Goal: Task Accomplishment & Management: Manage account settings

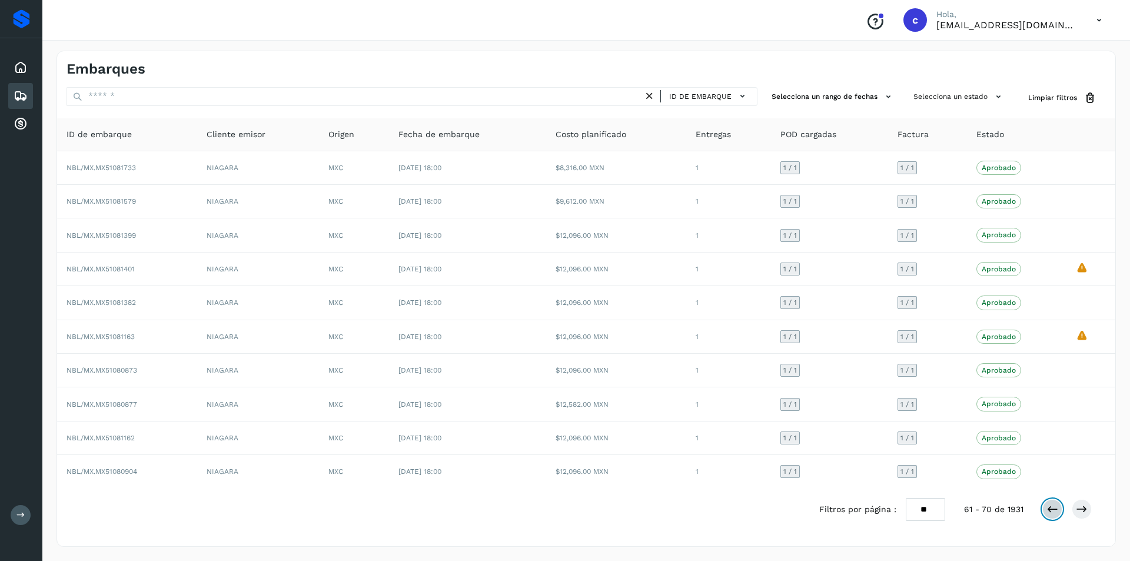
click at [1046, 503] on button at bounding box center [1052, 509] width 20 height 20
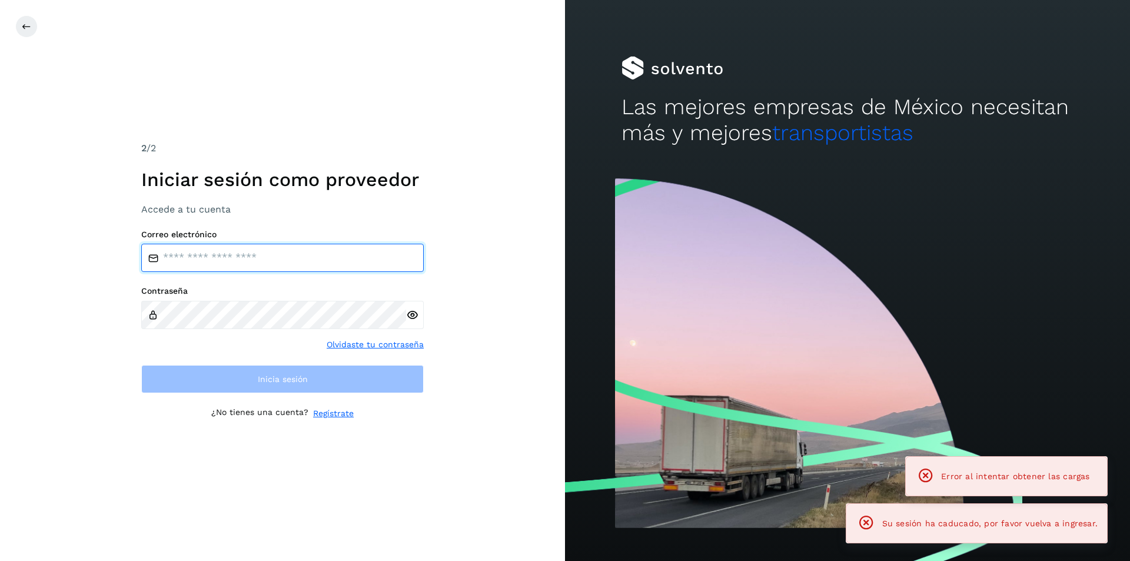
type input "**********"
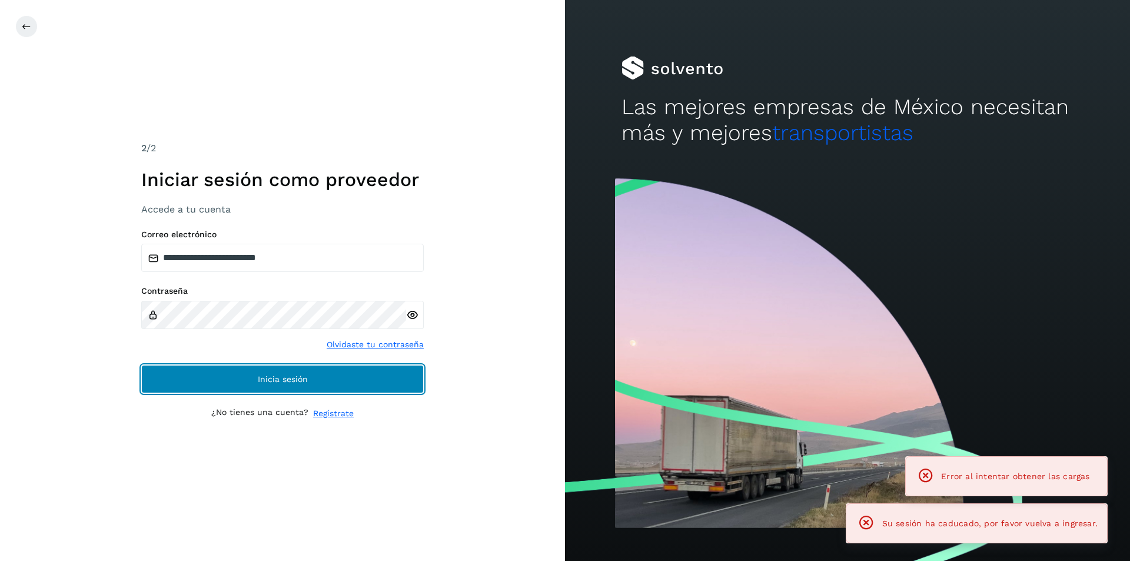
drag, startPoint x: 270, startPoint y: 374, endPoint x: 261, endPoint y: 351, distance: 24.6
click at [269, 374] on button "Inicia sesión" at bounding box center [282, 379] width 282 height 28
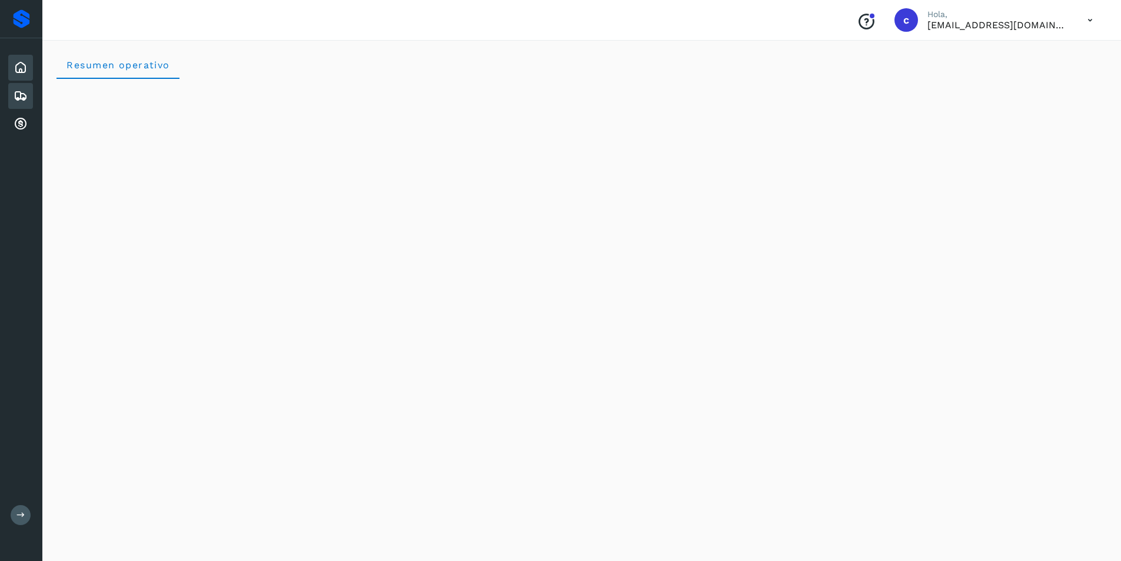
click at [20, 89] on icon at bounding box center [21, 96] width 14 height 14
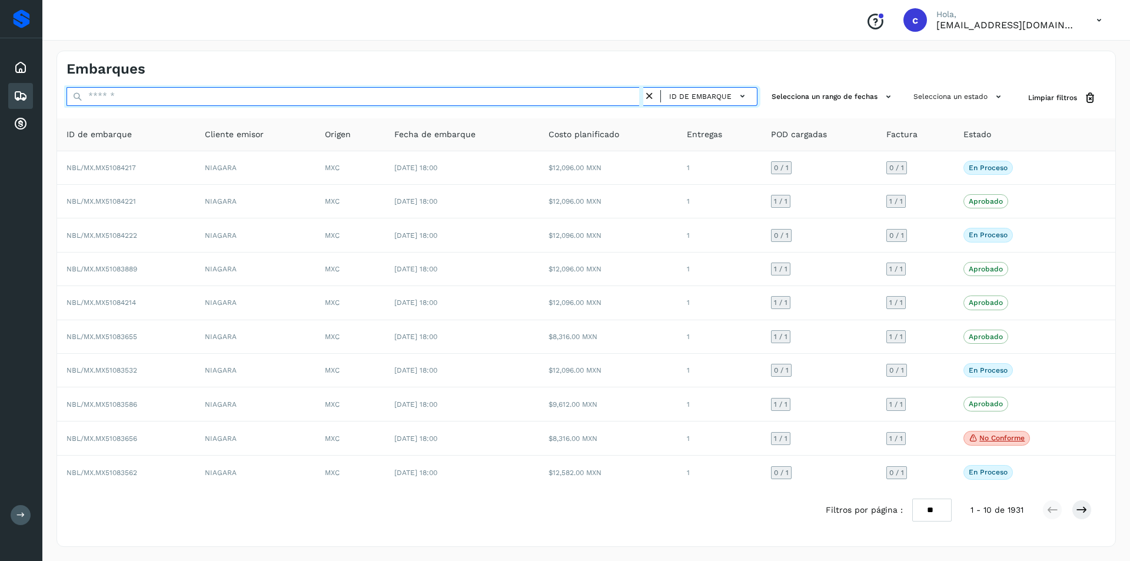
click at [342, 90] on input "text" at bounding box center [354, 96] width 577 height 19
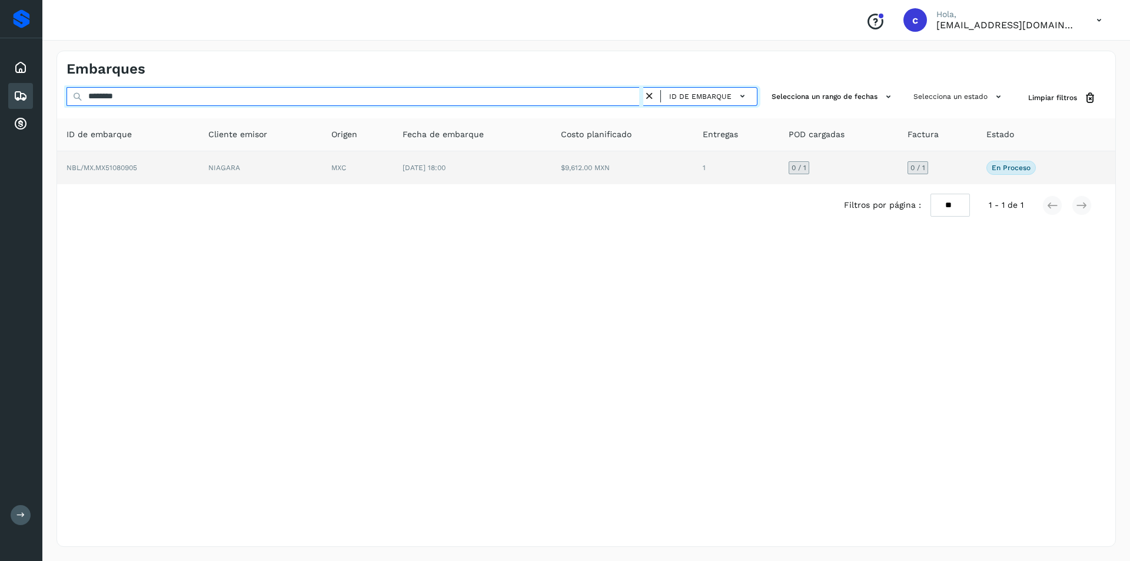
type input "********"
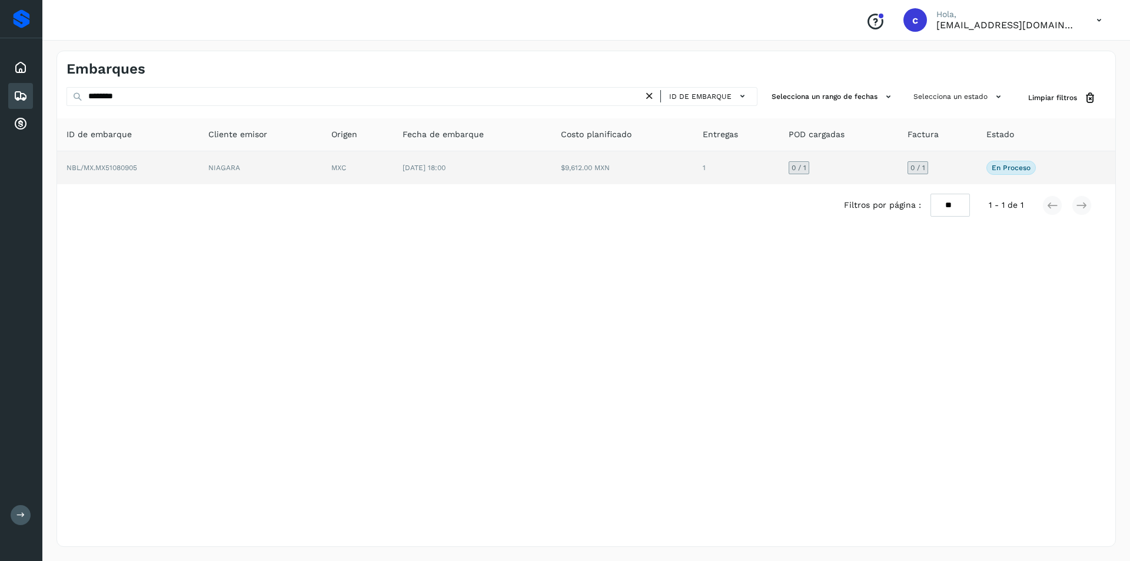
click at [316, 158] on td "NIAGARA" at bounding box center [260, 167] width 123 height 33
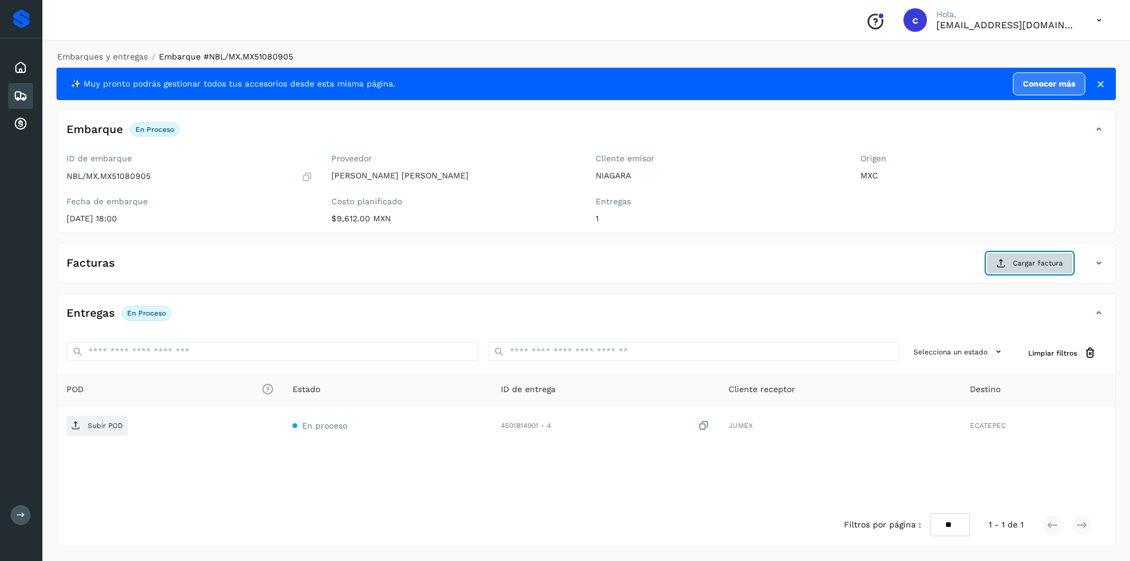
click at [1000, 263] on icon at bounding box center [1000, 262] width 9 height 9
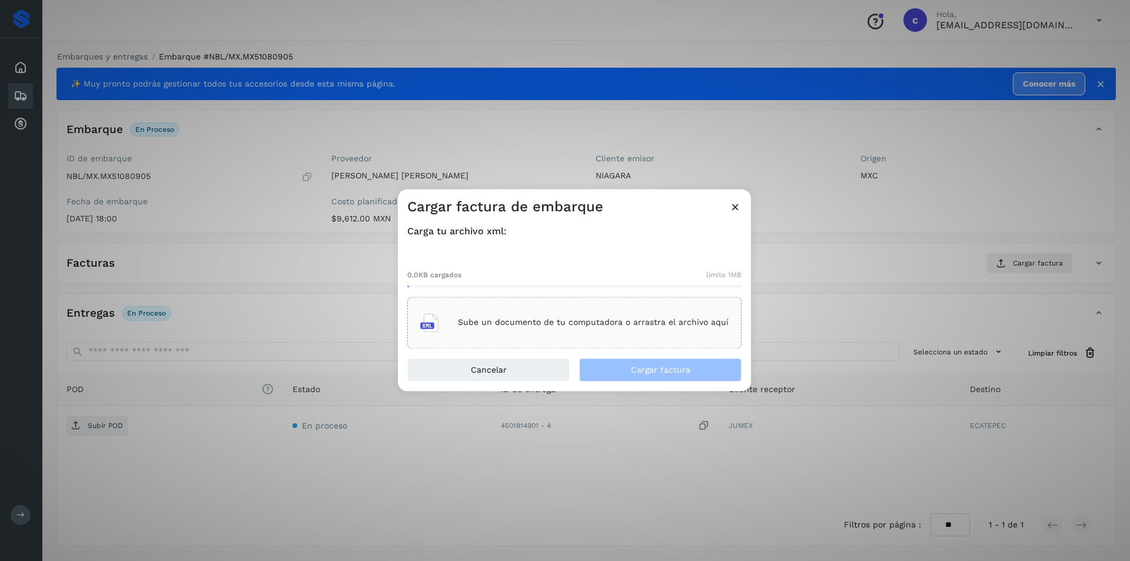
click at [651, 321] on p "Sube un documento de tu computadora o arrastra el archivo aquí" at bounding box center [593, 323] width 271 height 10
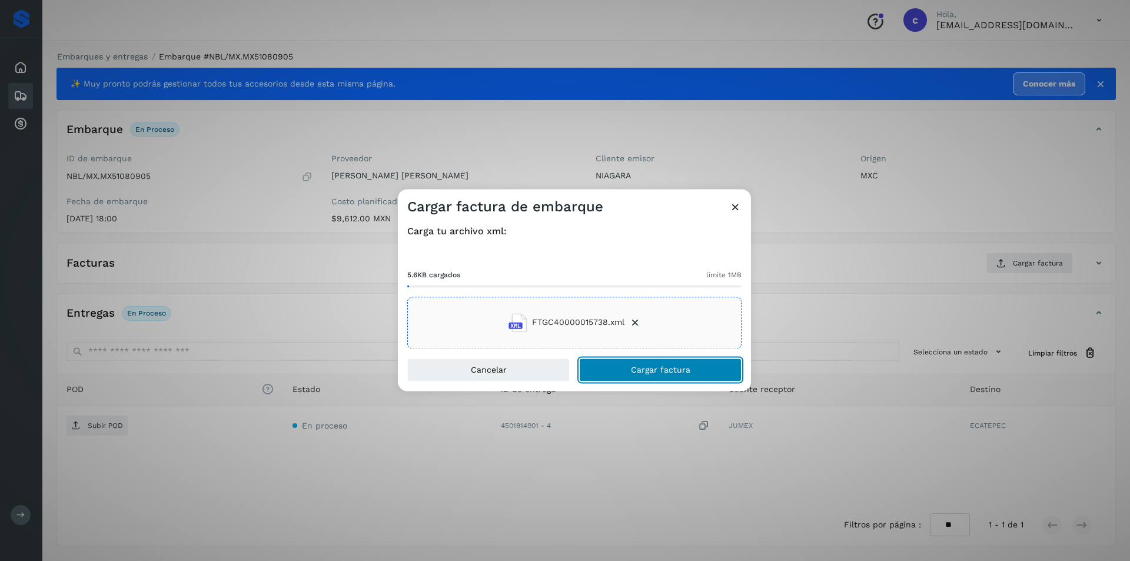
click at [653, 364] on button "Cargar factura" at bounding box center [660, 370] width 162 height 24
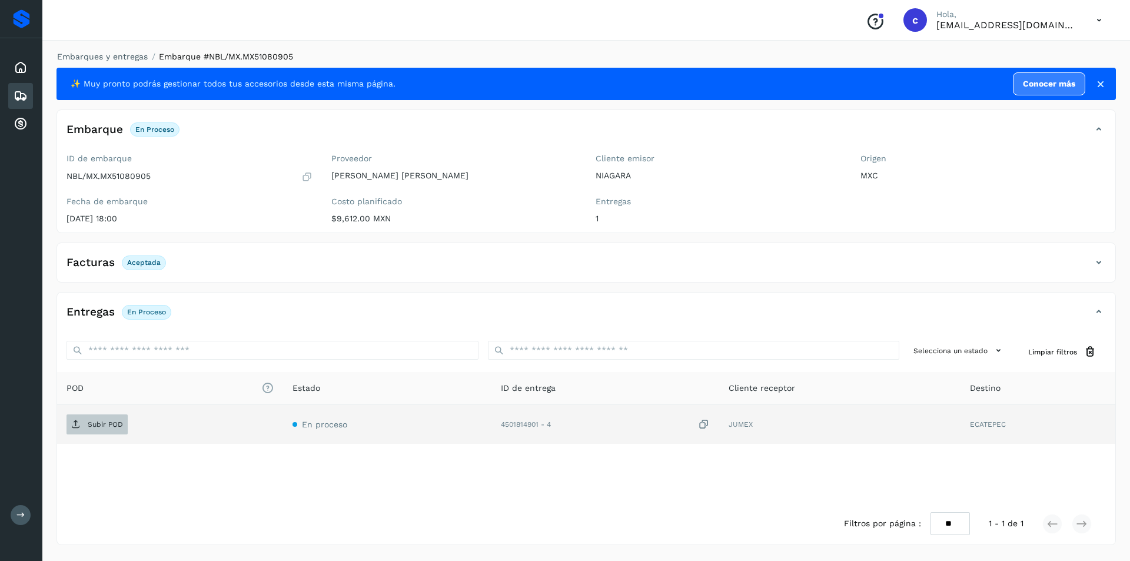
click at [118, 422] on p "Subir POD" at bounding box center [105, 424] width 35 height 8
click at [81, 425] on span "PDF" at bounding box center [85, 424] width 39 height 19
click at [142, 424] on div at bounding box center [135, 424] width 20 height 20
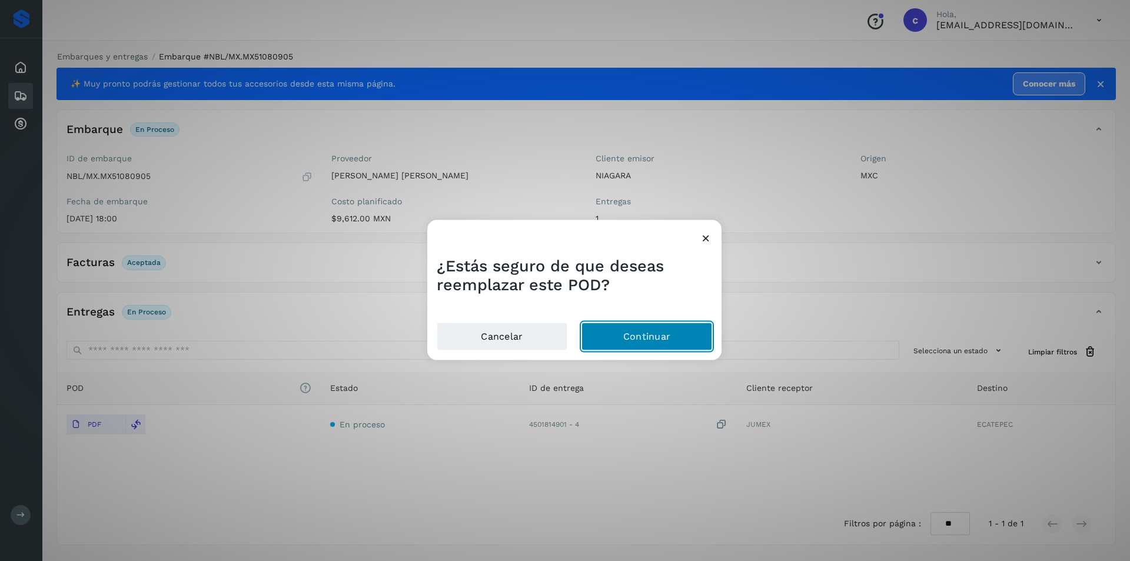
click at [601, 322] on button "Continuar" at bounding box center [646, 336] width 131 height 28
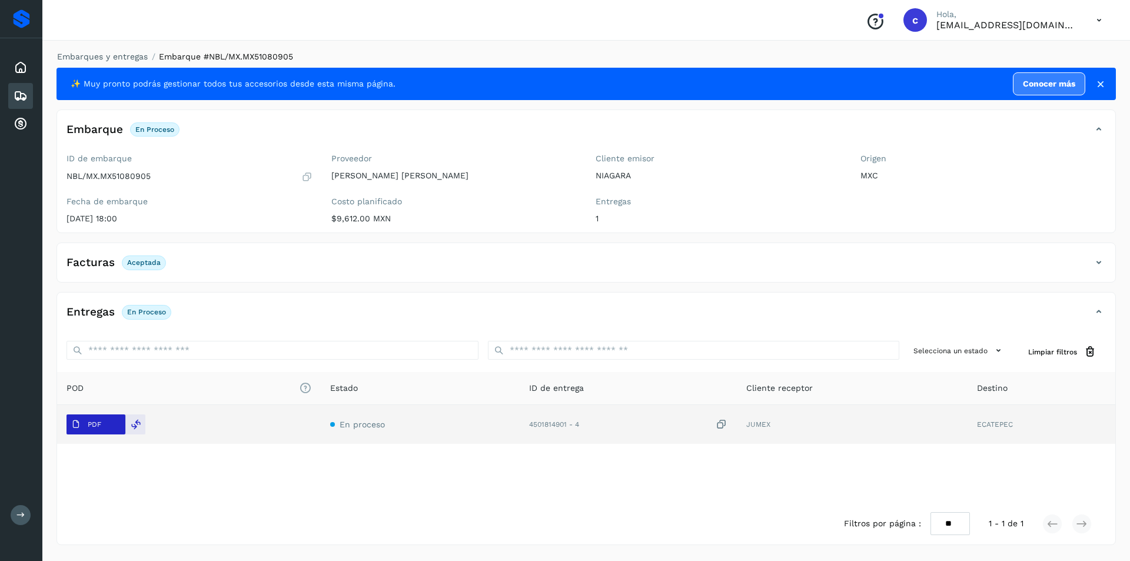
click at [91, 425] on p "PDF" at bounding box center [95, 424] width 14 height 8
click at [107, 431] on button "PDF" at bounding box center [95, 424] width 59 height 20
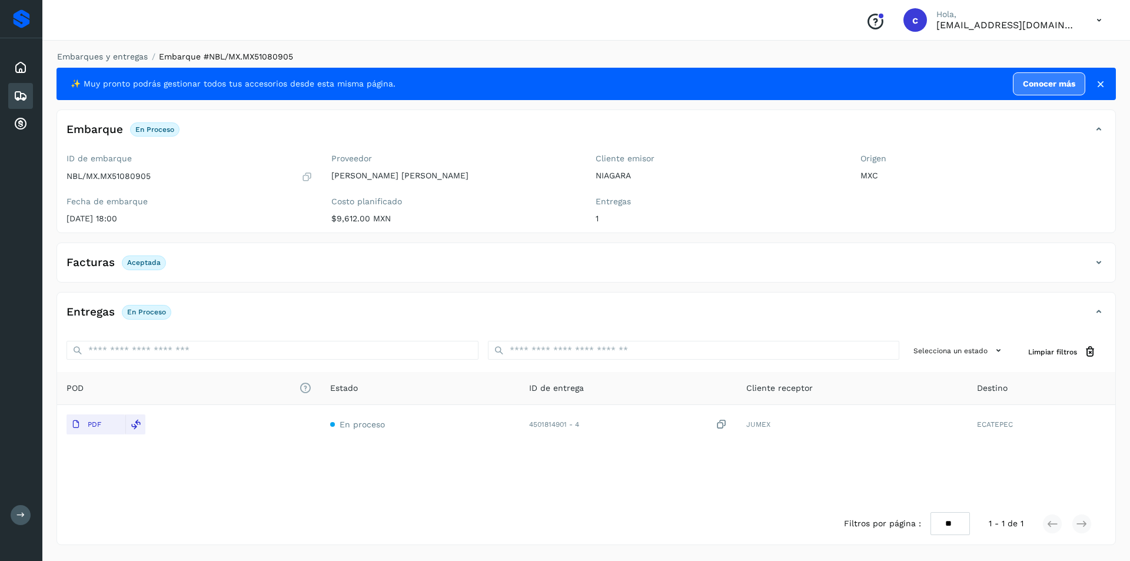
click at [22, 88] on div "Embarques" at bounding box center [20, 96] width 25 height 26
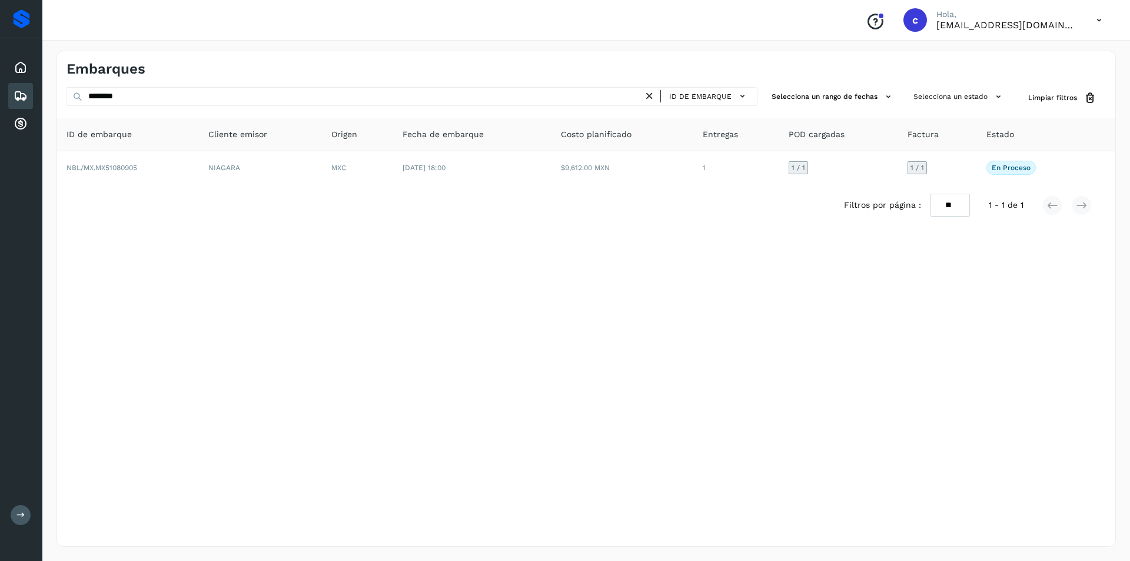
click at [645, 93] on icon at bounding box center [649, 96] width 12 height 12
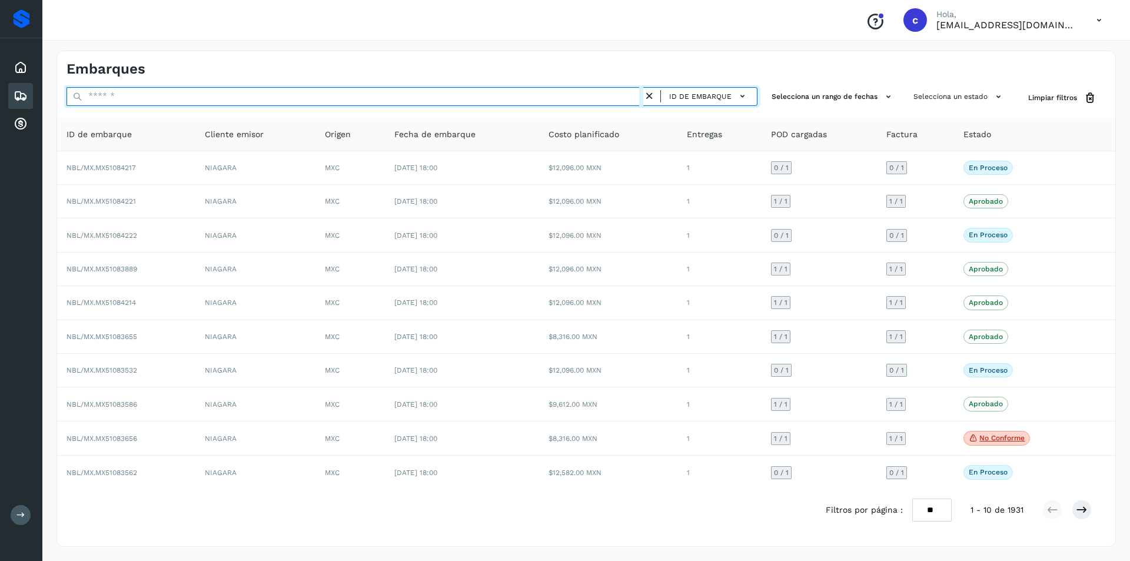
click at [548, 89] on input "text" at bounding box center [354, 96] width 577 height 19
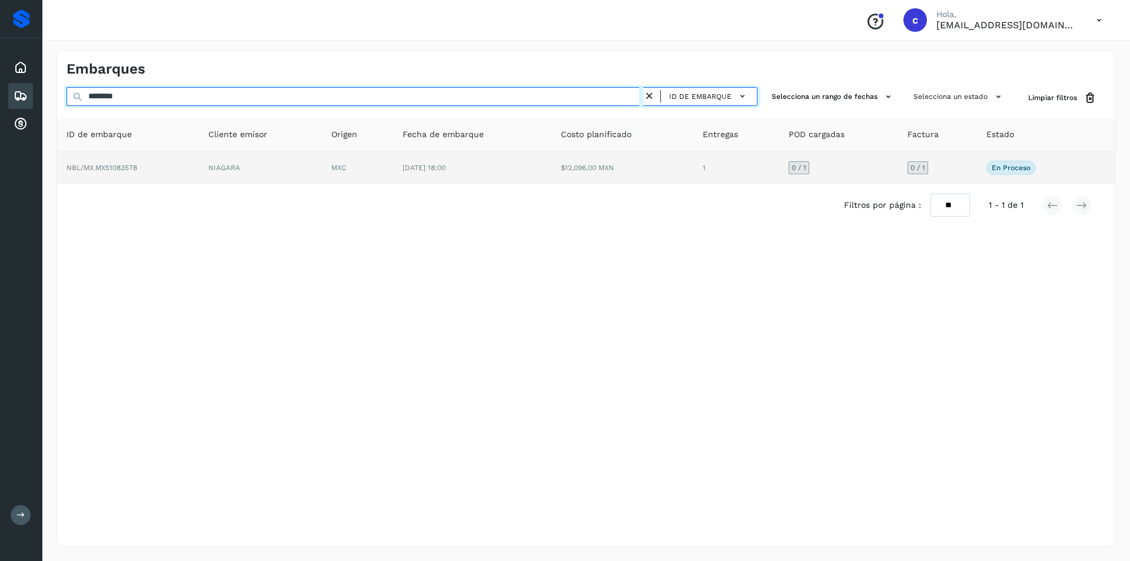
type input "********"
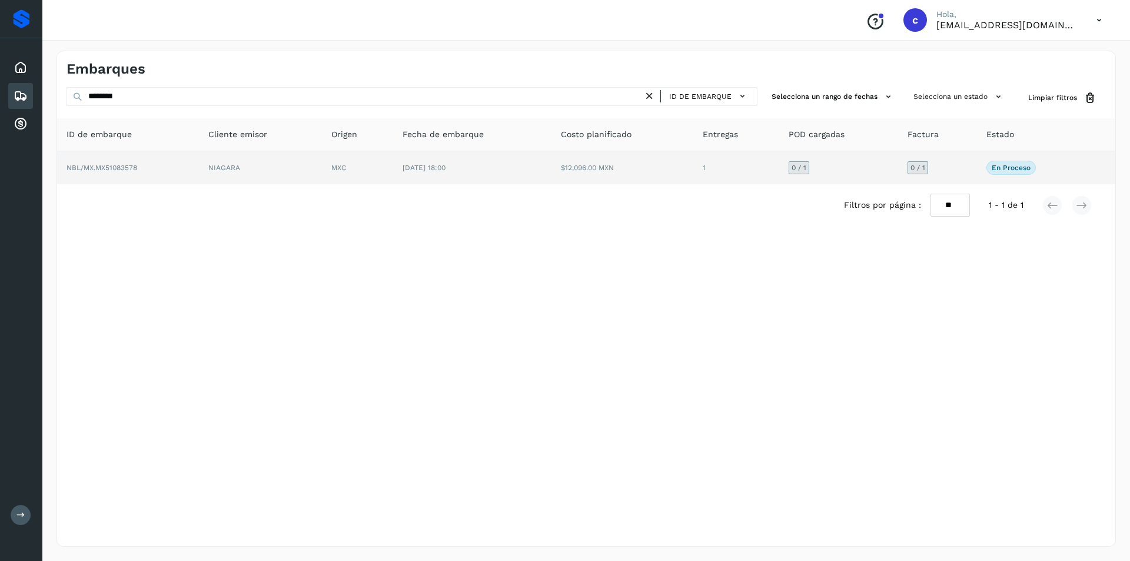
click at [413, 174] on td "[DATE] 18:00" at bounding box center [472, 167] width 159 height 33
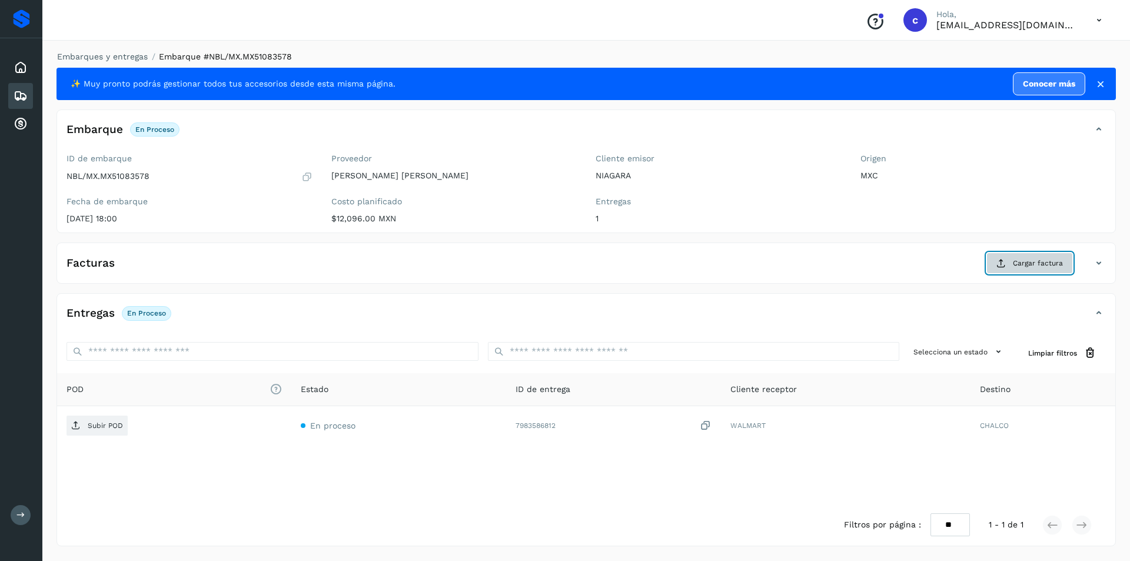
click at [1003, 261] on icon at bounding box center [1000, 262] width 9 height 9
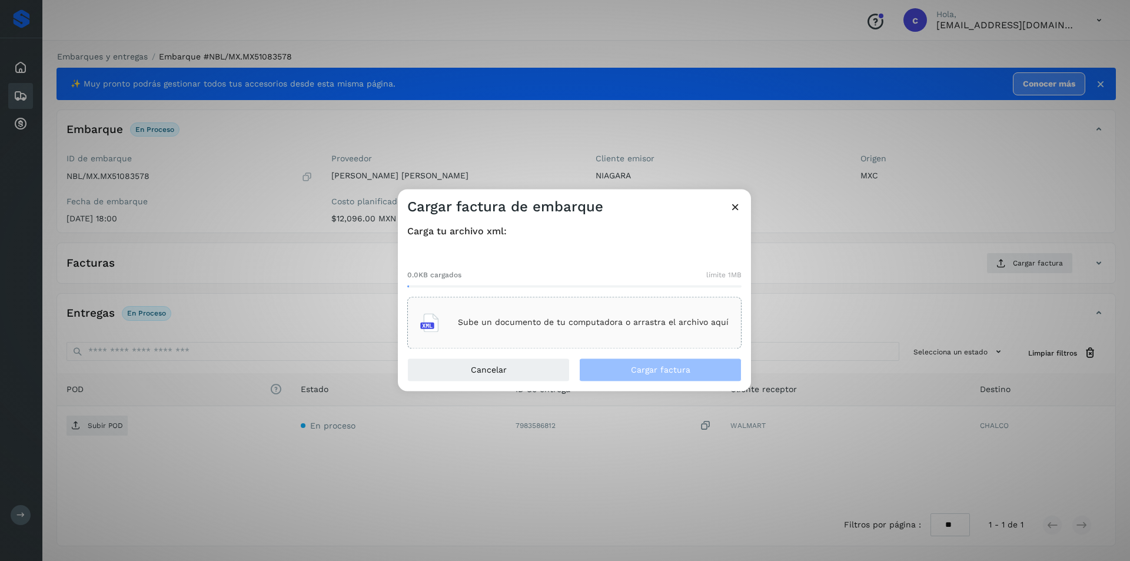
click at [628, 338] on div "Sube un documento de tu computadora o arrastra el archivo aquí" at bounding box center [574, 323] width 308 height 32
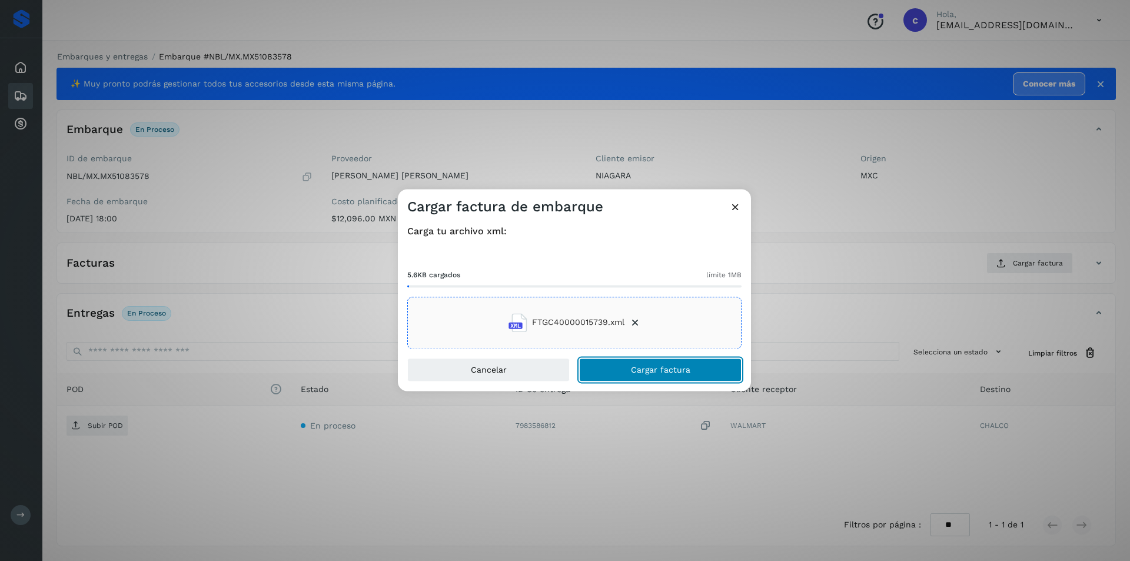
click at [675, 367] on span "Cargar factura" at bounding box center [660, 369] width 59 height 8
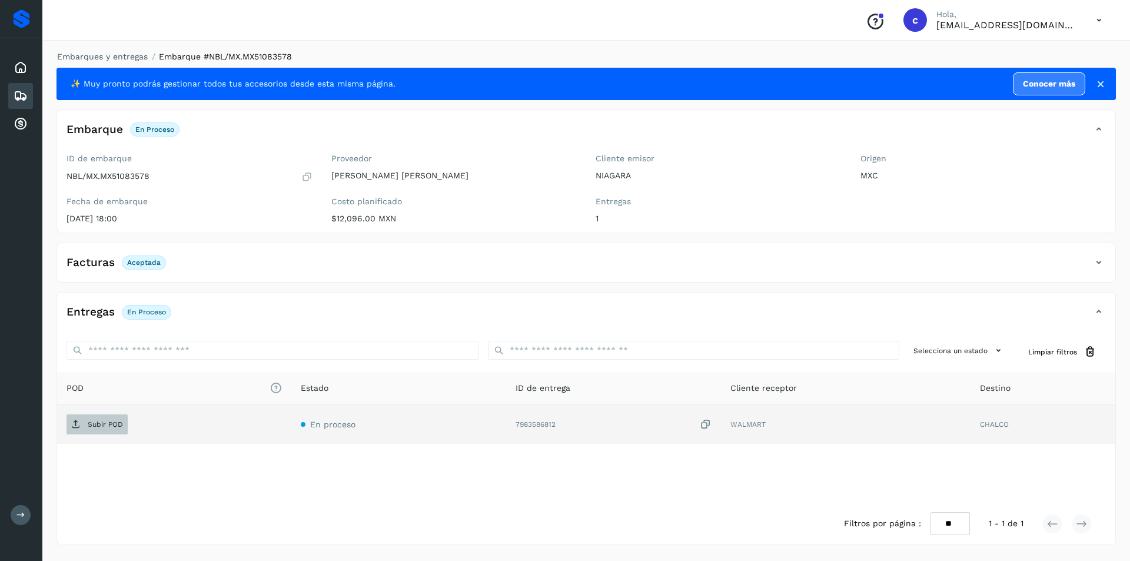
click at [88, 421] on p "Subir POD" at bounding box center [105, 424] width 35 height 8
click at [89, 427] on p "PDF" at bounding box center [95, 424] width 14 height 8
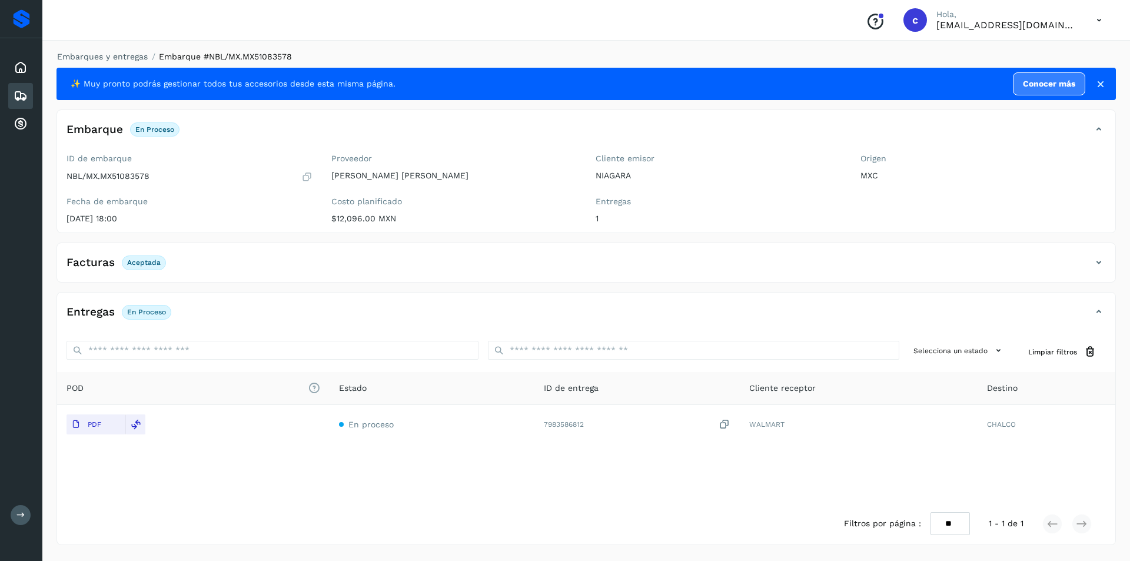
click at [26, 92] on icon at bounding box center [21, 96] width 14 height 14
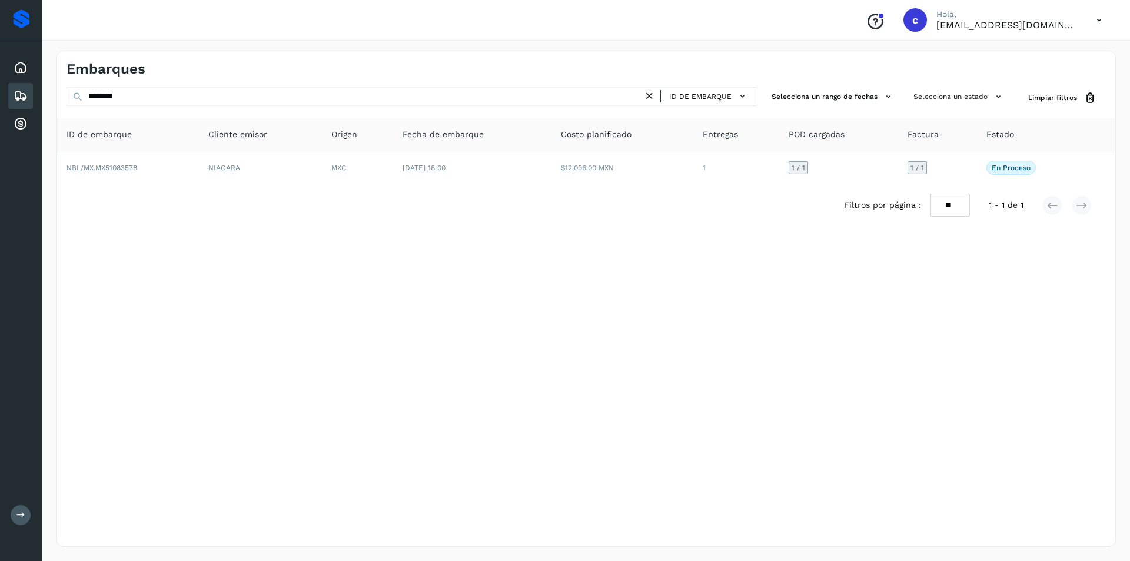
click at [647, 96] on icon at bounding box center [649, 96] width 12 height 12
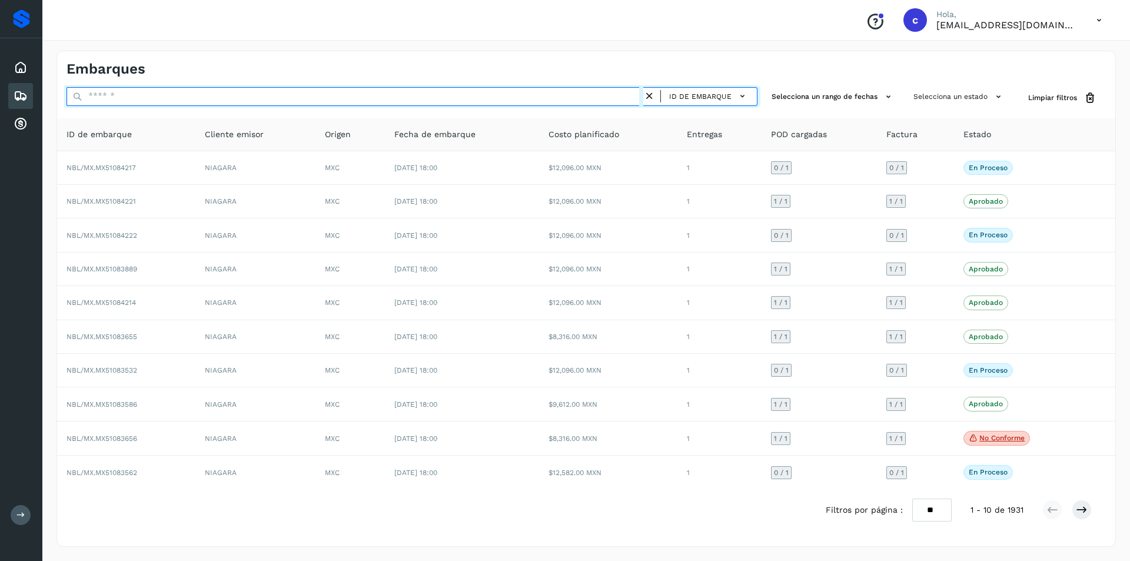
click at [614, 96] on input "text" at bounding box center [354, 96] width 577 height 19
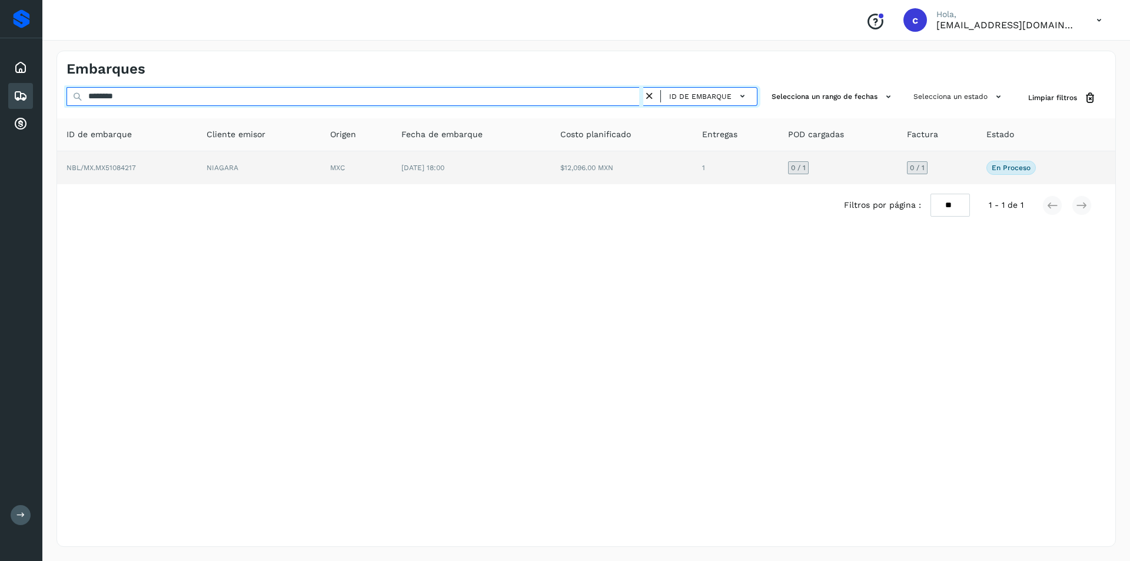
type input "********"
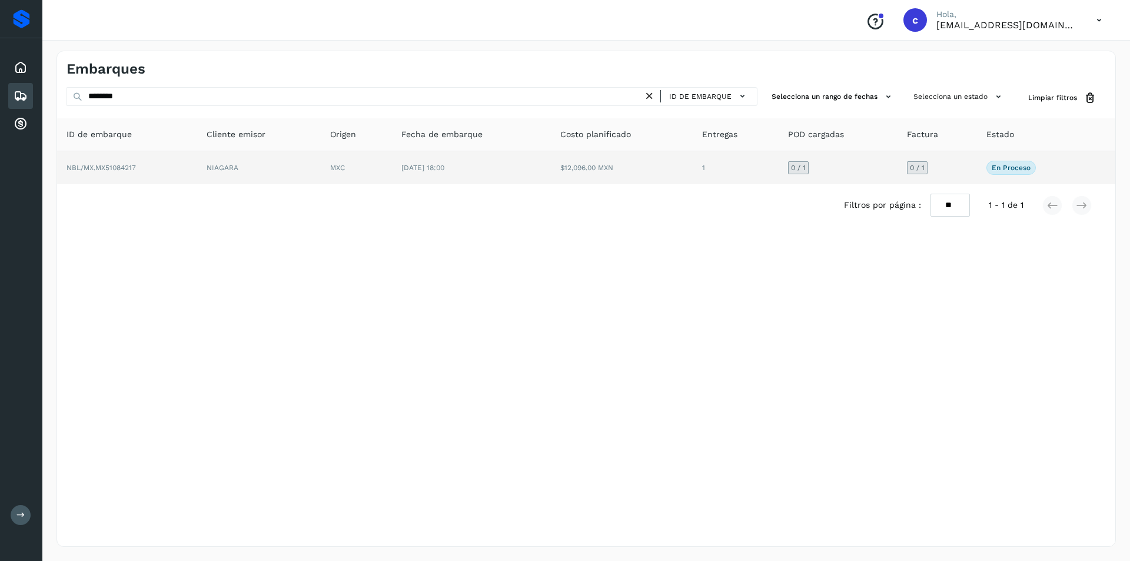
click at [557, 174] on td "$12,096.00 MXN" at bounding box center [622, 167] width 142 height 33
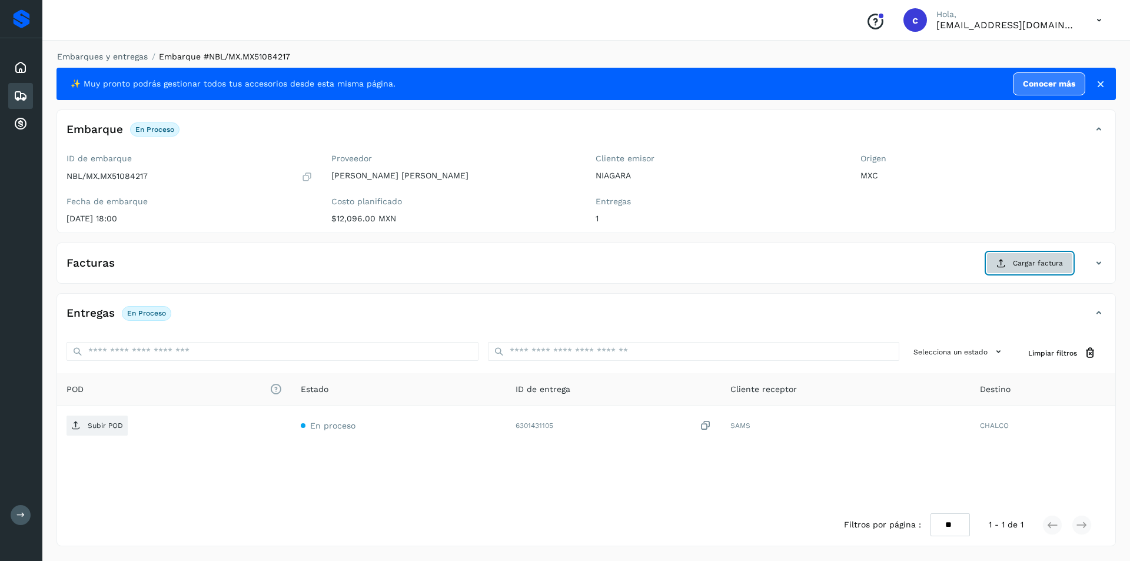
click at [1006, 268] on icon at bounding box center [1000, 262] width 9 height 9
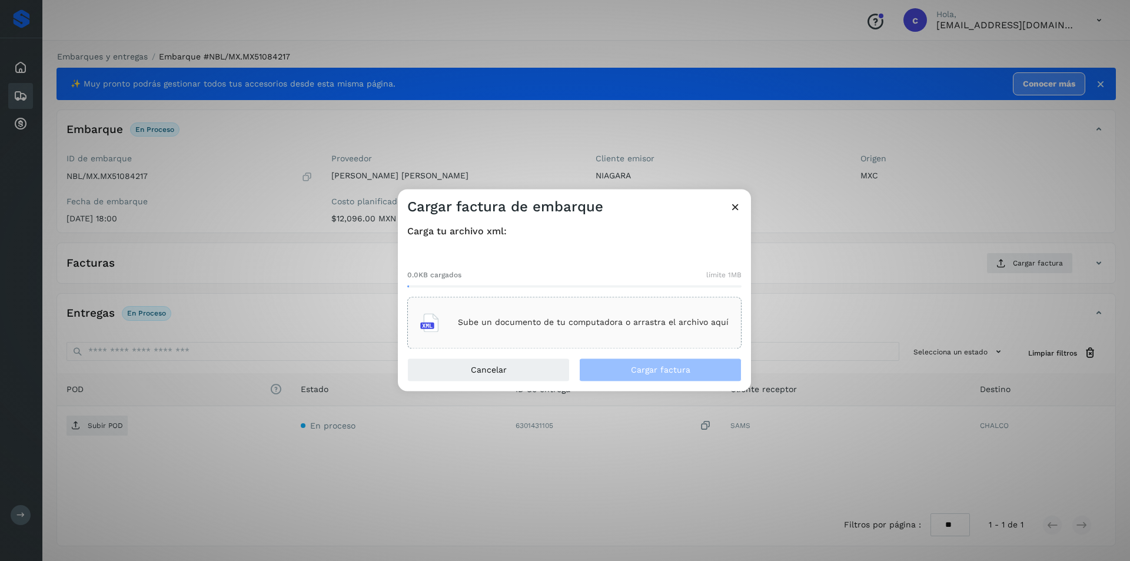
click at [698, 316] on div "Sube un documento de tu computadora o arrastra el archivo aquí" at bounding box center [574, 323] width 308 height 32
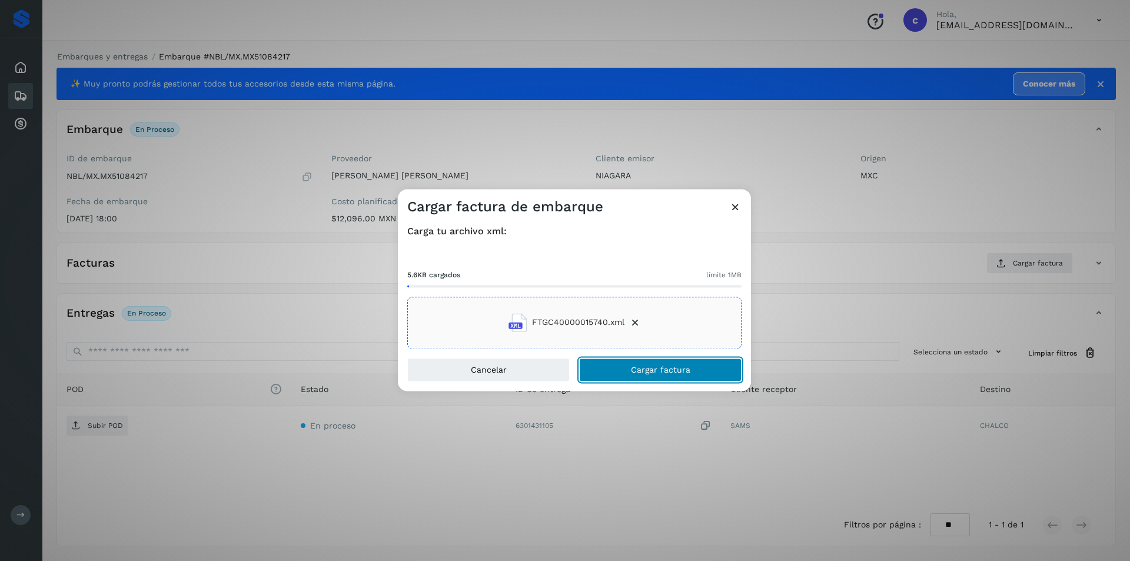
click at [728, 375] on button "Cargar factura" at bounding box center [660, 370] width 162 height 24
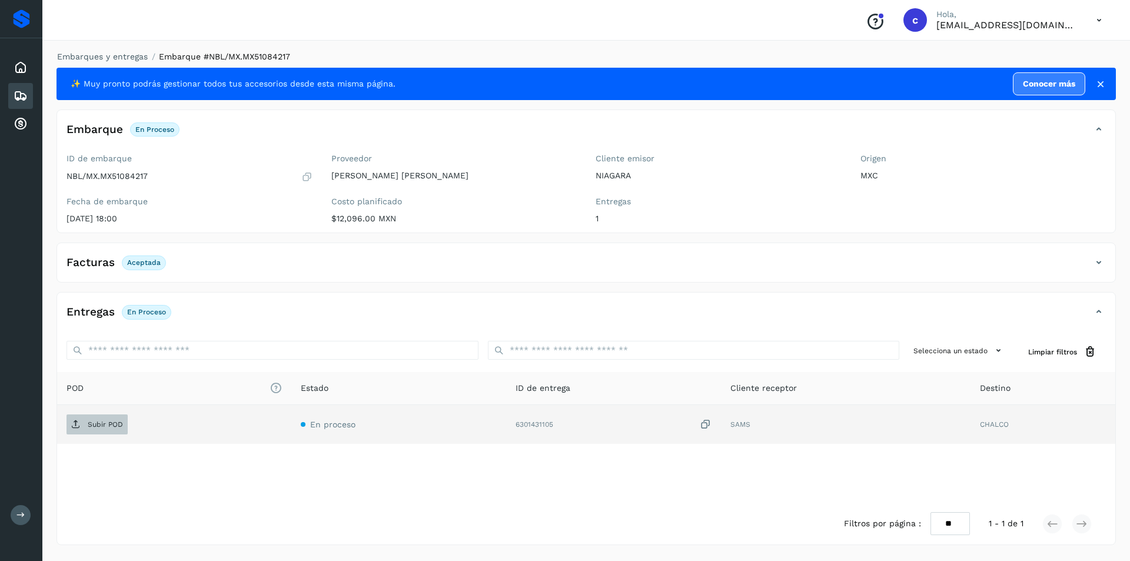
click at [91, 425] on p "Subir POD" at bounding box center [105, 424] width 35 height 8
click at [102, 425] on span "PDF" at bounding box center [85, 424] width 39 height 19
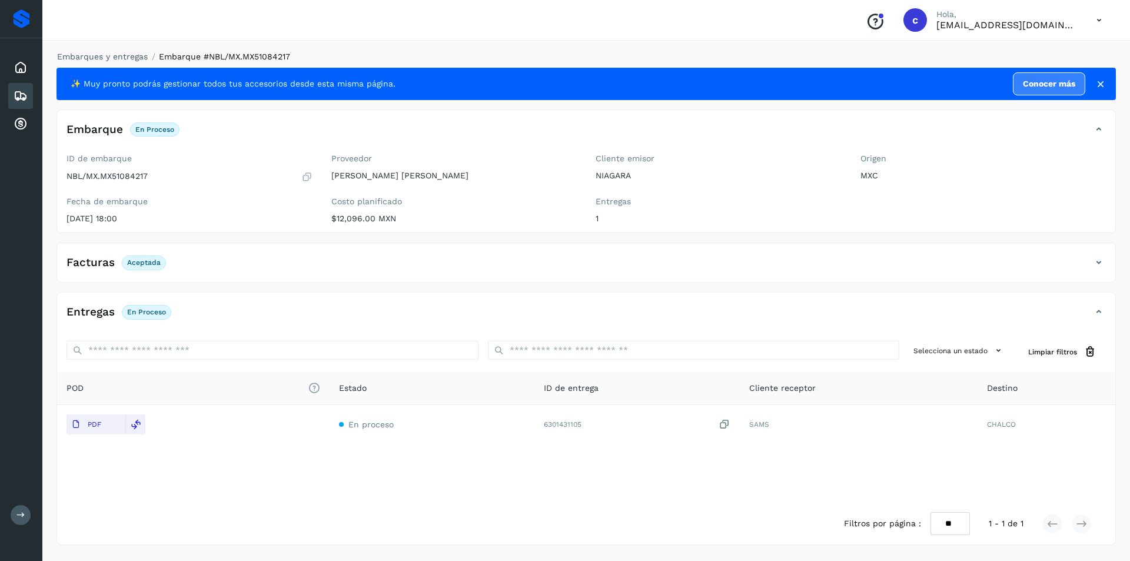
click at [15, 91] on icon at bounding box center [21, 96] width 14 height 14
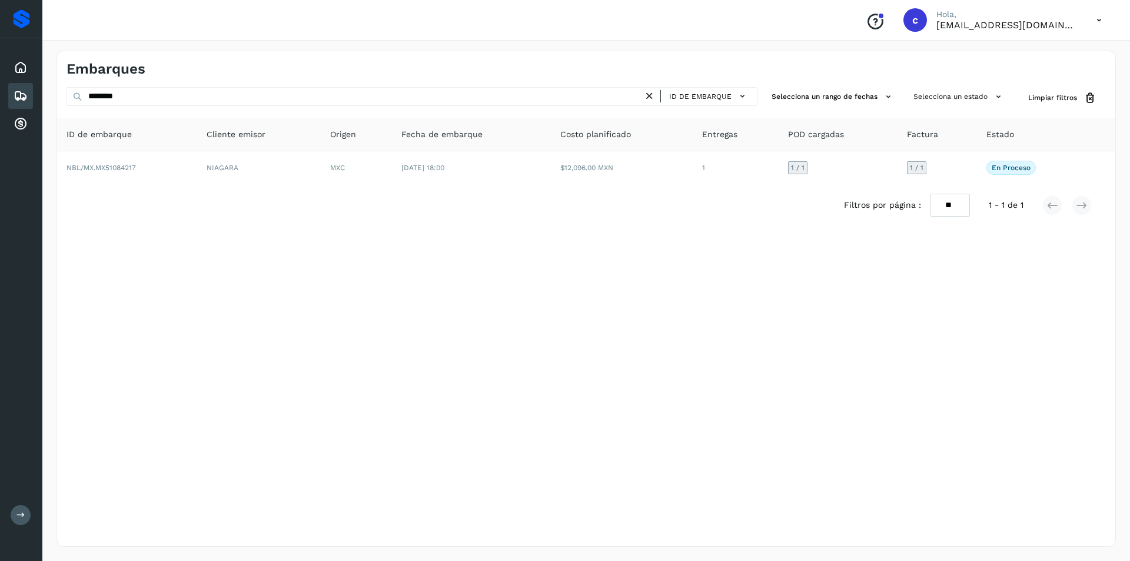
click at [648, 98] on icon at bounding box center [649, 96] width 12 height 12
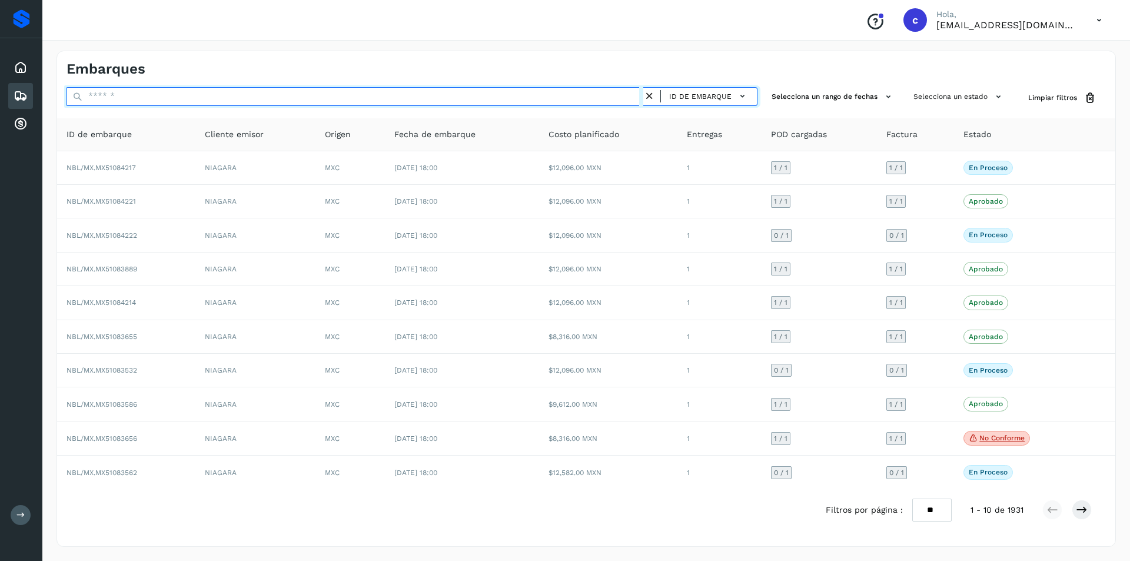
click at [557, 98] on input "text" at bounding box center [354, 96] width 577 height 19
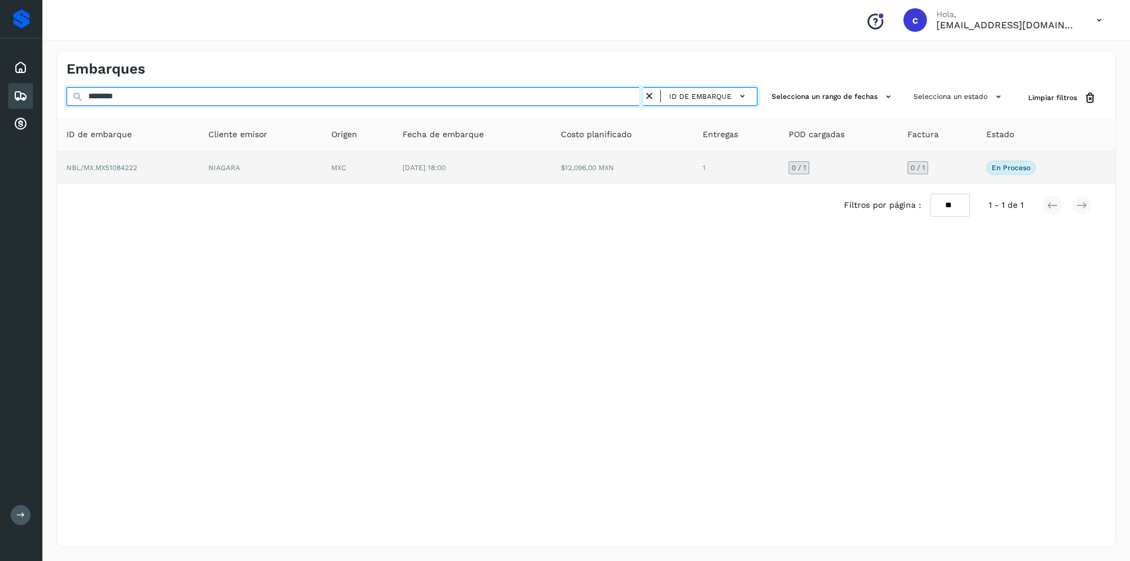
type input "********"
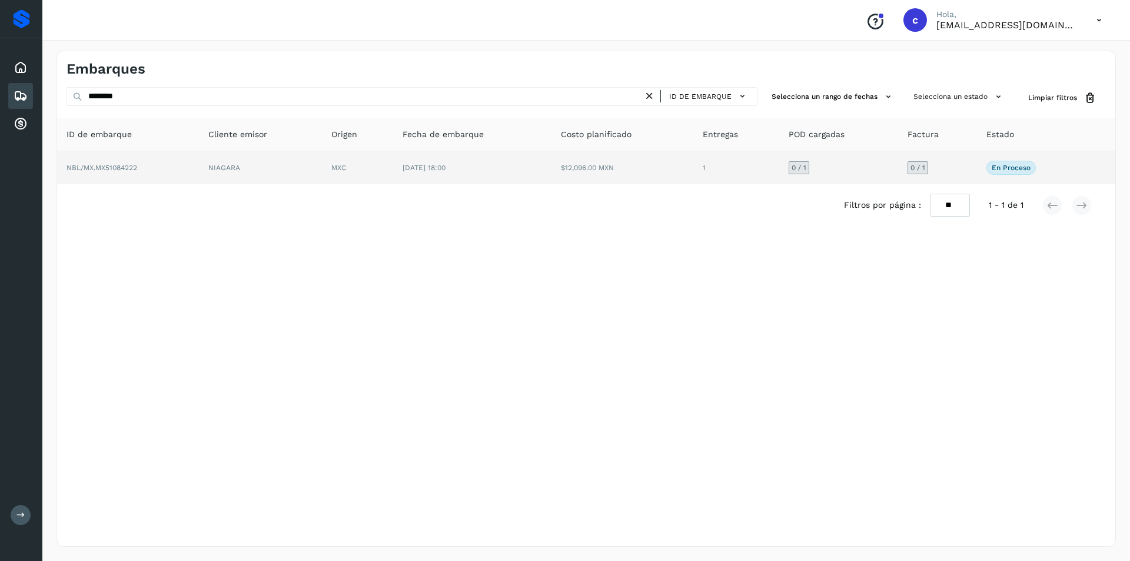
click at [559, 179] on td "$12,096.00 MXN" at bounding box center [622, 167] width 142 height 33
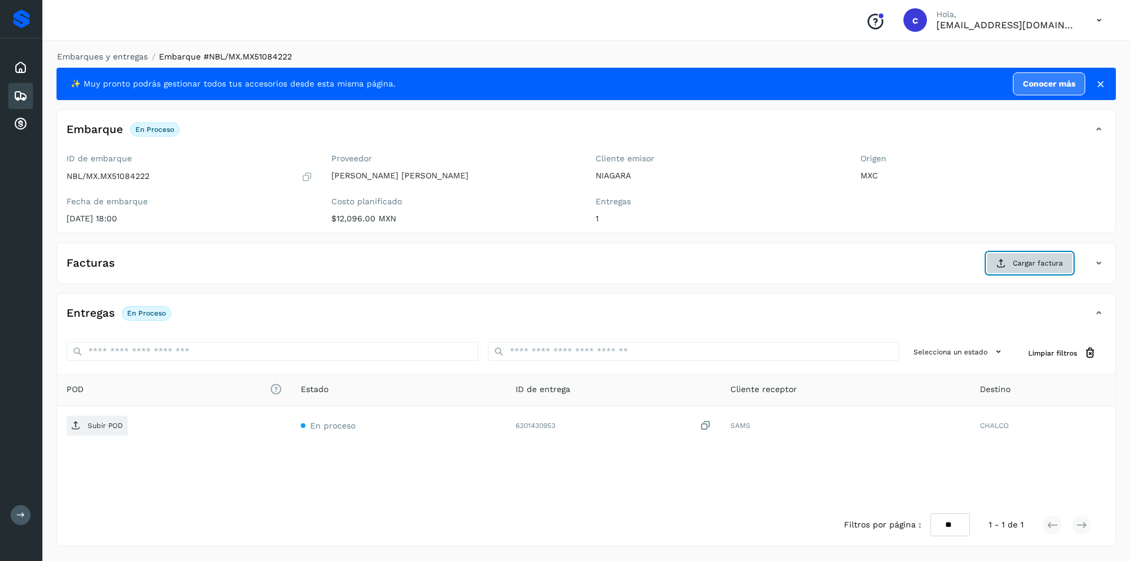
click at [1049, 264] on span "Cargar factura" at bounding box center [1038, 263] width 50 height 11
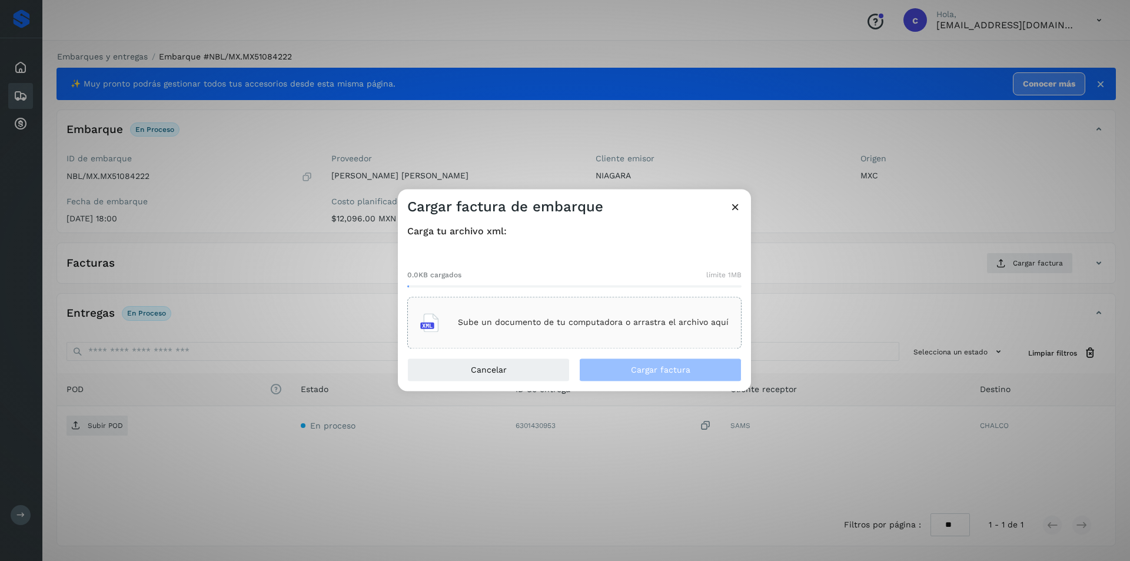
click at [600, 318] on p "Sube un documento de tu computadora o arrastra el archivo aquí" at bounding box center [593, 323] width 271 height 10
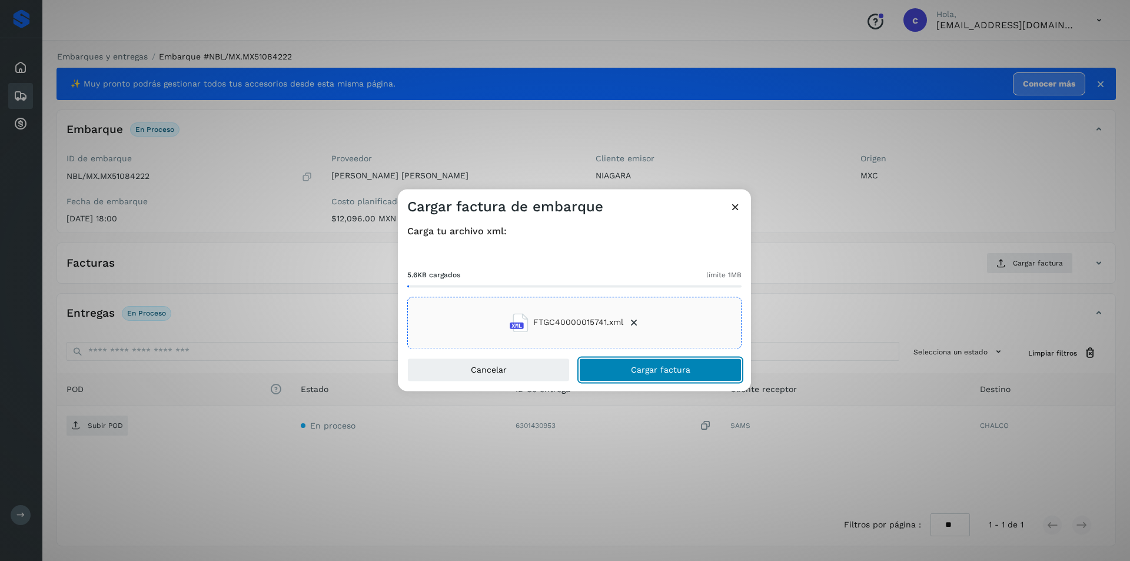
click at [677, 368] on span "Cargar factura" at bounding box center [660, 369] width 59 height 8
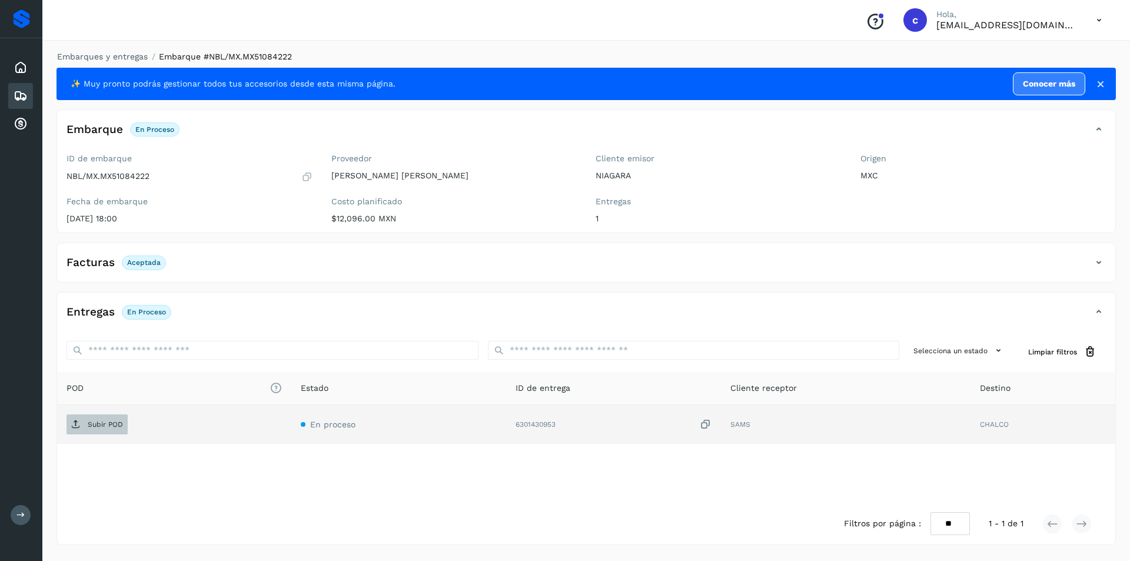
click at [96, 423] on p "Subir POD" at bounding box center [105, 424] width 35 height 8
click at [108, 425] on button "PDF" at bounding box center [95, 424] width 59 height 20
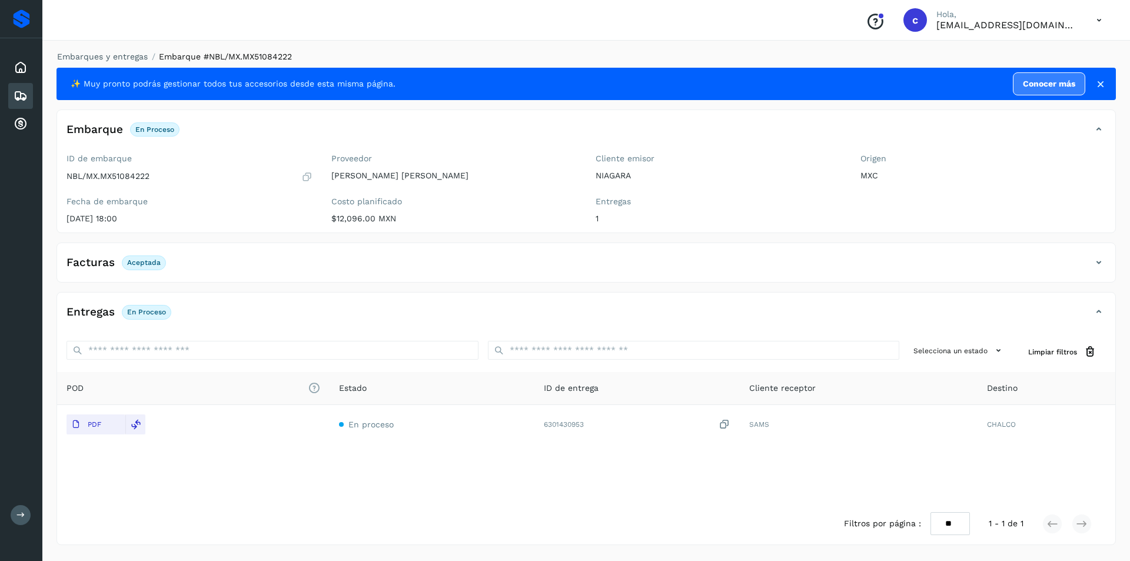
click at [16, 94] on icon at bounding box center [21, 96] width 14 height 14
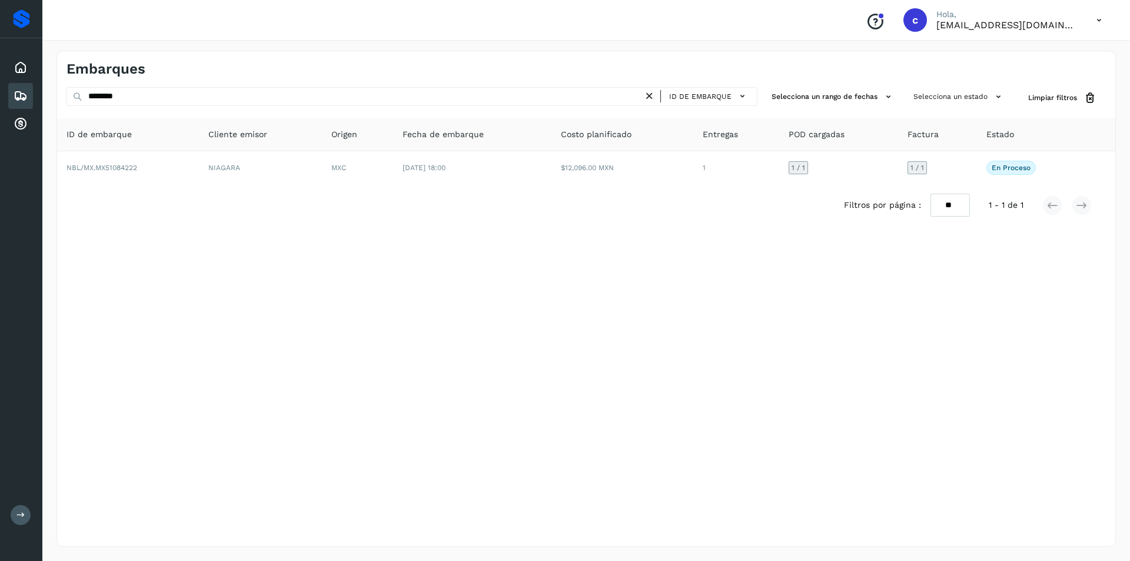
click at [654, 97] on icon at bounding box center [649, 96] width 12 height 12
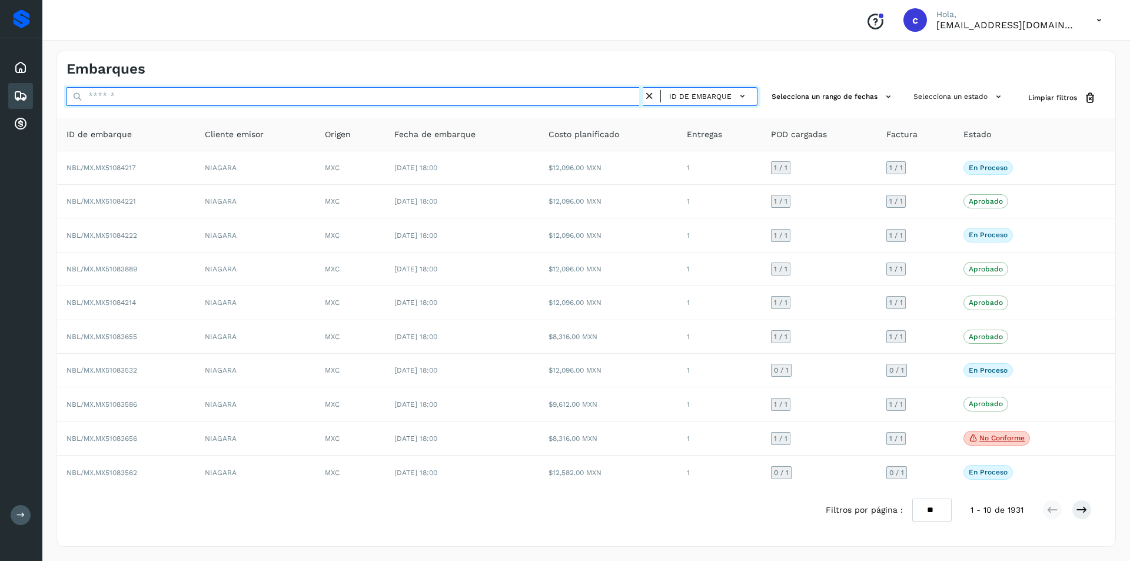
click at [429, 97] on input "text" at bounding box center [354, 96] width 577 height 19
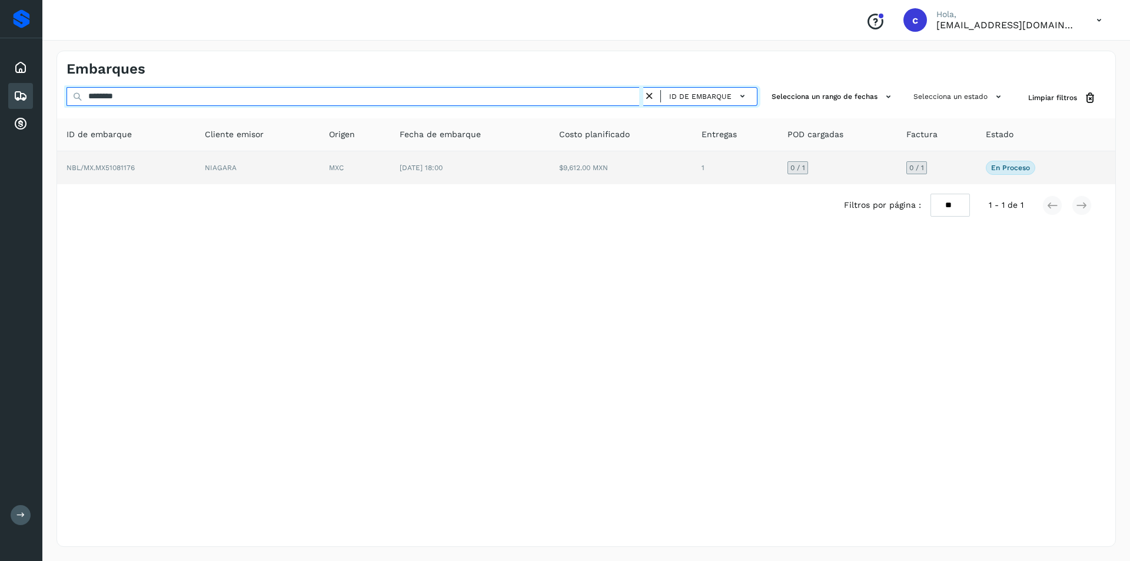
type input "********"
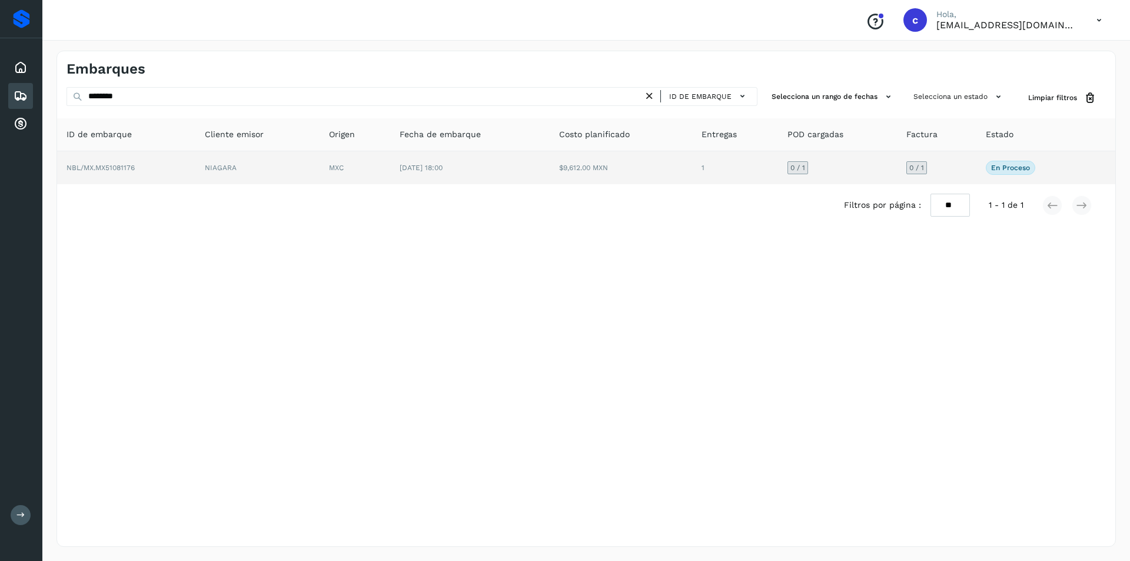
click at [355, 167] on td "MXC" at bounding box center [355, 167] width 71 height 33
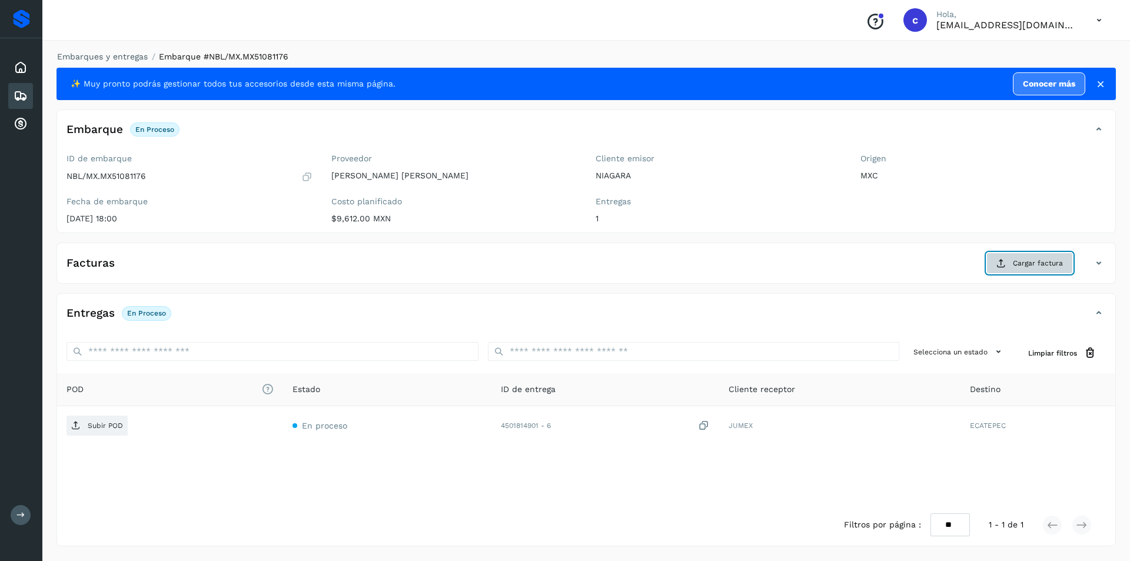
click at [1053, 267] on span "Cargar factura" at bounding box center [1038, 263] width 50 height 11
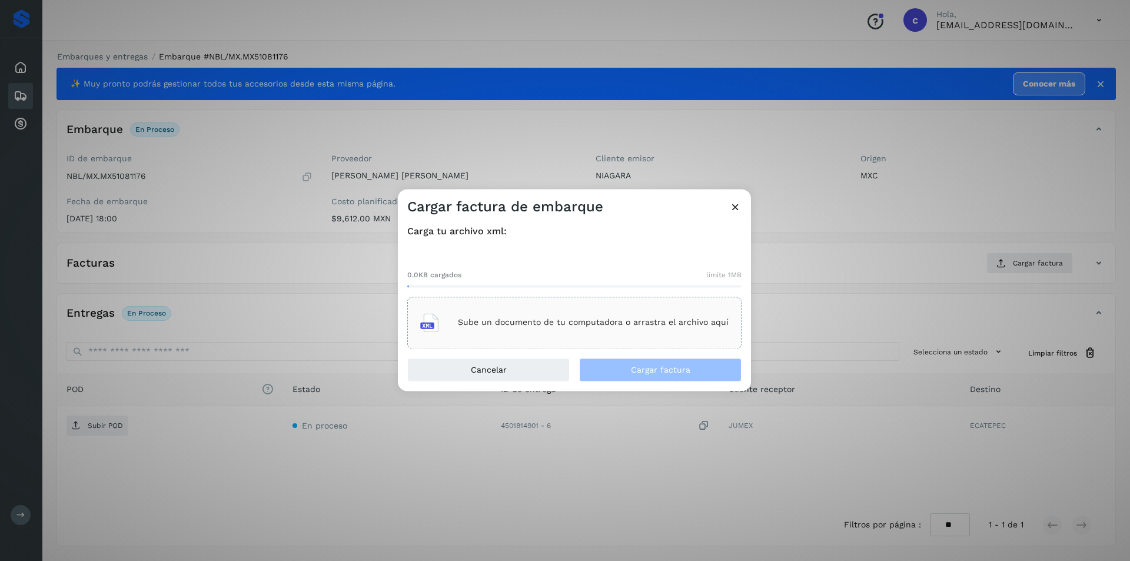
click at [624, 322] on p "Sube un documento de tu computadora o arrastra el archivo aquí" at bounding box center [593, 323] width 271 height 10
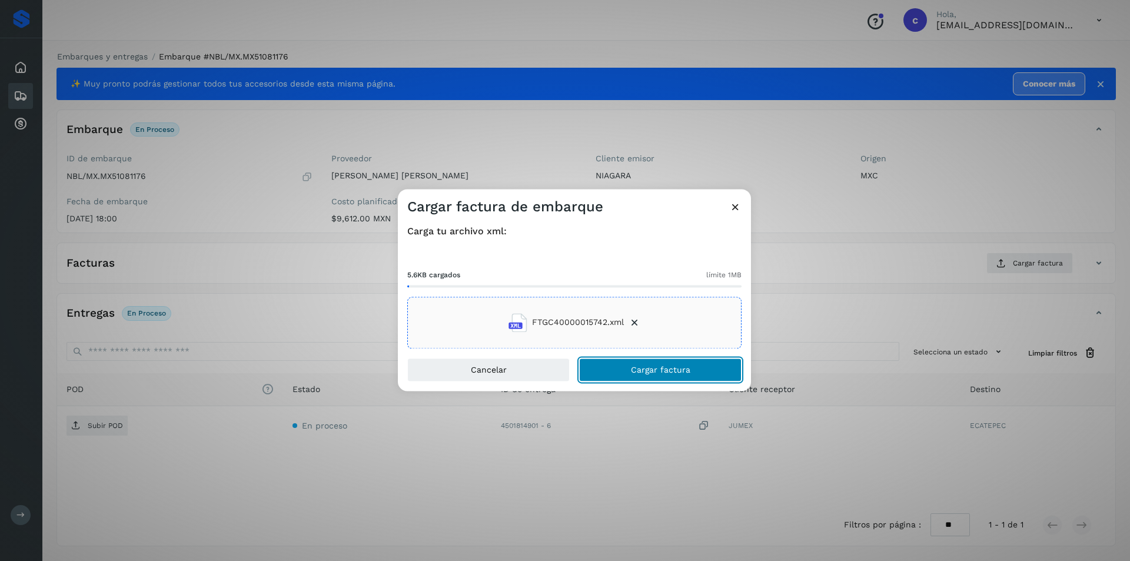
click at [655, 370] on span "Cargar factura" at bounding box center [660, 369] width 59 height 8
drag, startPoint x: 422, startPoint y: 500, endPoint x: 496, endPoint y: 568, distance: 101.2
drag, startPoint x: 496, startPoint y: 568, endPoint x: 515, endPoint y: 307, distance: 262.6
click at [515, 307] on li "FTGC40000015742.xml" at bounding box center [574, 321] width 132 height 32
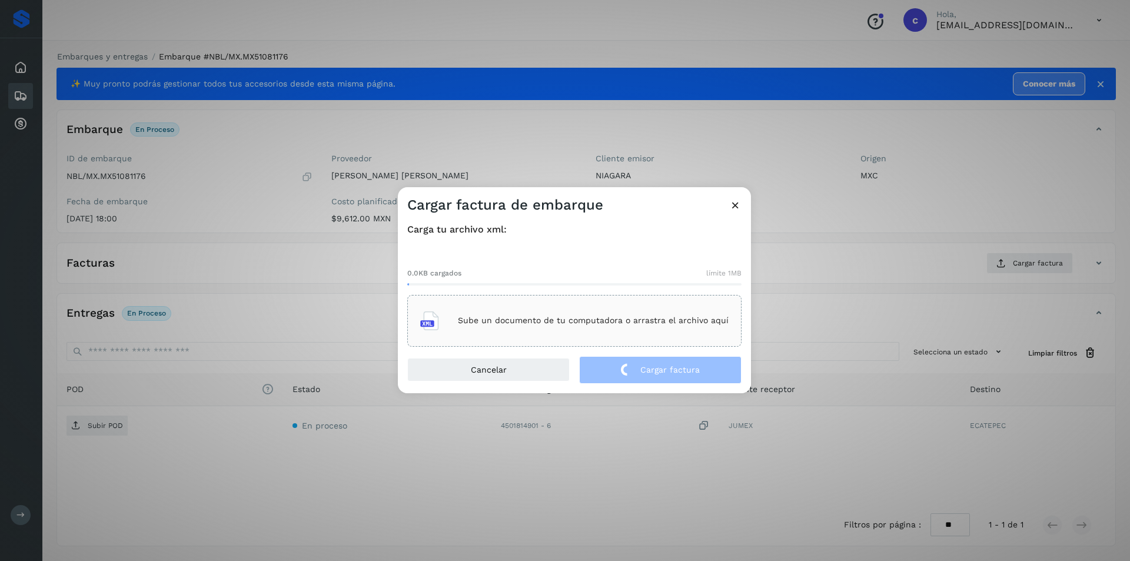
click at [623, 310] on div "Sube un documento de tu computadora o arrastra el archivo aquí" at bounding box center [574, 321] width 308 height 32
click at [736, 206] on icon at bounding box center [735, 205] width 12 height 12
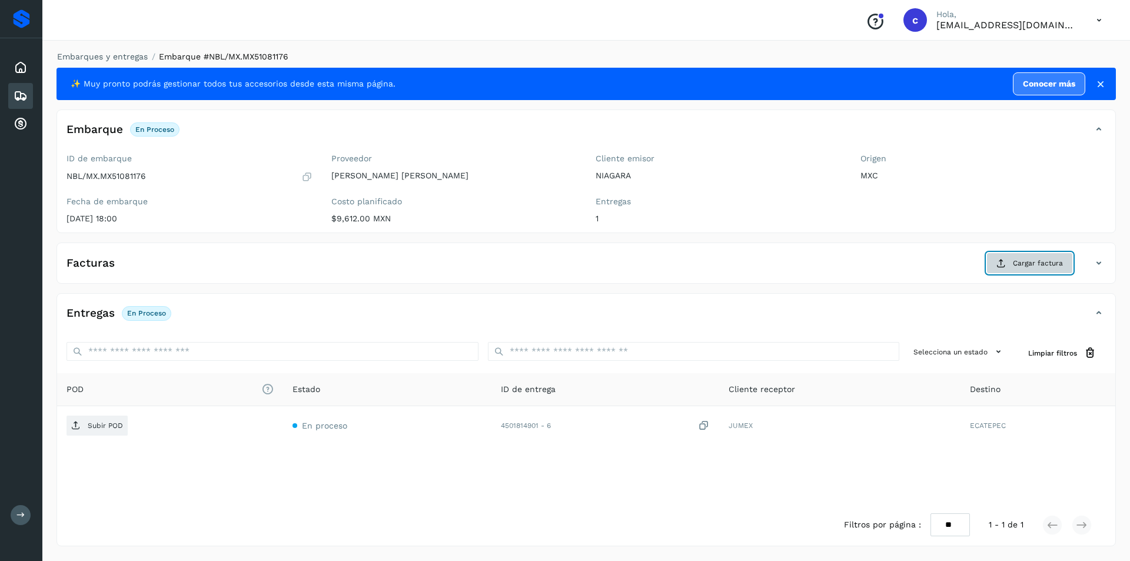
click at [1002, 261] on icon at bounding box center [1000, 262] width 9 height 9
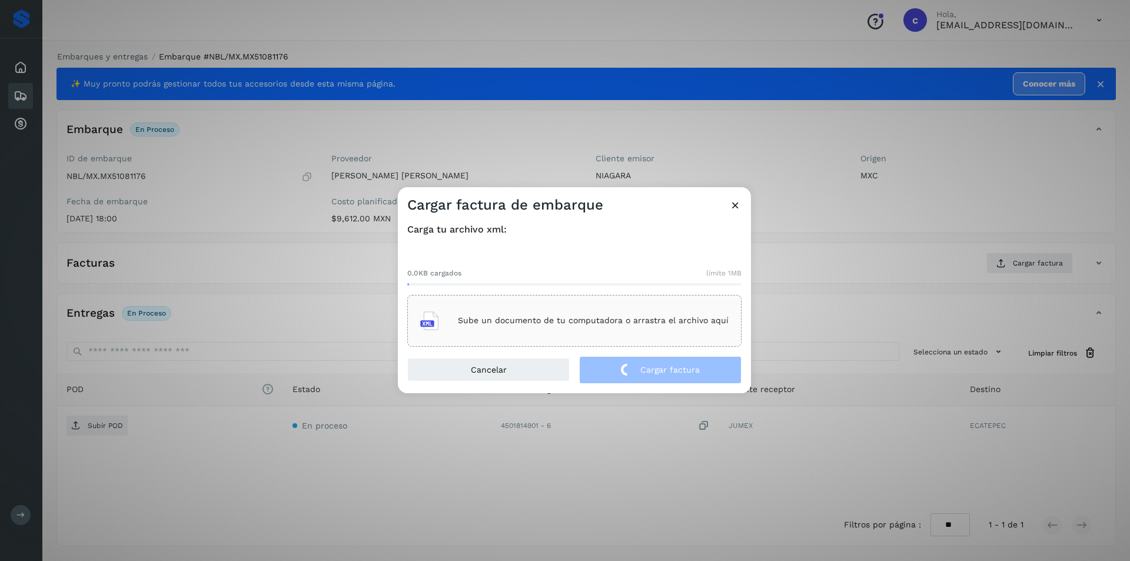
click at [628, 317] on p "Sube un documento de tu computadora o arrastra el archivo aquí" at bounding box center [593, 320] width 271 height 10
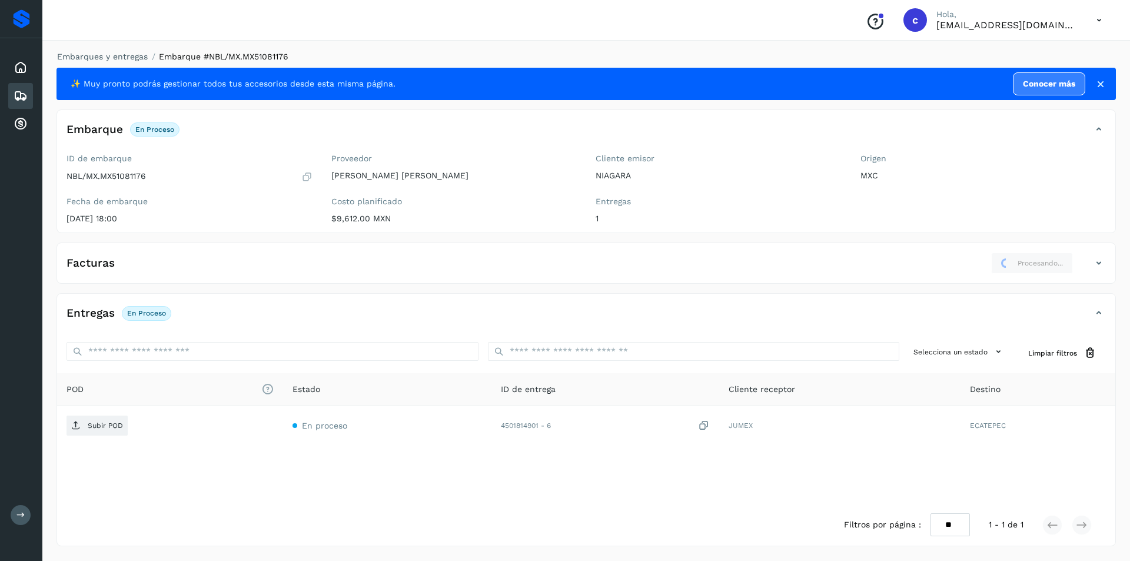
click at [1090, 264] on div "Facturas Procesando..." at bounding box center [574, 262] width 1034 height 21
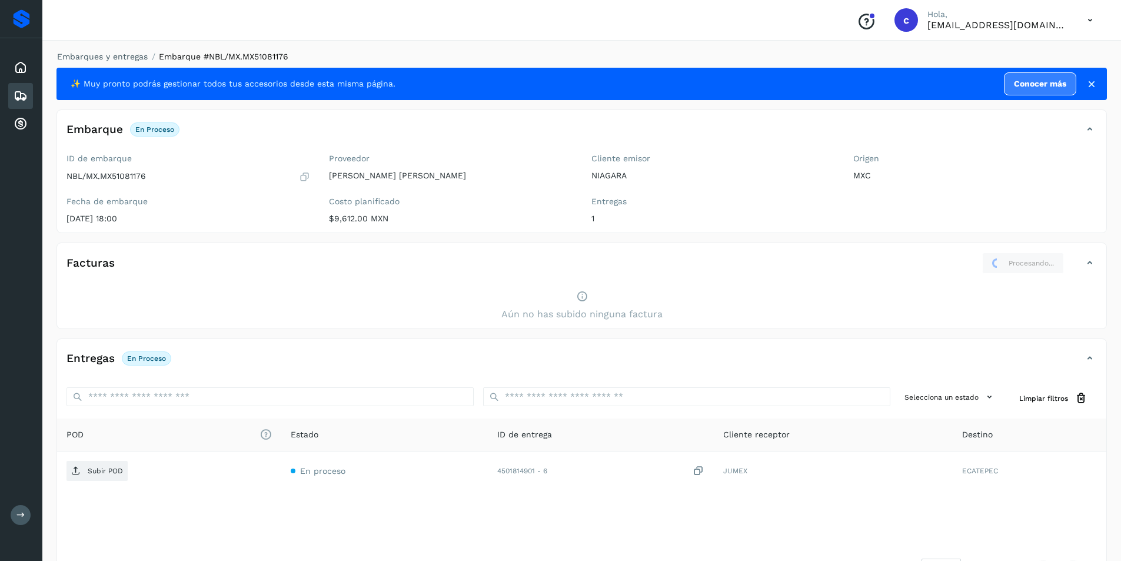
click at [1090, 264] on icon at bounding box center [1090, 263] width 14 height 14
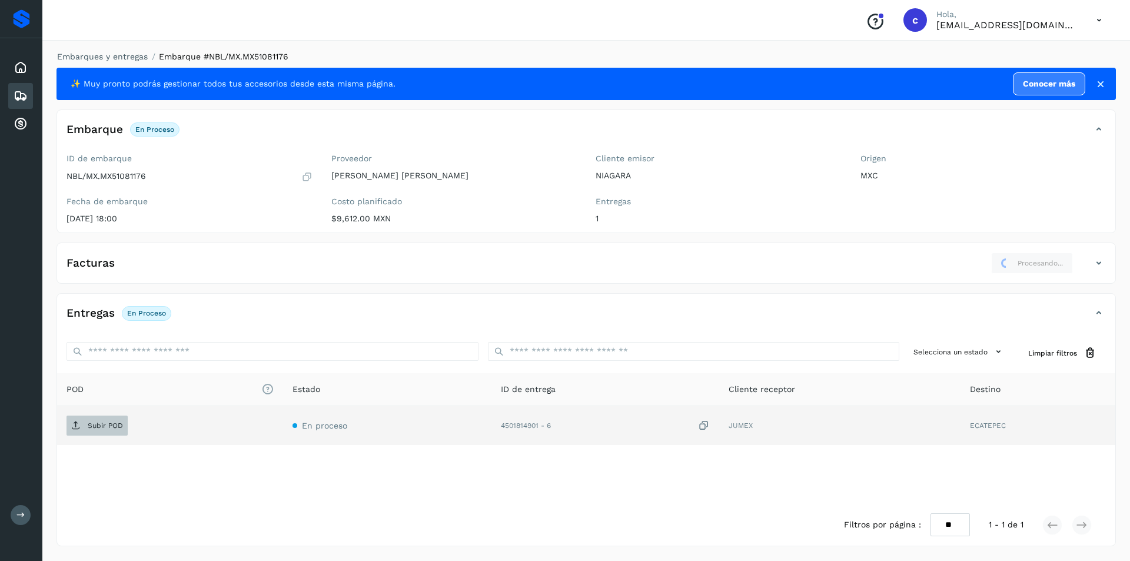
click at [98, 423] on p "Subir POD" at bounding box center [105, 425] width 35 height 8
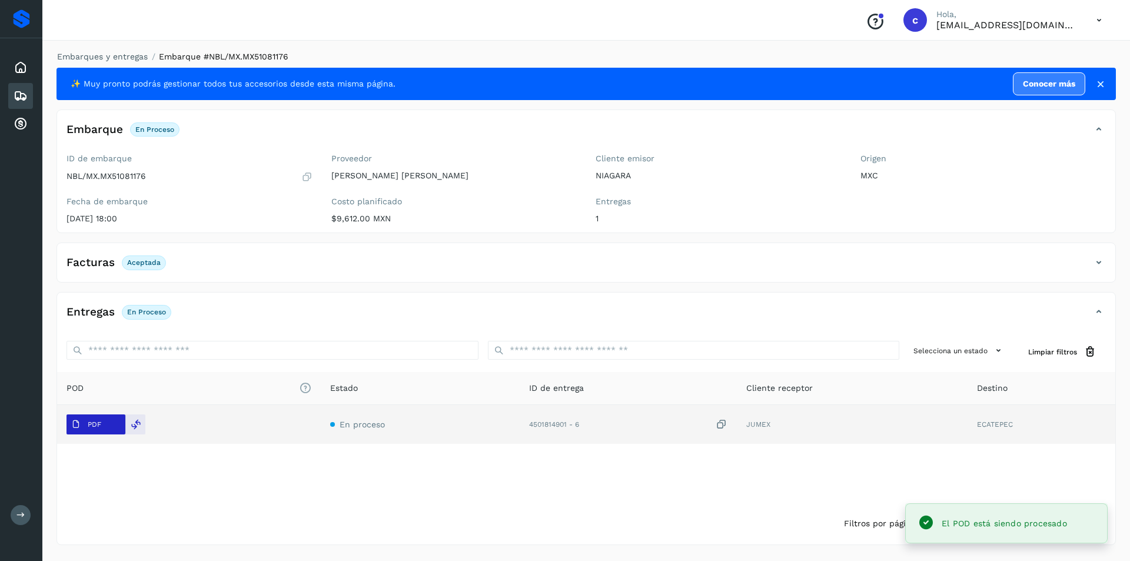
click at [88, 427] on p "PDF" at bounding box center [95, 424] width 14 height 8
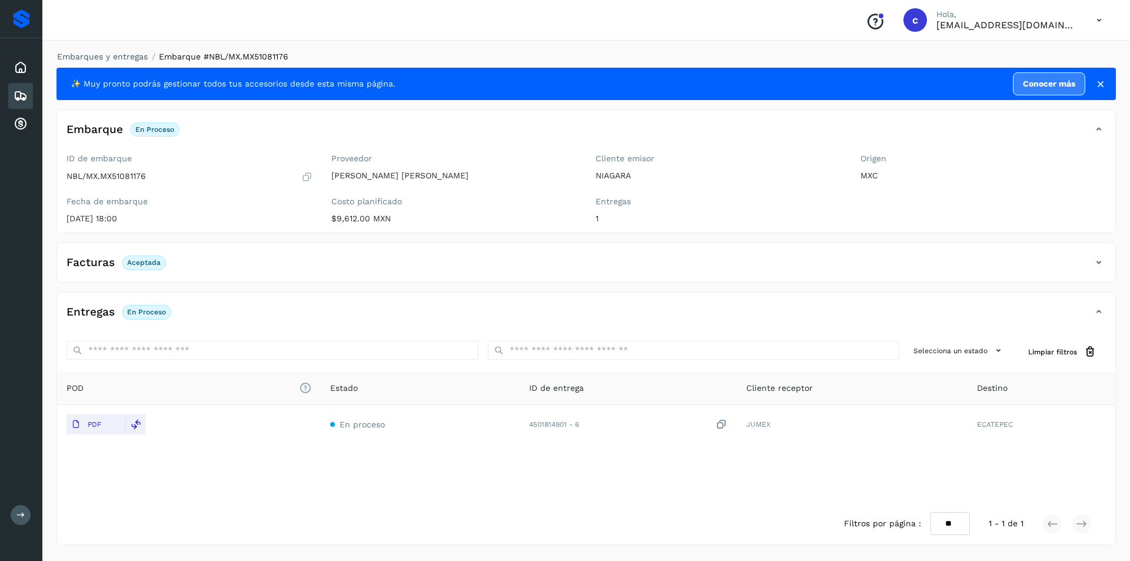
click at [1093, 267] on icon at bounding box center [1098, 262] width 14 height 14
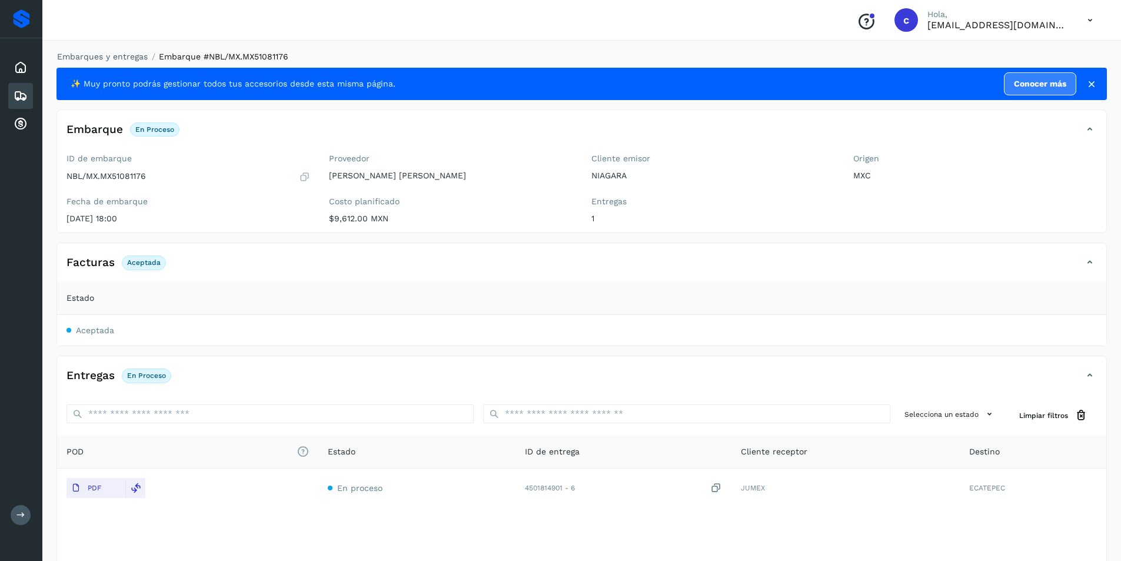
click at [84, 335] on span "Aceptada" at bounding box center [95, 329] width 38 height 9
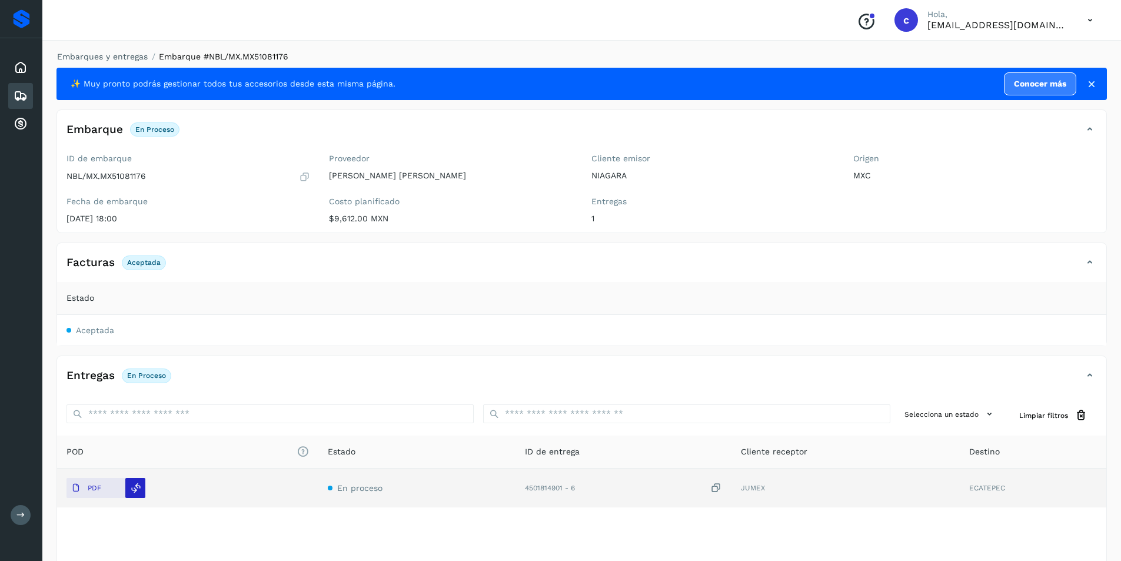
click at [144, 484] on div at bounding box center [135, 488] width 20 height 20
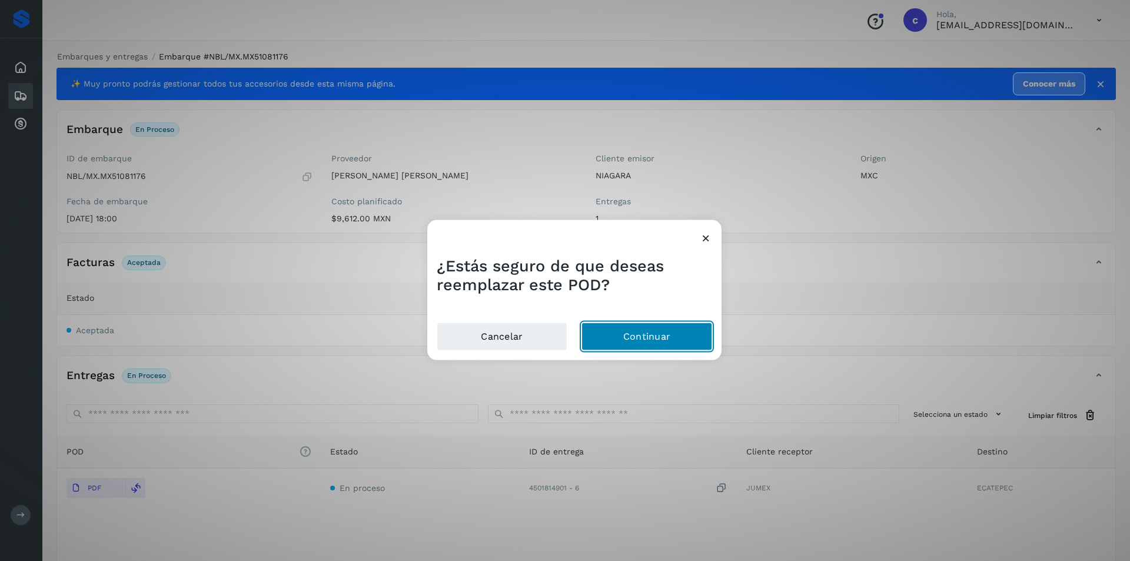
click at [660, 339] on button "Continuar" at bounding box center [646, 336] width 131 height 28
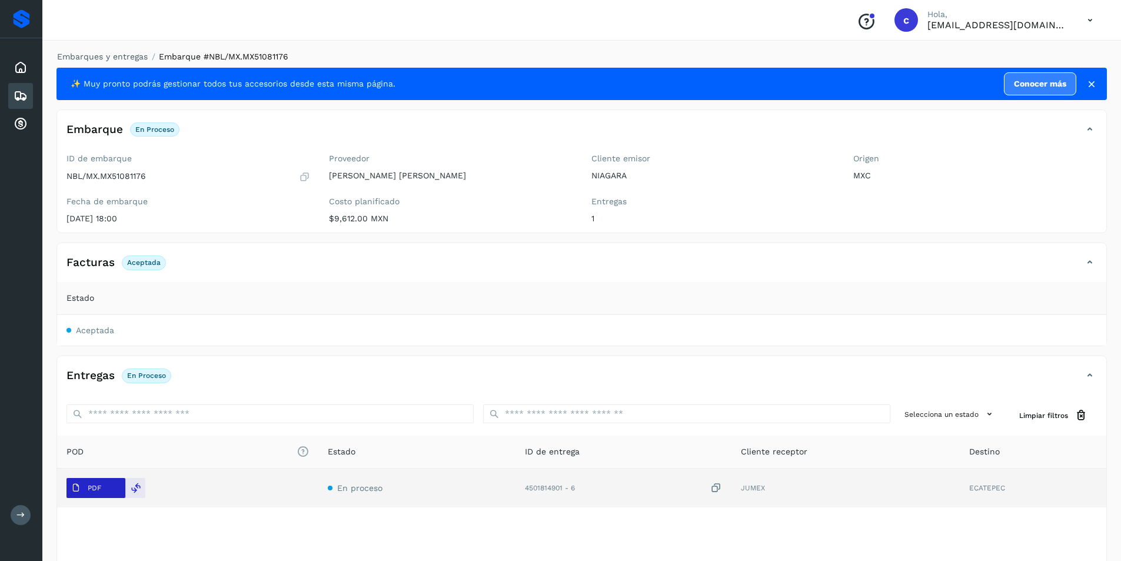
click at [117, 493] on button "PDF" at bounding box center [95, 488] width 59 height 20
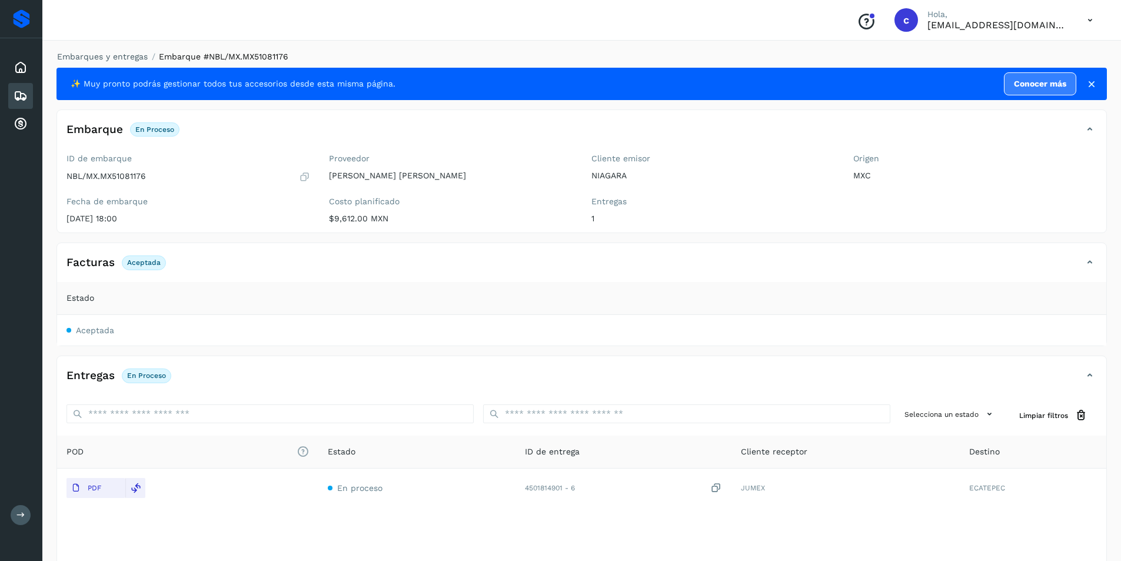
click at [16, 92] on icon at bounding box center [21, 96] width 14 height 14
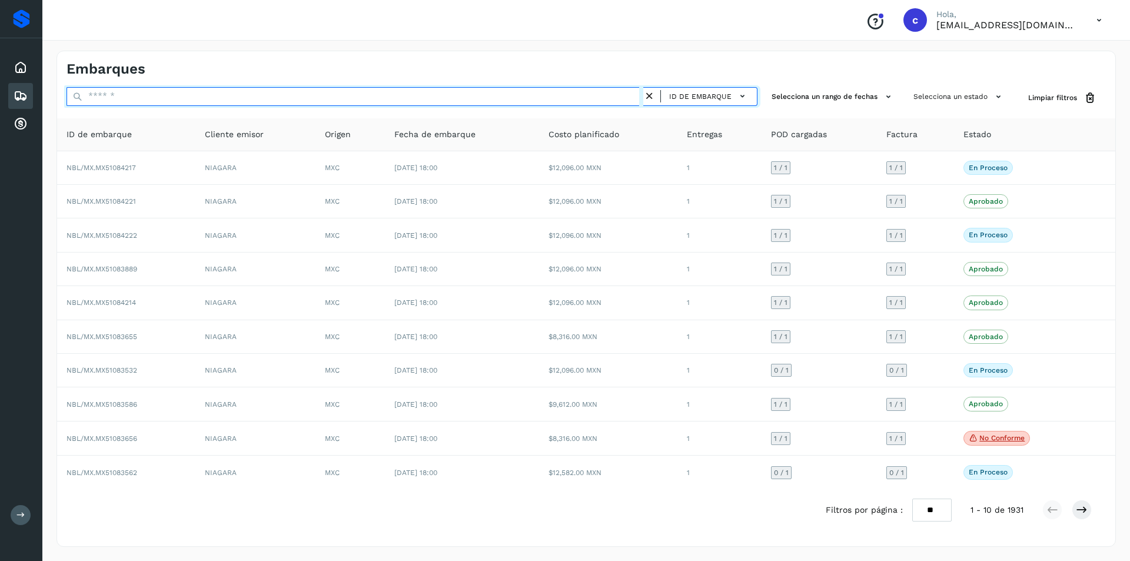
click at [287, 91] on input "text" at bounding box center [354, 96] width 577 height 19
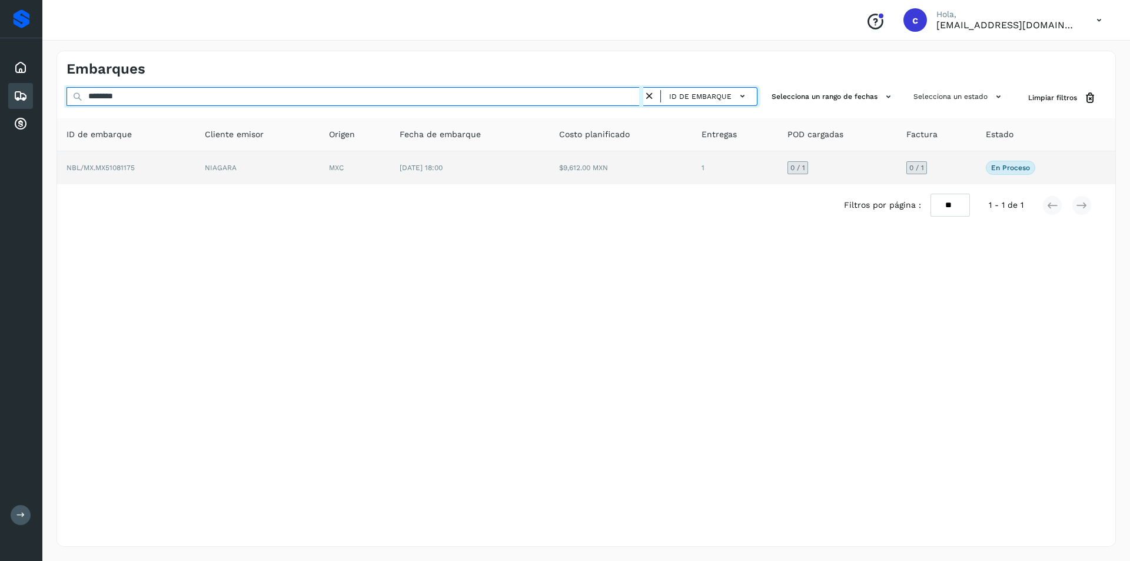
type input "********"
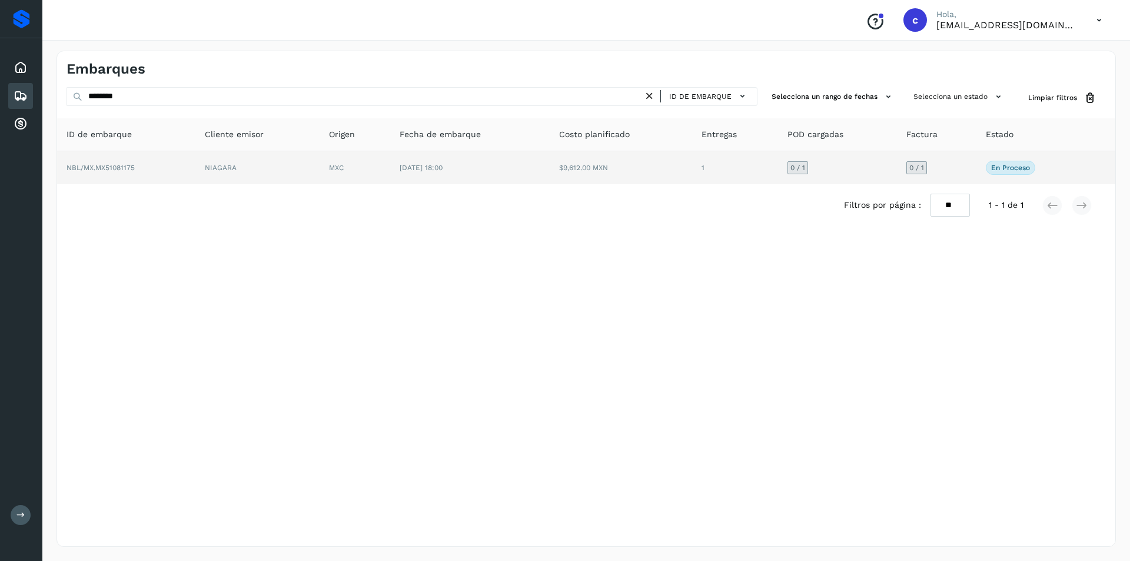
click at [247, 165] on td "NIAGARA" at bounding box center [257, 167] width 124 height 33
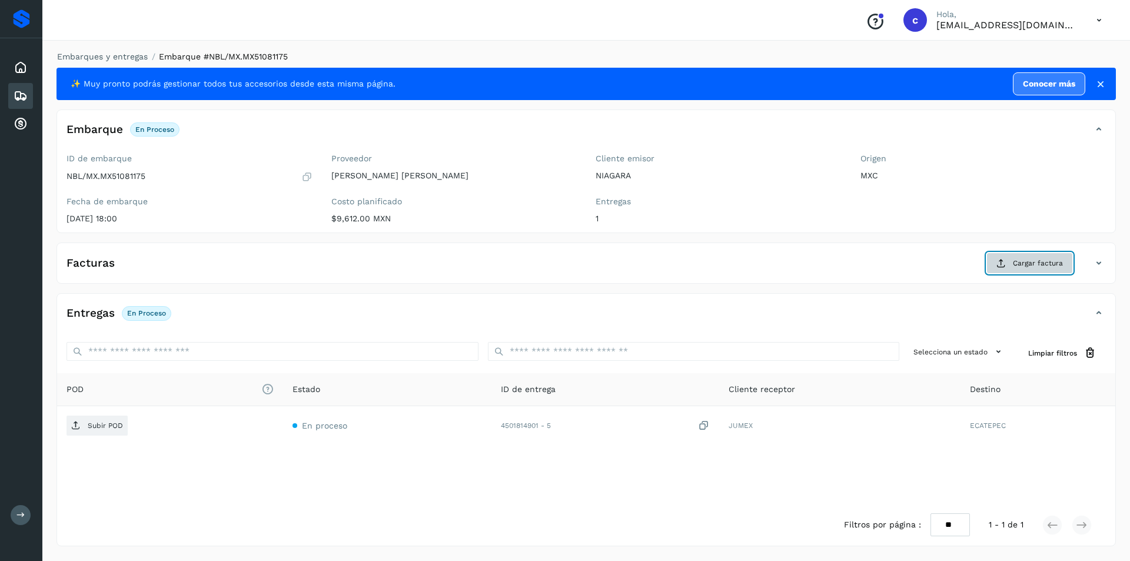
click at [1014, 263] on span "Cargar factura" at bounding box center [1038, 263] width 50 height 11
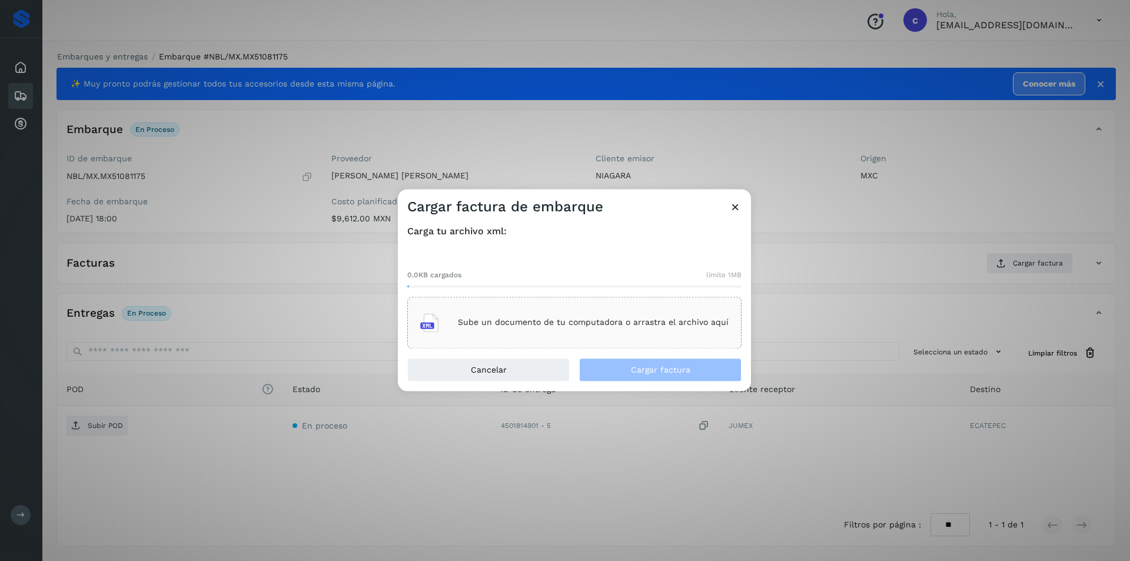
click at [621, 320] on p "Sube un documento de tu computadora o arrastra el archivo aquí" at bounding box center [593, 323] width 271 height 10
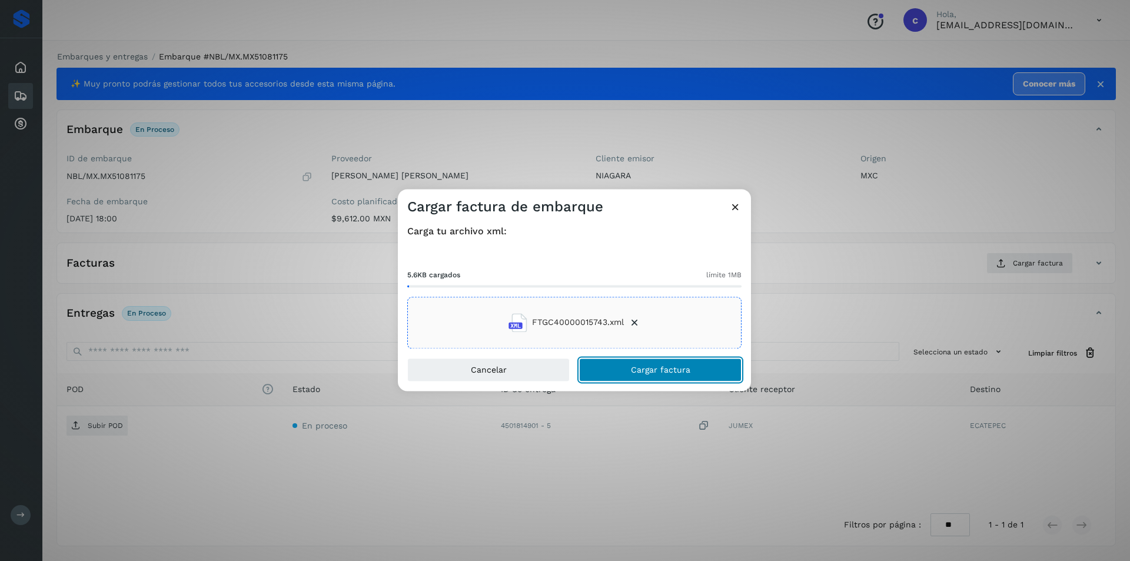
click at [691, 377] on button "Cargar factura" at bounding box center [660, 370] width 162 height 24
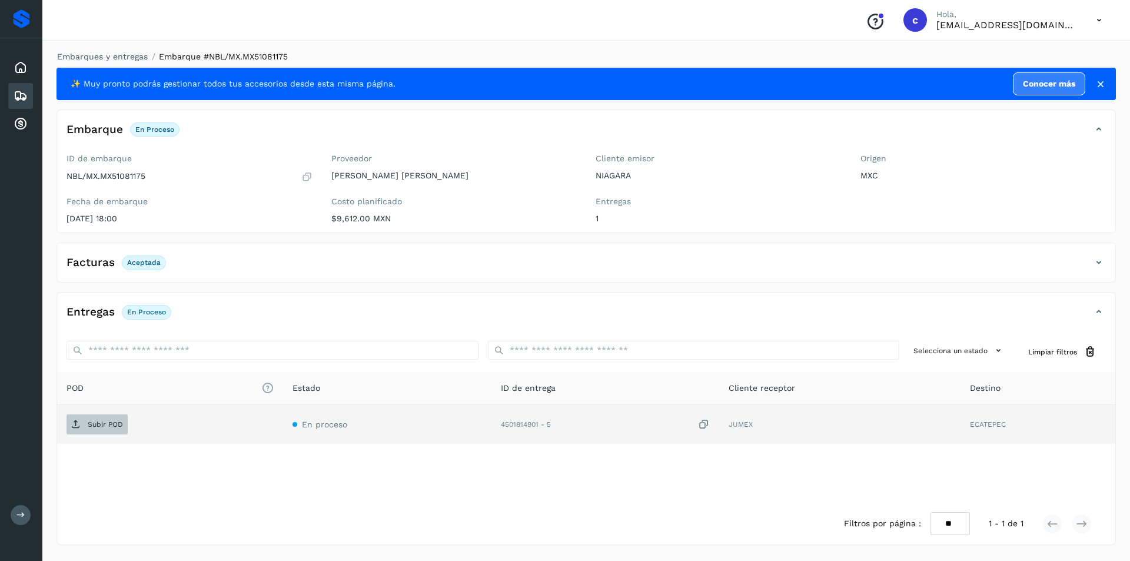
click at [109, 417] on span "Subir POD" at bounding box center [96, 424] width 61 height 19
click at [105, 425] on span "PDF" at bounding box center [85, 424] width 39 height 19
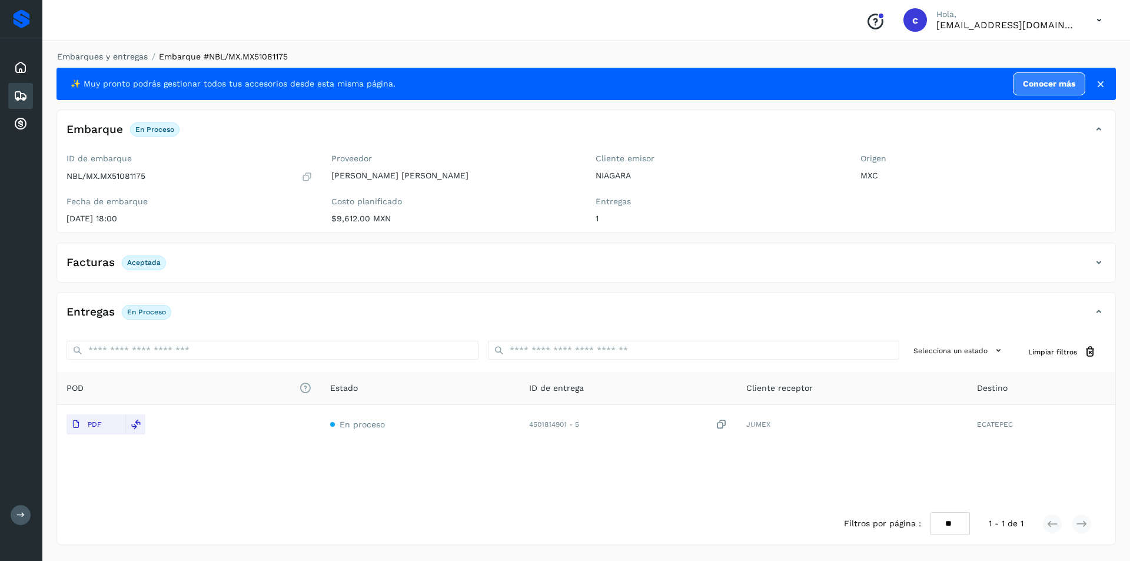
click at [12, 96] on div "Embarques" at bounding box center [20, 96] width 25 height 26
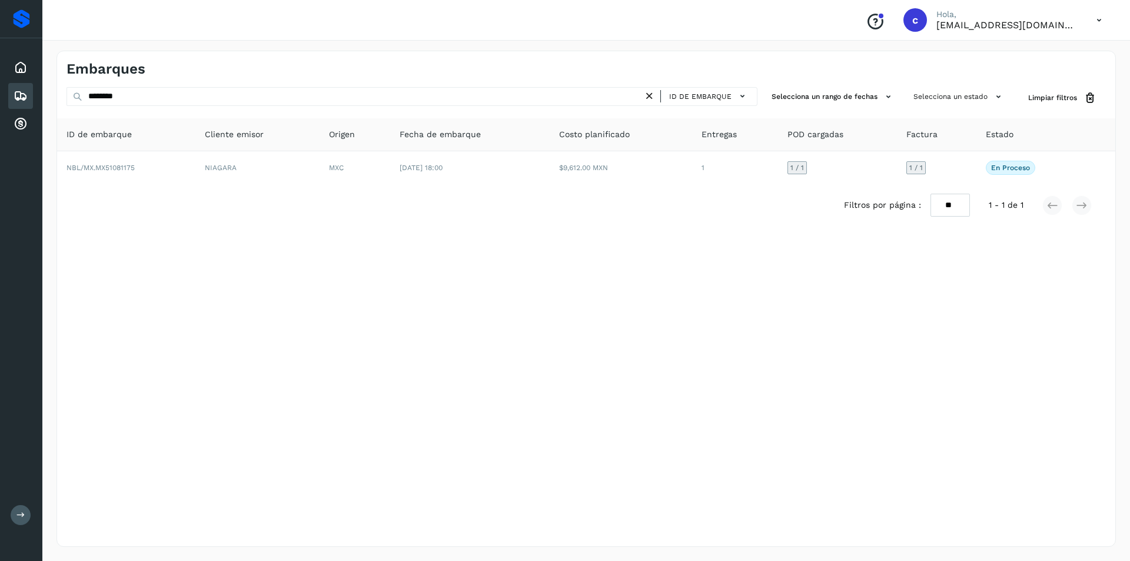
click at [651, 94] on icon at bounding box center [649, 96] width 12 height 12
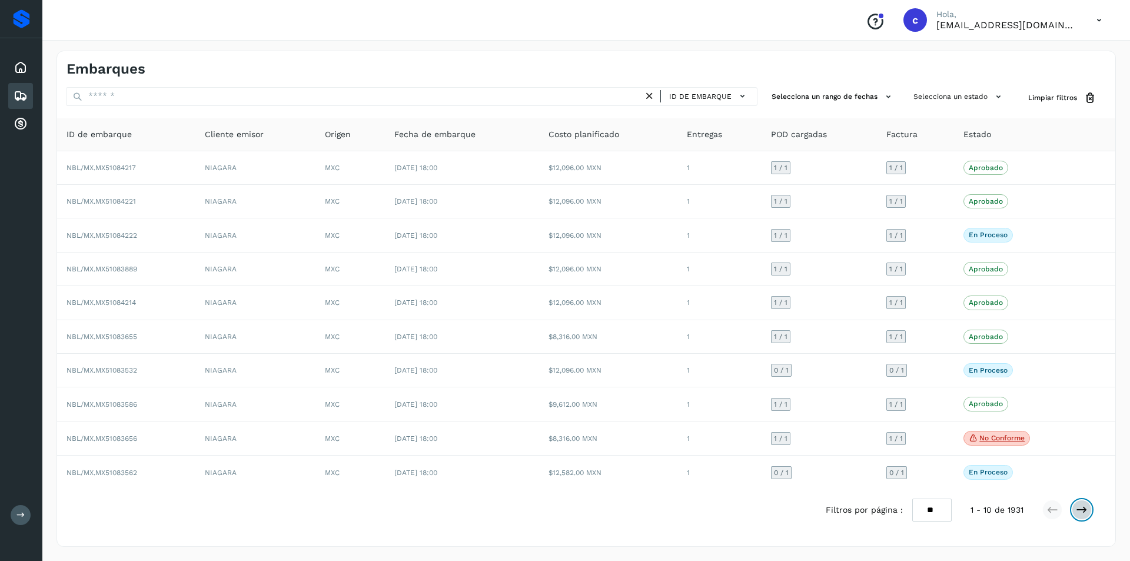
click at [1080, 512] on icon at bounding box center [1082, 510] width 12 height 12
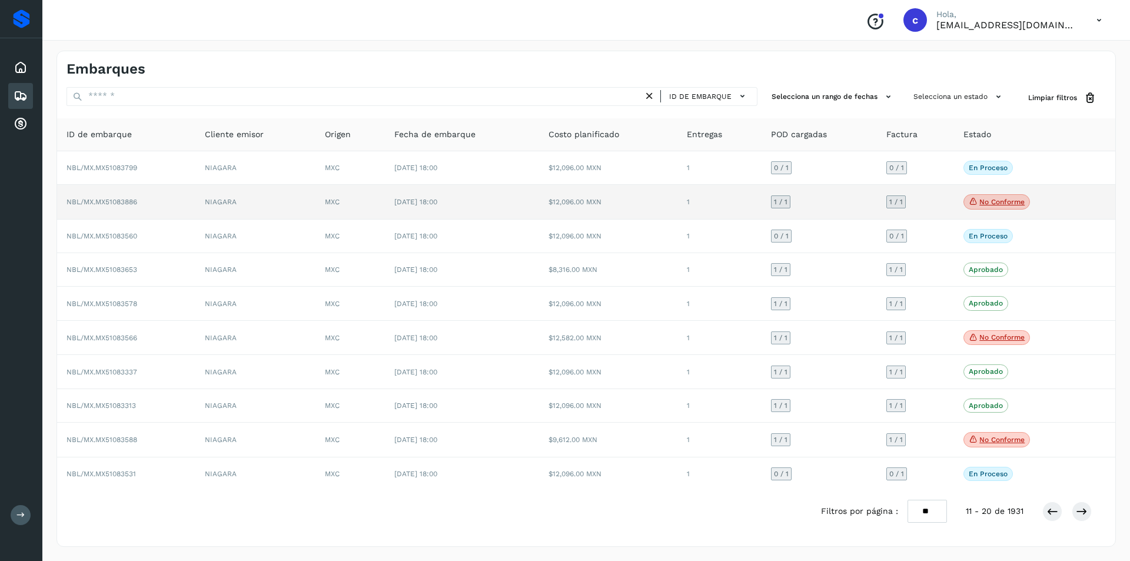
click at [980, 198] on p "No conforme" at bounding box center [1001, 202] width 45 height 8
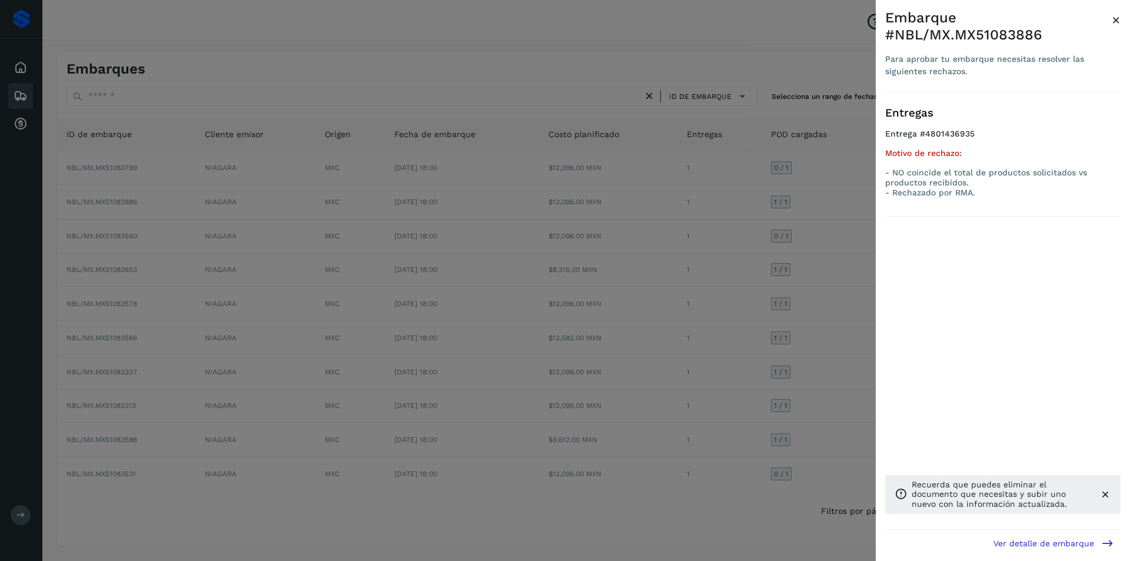
click at [790, 241] on div at bounding box center [565, 280] width 1130 height 561
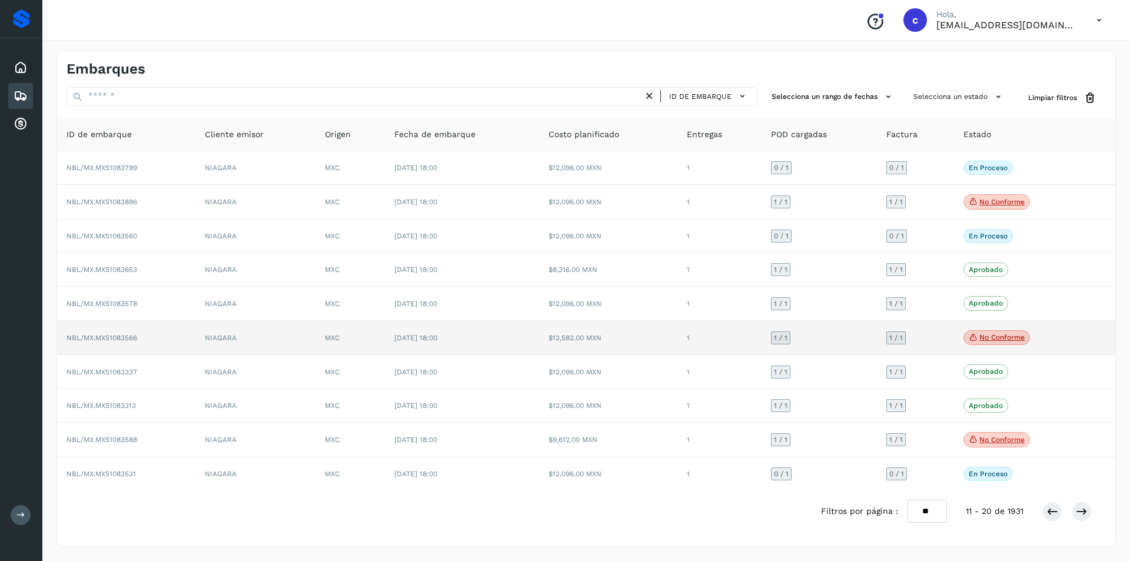
click at [971, 340] on icon at bounding box center [973, 337] width 9 height 11
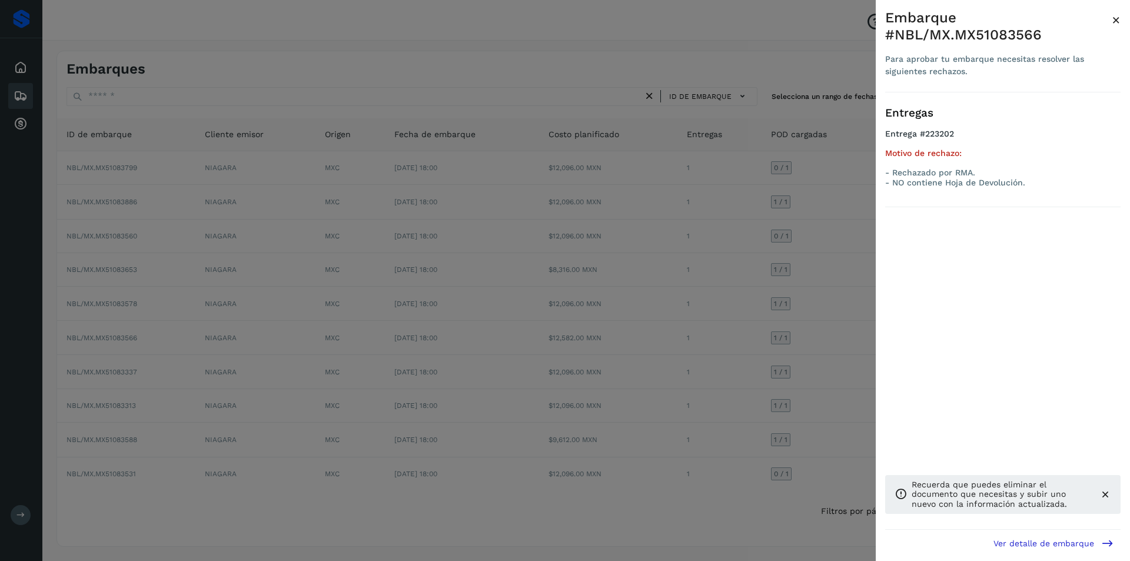
click at [818, 339] on div at bounding box center [565, 280] width 1130 height 561
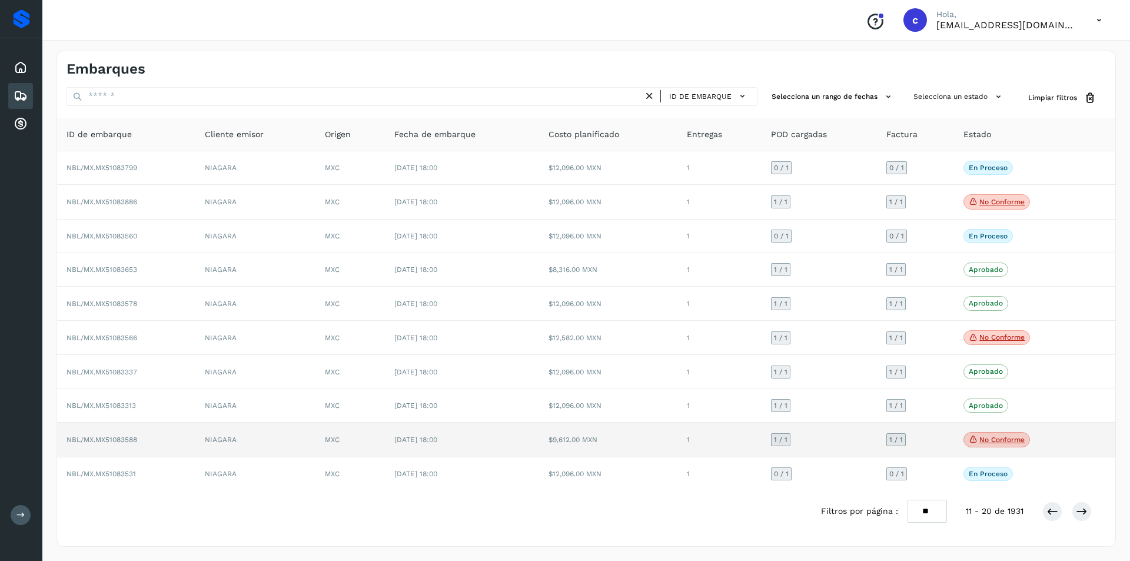
click at [995, 441] on p "No conforme" at bounding box center [1001, 439] width 45 height 8
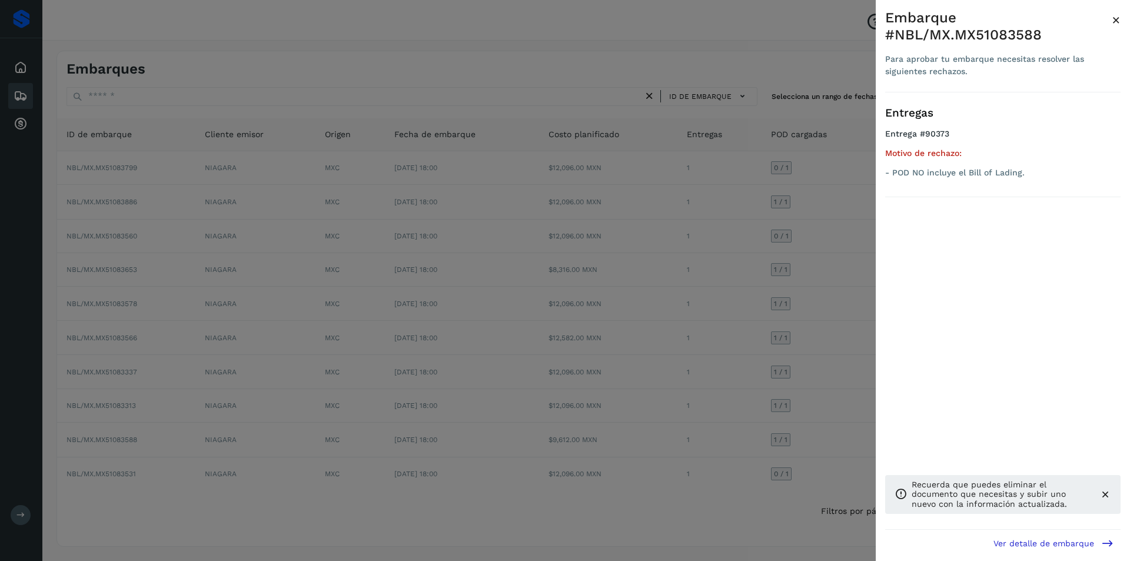
click at [773, 376] on div at bounding box center [565, 280] width 1130 height 561
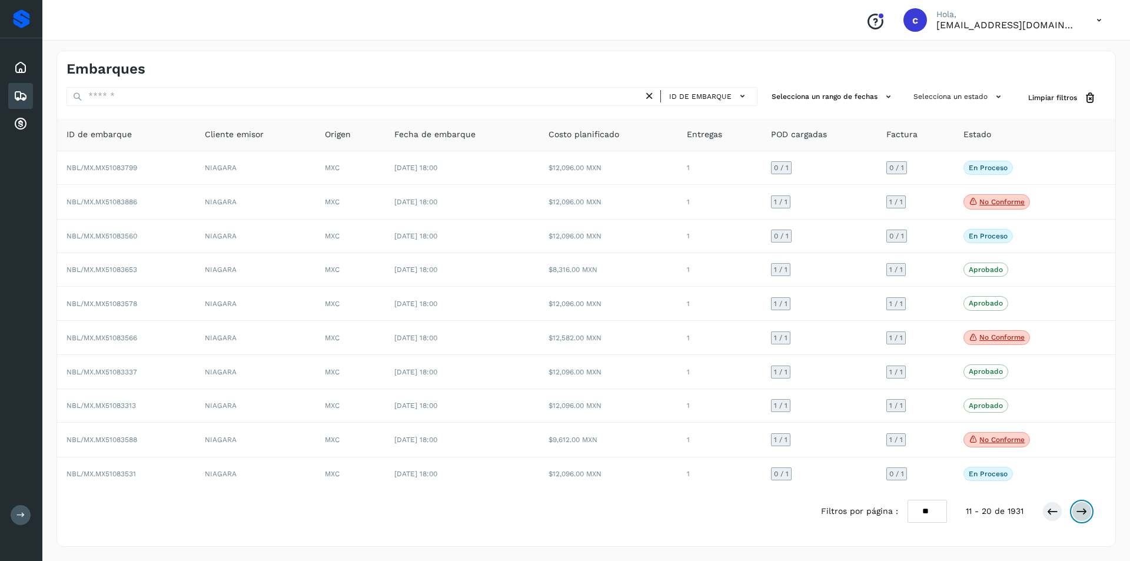
click at [1083, 513] on icon at bounding box center [1082, 511] width 12 height 12
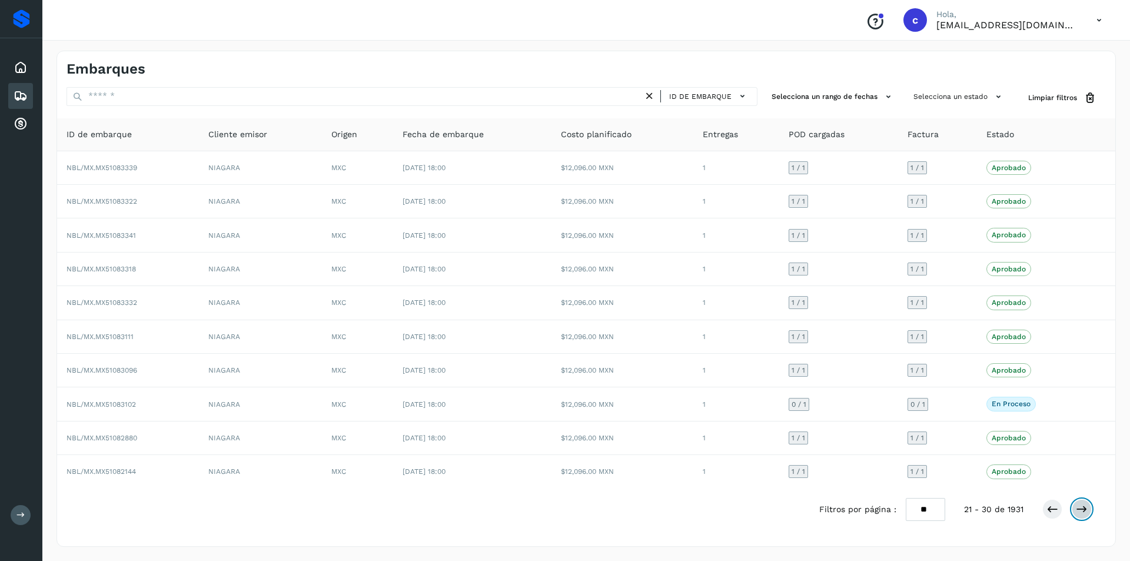
click at [1087, 508] on icon at bounding box center [1082, 509] width 12 height 12
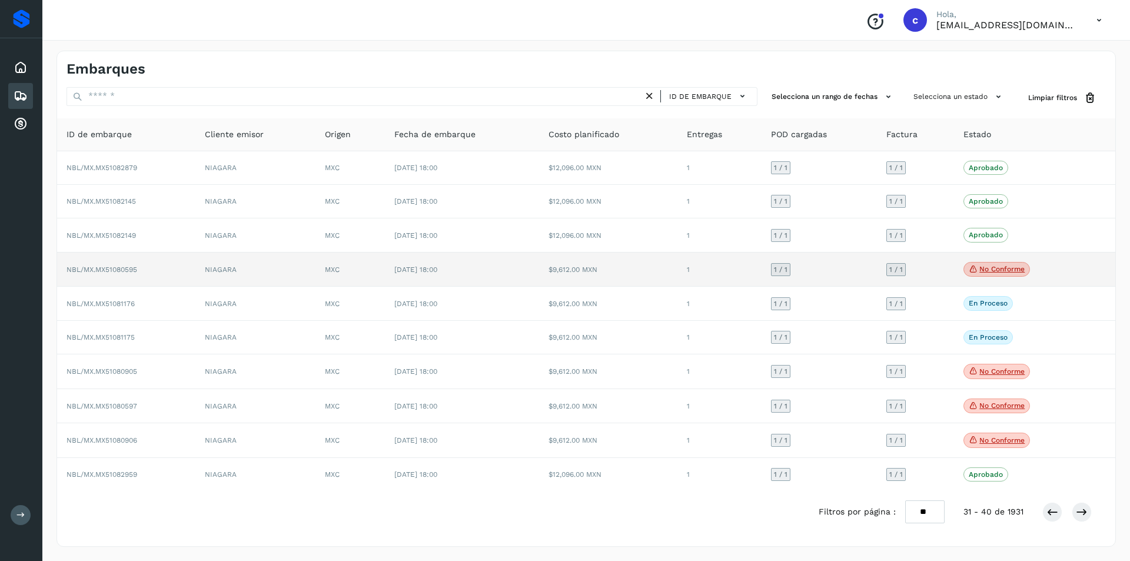
click at [990, 271] on p "No conforme" at bounding box center [1001, 269] width 45 height 8
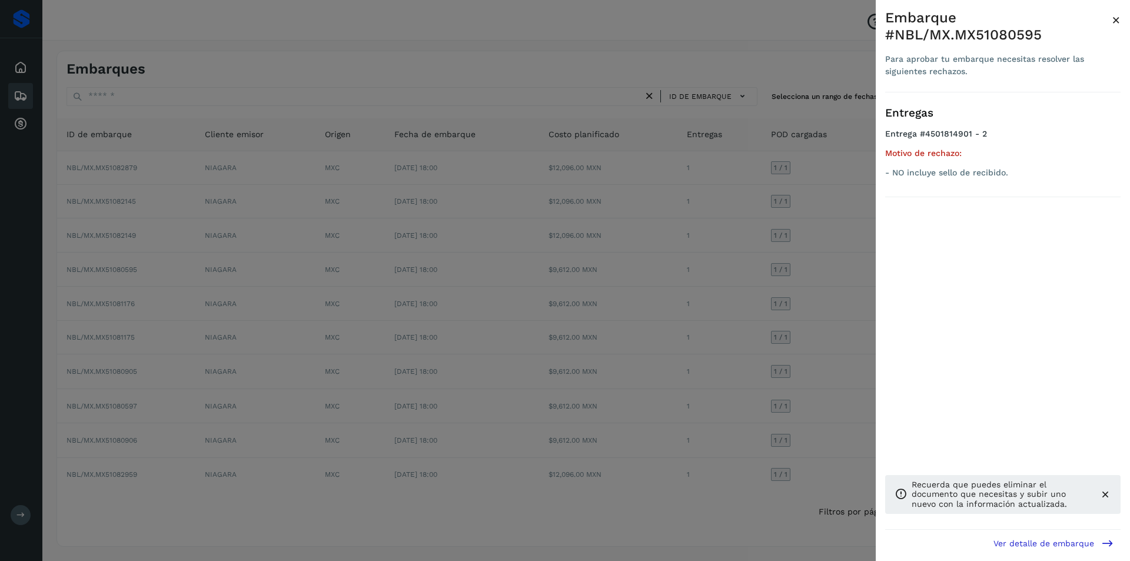
click at [711, 259] on div at bounding box center [565, 280] width 1130 height 561
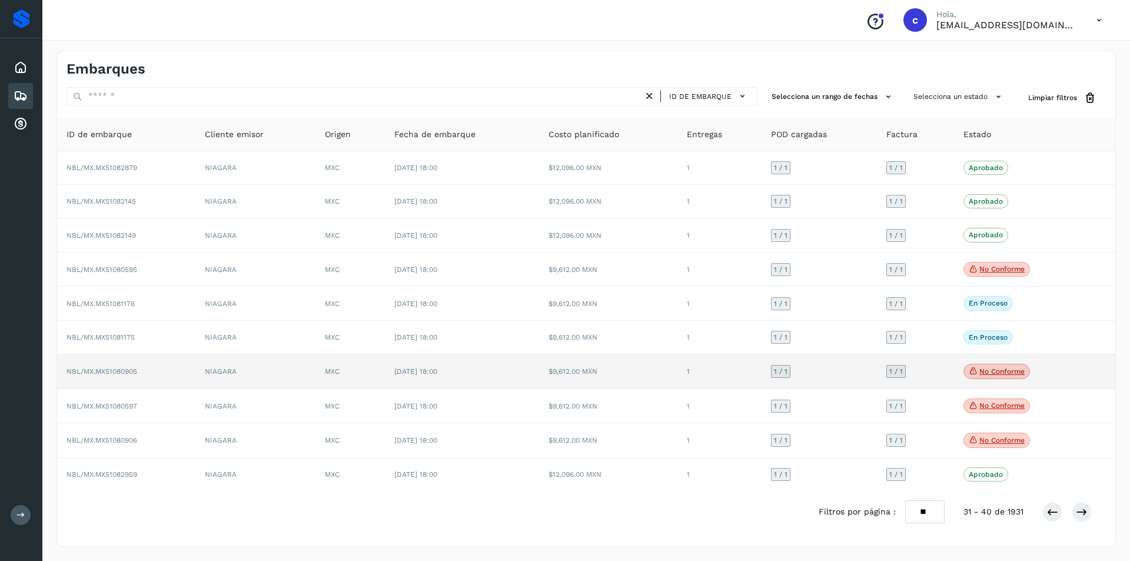
click at [975, 376] on icon at bounding box center [973, 370] width 9 height 11
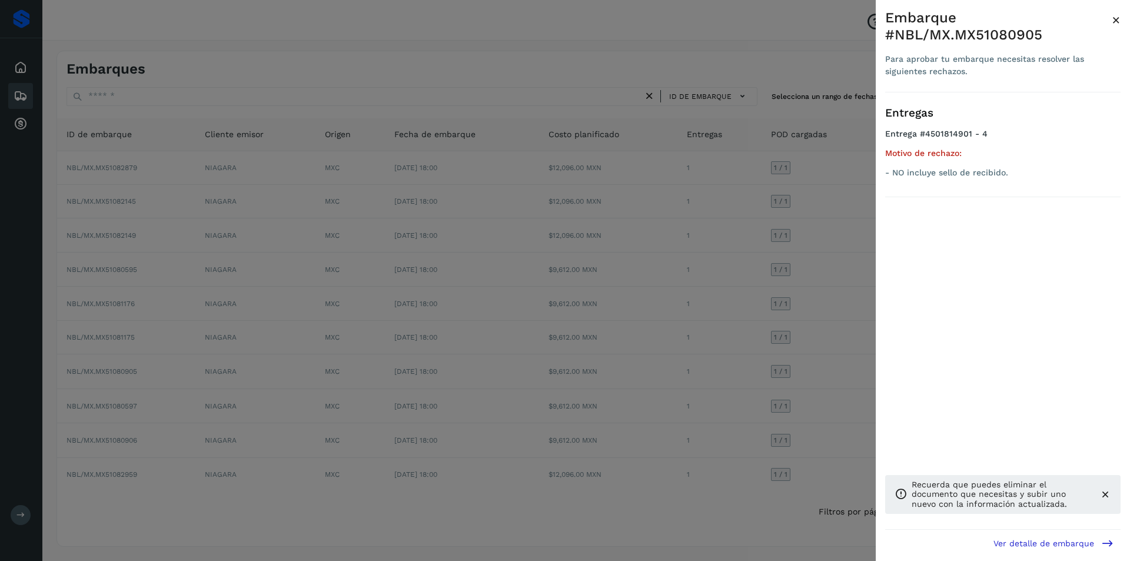
click at [817, 368] on div at bounding box center [565, 280] width 1130 height 561
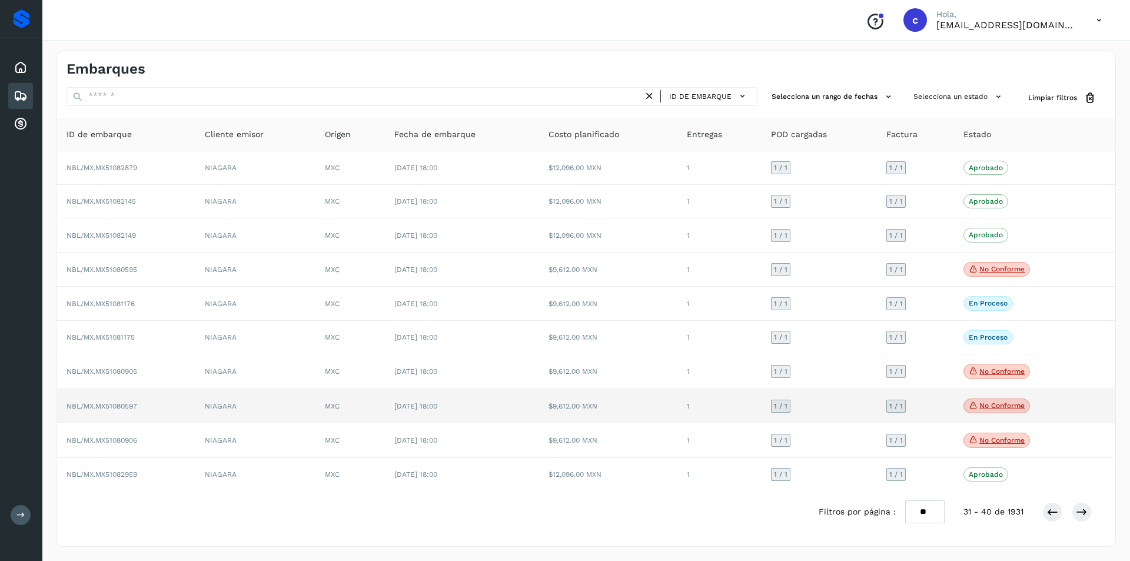
click at [975, 407] on icon at bounding box center [973, 405] width 9 height 11
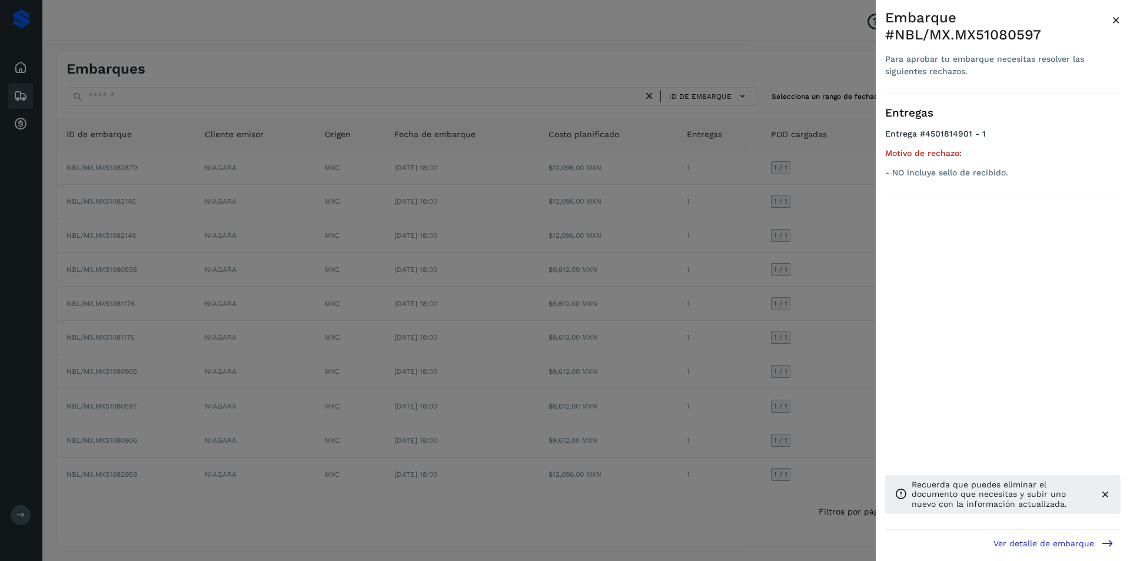
click at [767, 390] on div at bounding box center [565, 280] width 1130 height 561
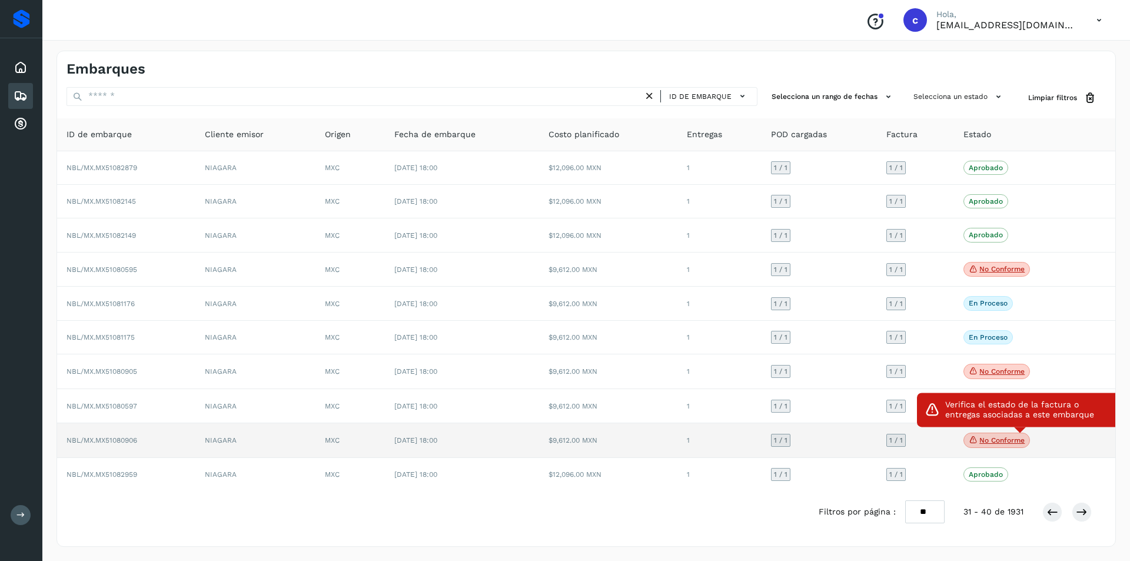
click at [986, 443] on p "No conforme" at bounding box center [1001, 440] width 45 height 8
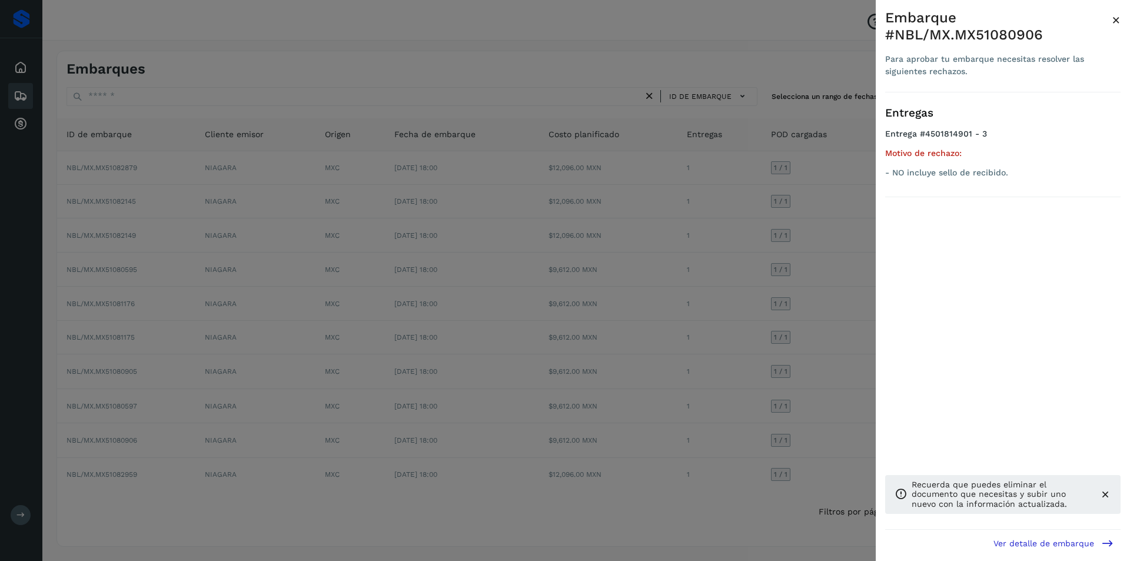
click at [793, 401] on div at bounding box center [565, 280] width 1130 height 561
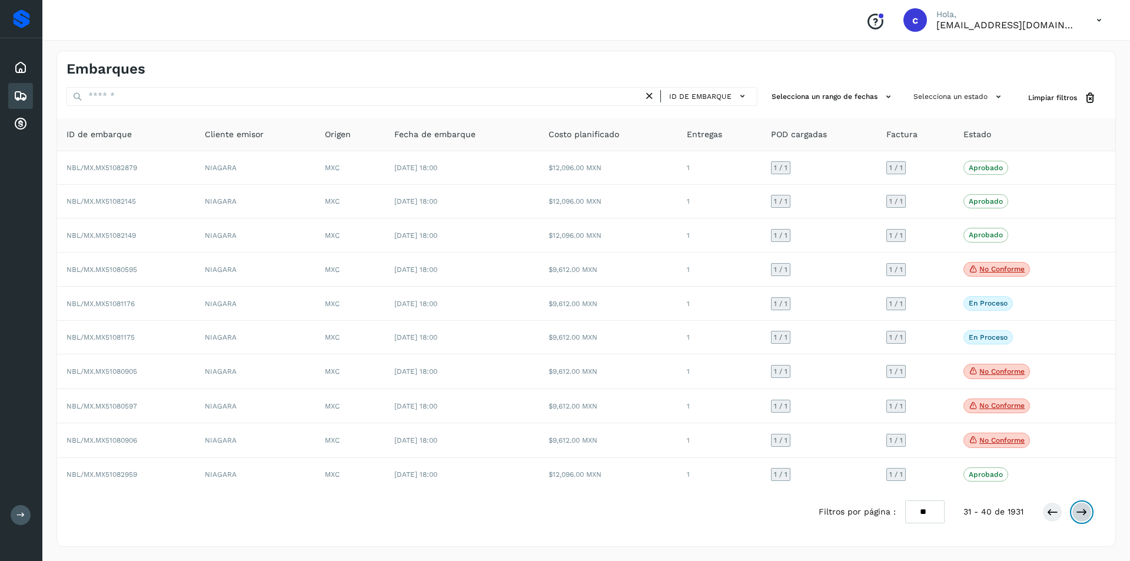
click at [1083, 511] on icon at bounding box center [1082, 512] width 12 height 12
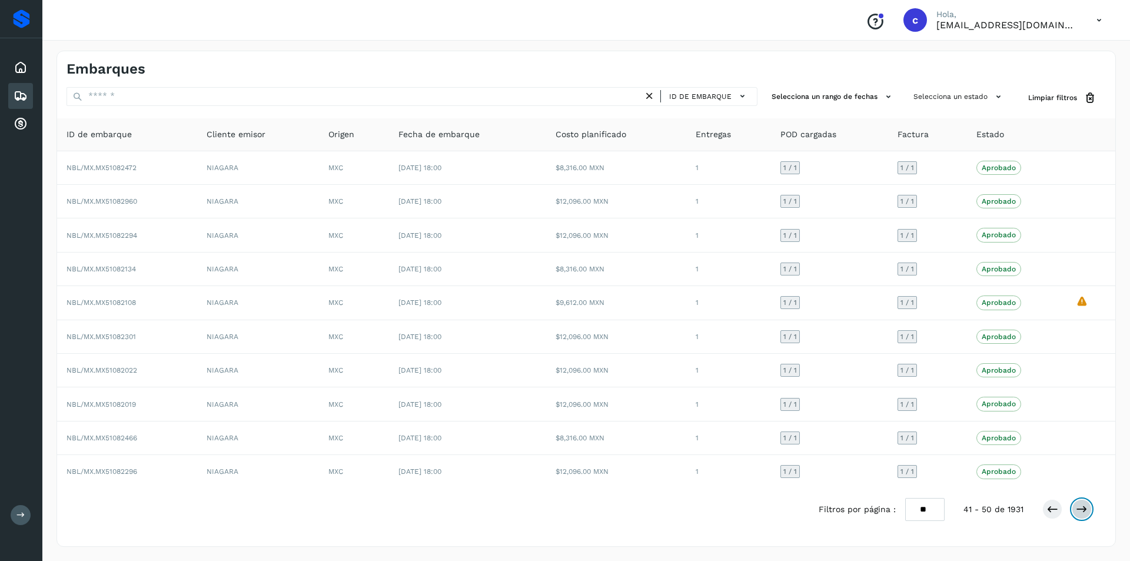
click at [1083, 511] on icon at bounding box center [1082, 509] width 12 height 12
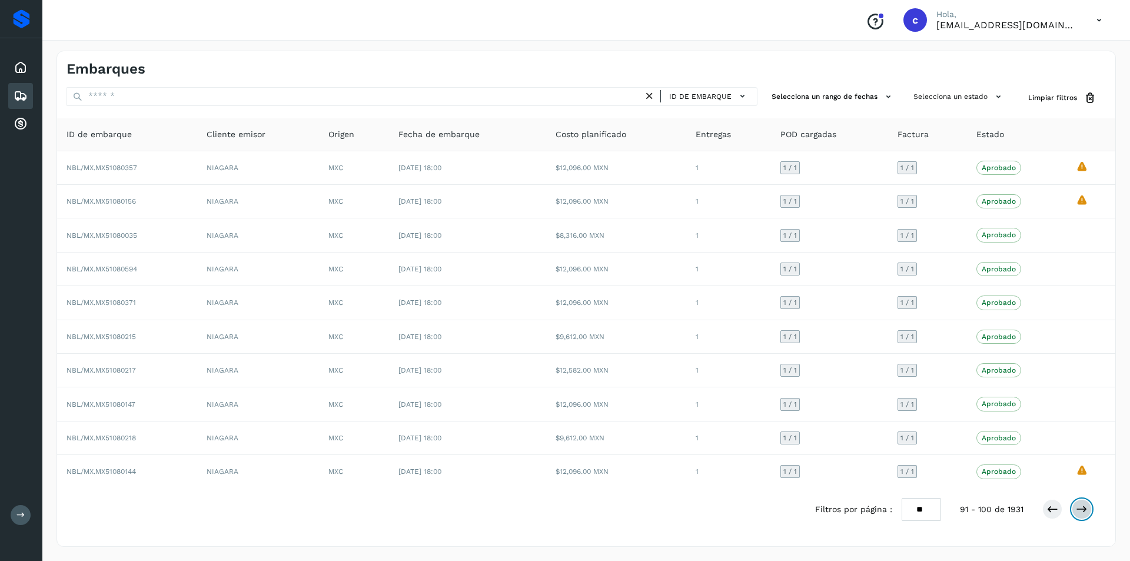
click at [1083, 511] on icon at bounding box center [1082, 509] width 12 height 12
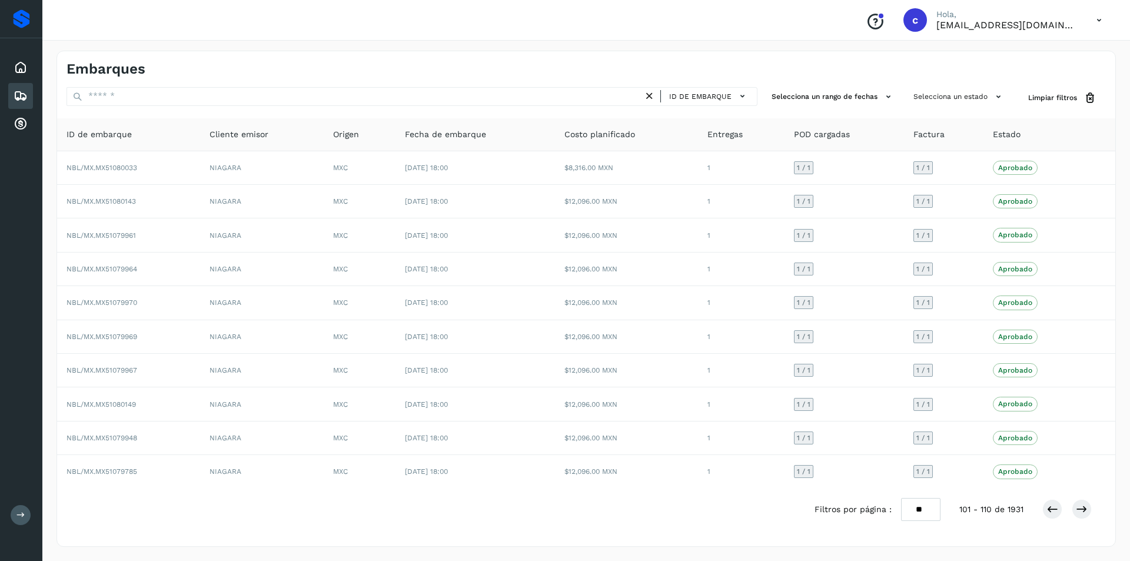
click at [1043, 503] on div at bounding box center [1066, 509] width 49 height 20
click at [1055, 514] on icon at bounding box center [1052, 509] width 12 height 12
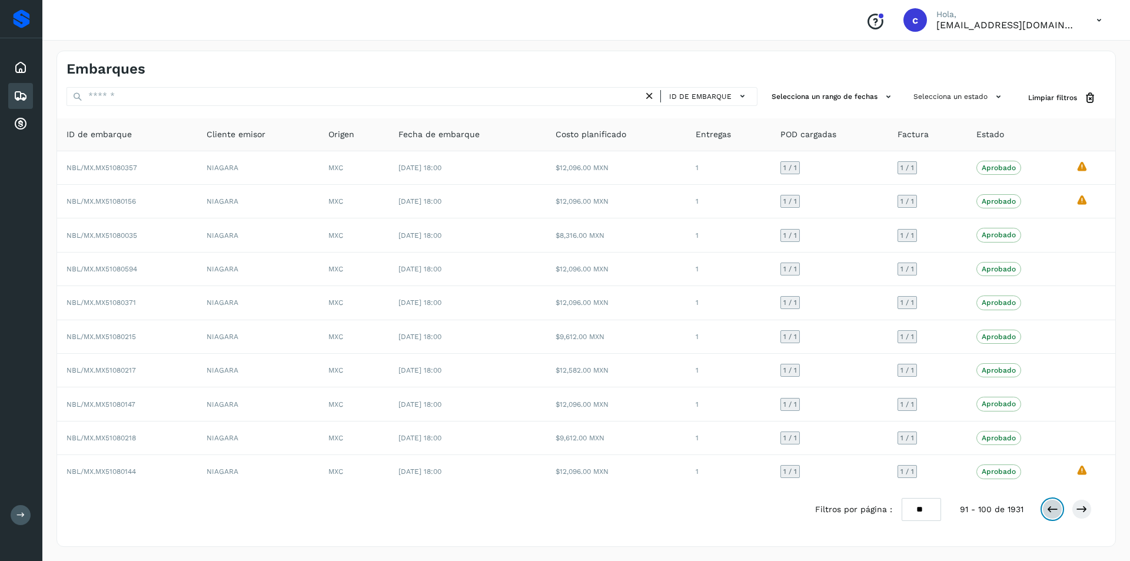
click at [1055, 514] on icon at bounding box center [1052, 509] width 12 height 12
click at [1047, 503] on button at bounding box center [1052, 509] width 20 height 20
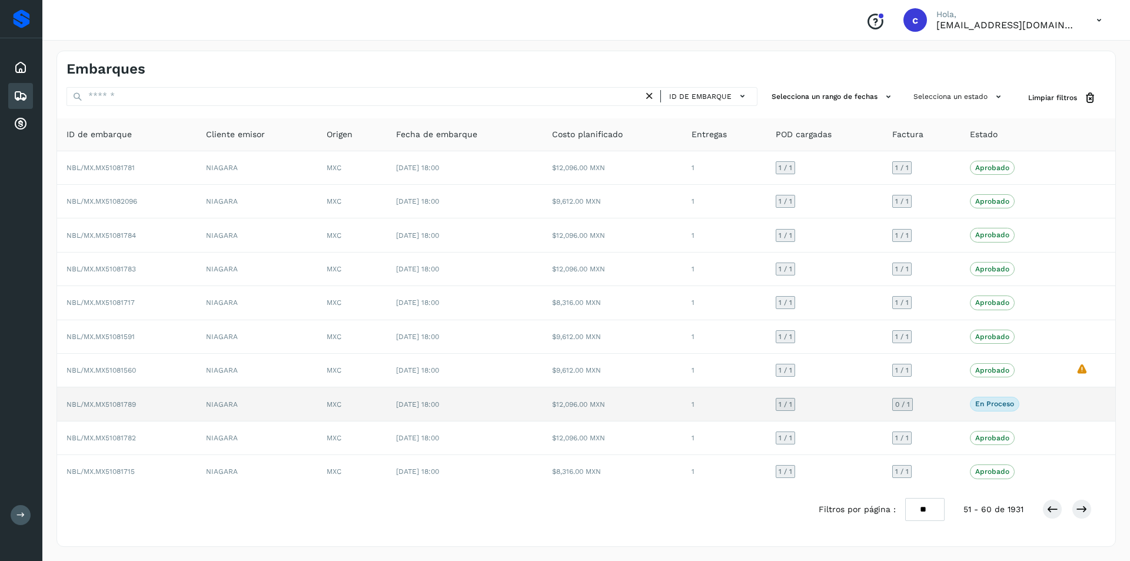
click at [971, 417] on td "En proceso Verifica el estado de la factura o entregas asociadas a este embarque" at bounding box center [1013, 404] width 107 height 34
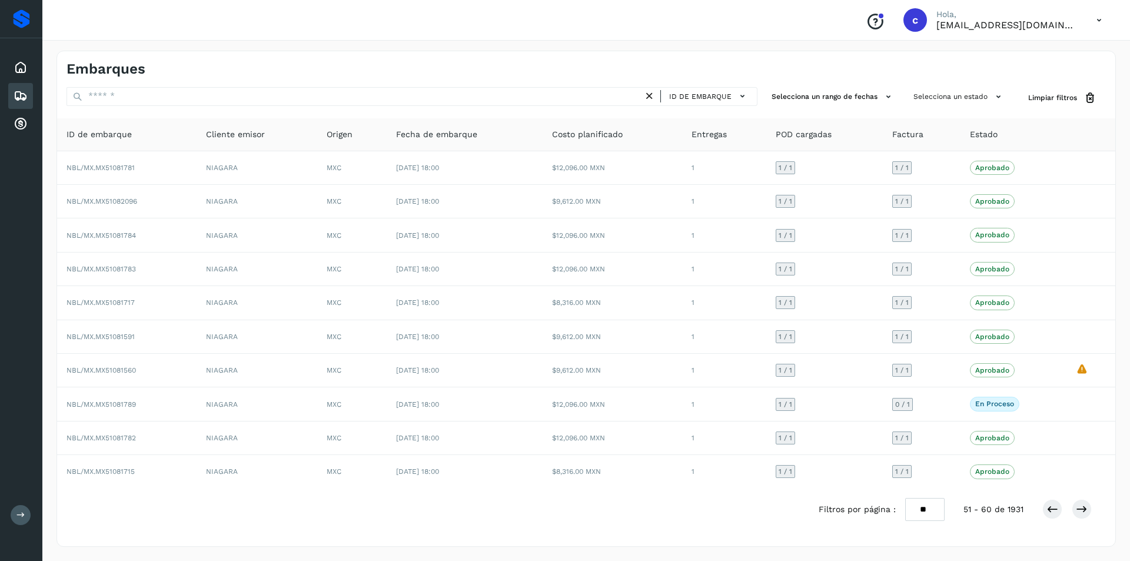
click at [1041, 505] on div "Filtros por página : ** ** ** 51 - 60 de 1931" at bounding box center [964, 509] width 292 height 23
click at [1046, 507] on icon at bounding box center [1052, 509] width 12 height 12
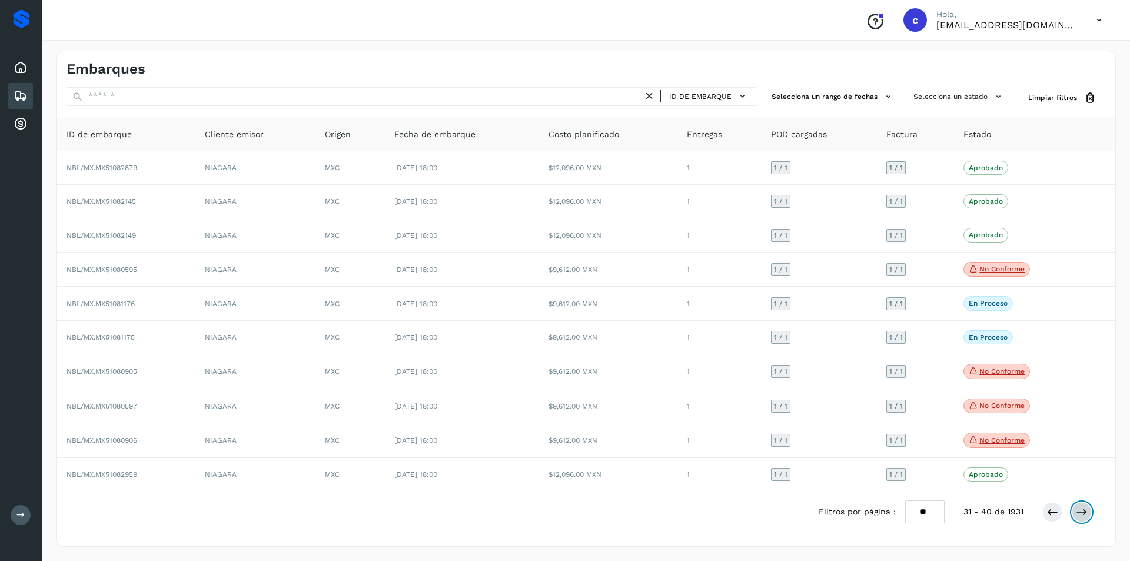
click at [1077, 518] on icon at bounding box center [1082, 512] width 12 height 12
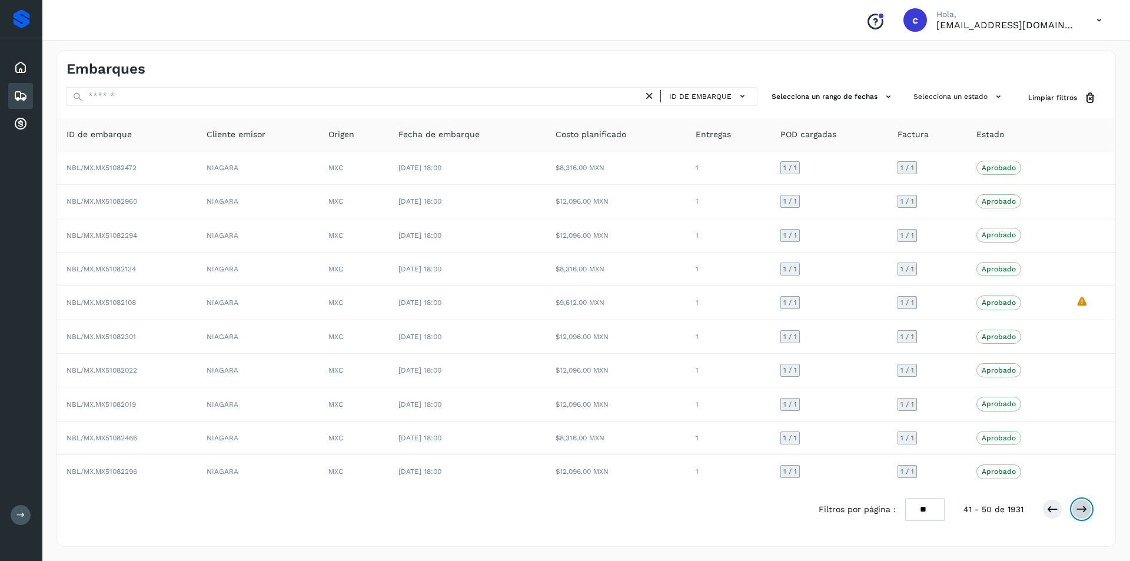
click at [1077, 518] on button at bounding box center [1081, 509] width 20 height 20
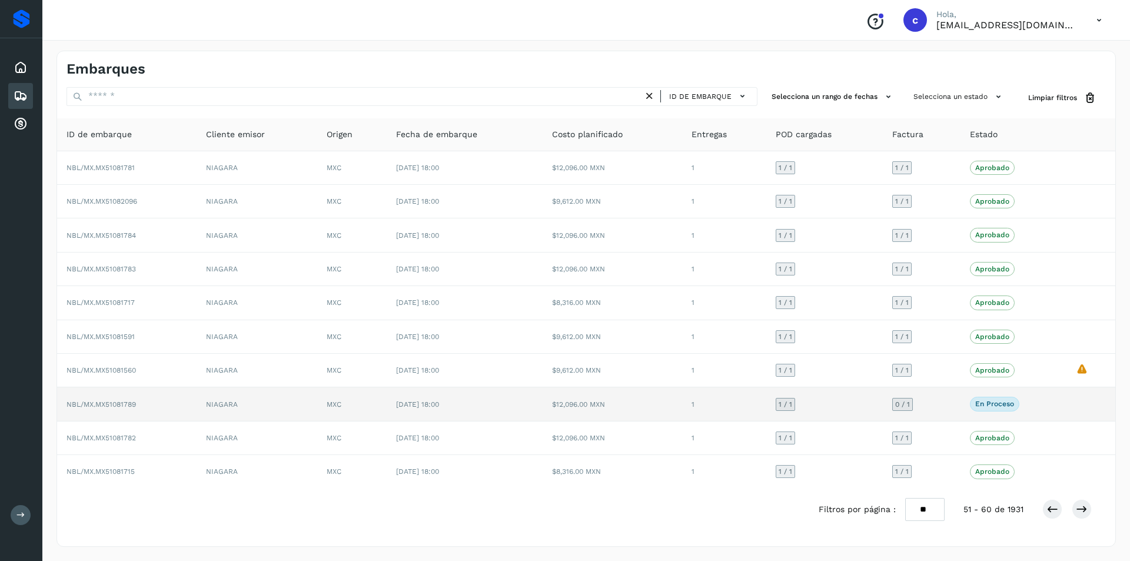
click at [994, 404] on p "En proceso" at bounding box center [994, 404] width 39 height 8
click at [535, 405] on td "[DATE] 18:00" at bounding box center [465, 404] width 156 height 34
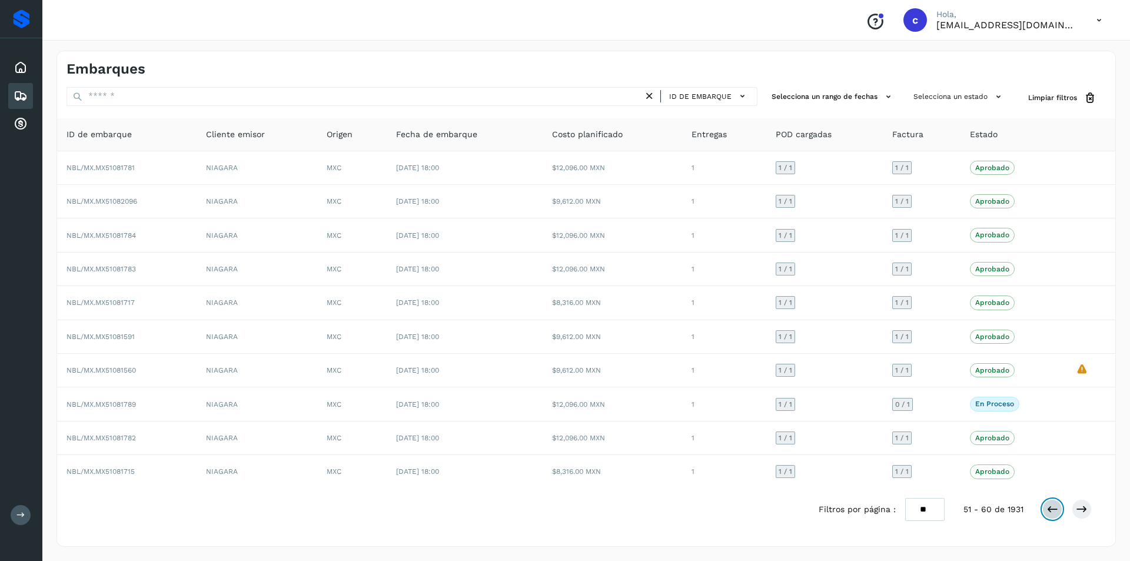
click at [1054, 504] on icon at bounding box center [1052, 509] width 12 height 12
click at [1054, 505] on icon at bounding box center [1052, 509] width 12 height 12
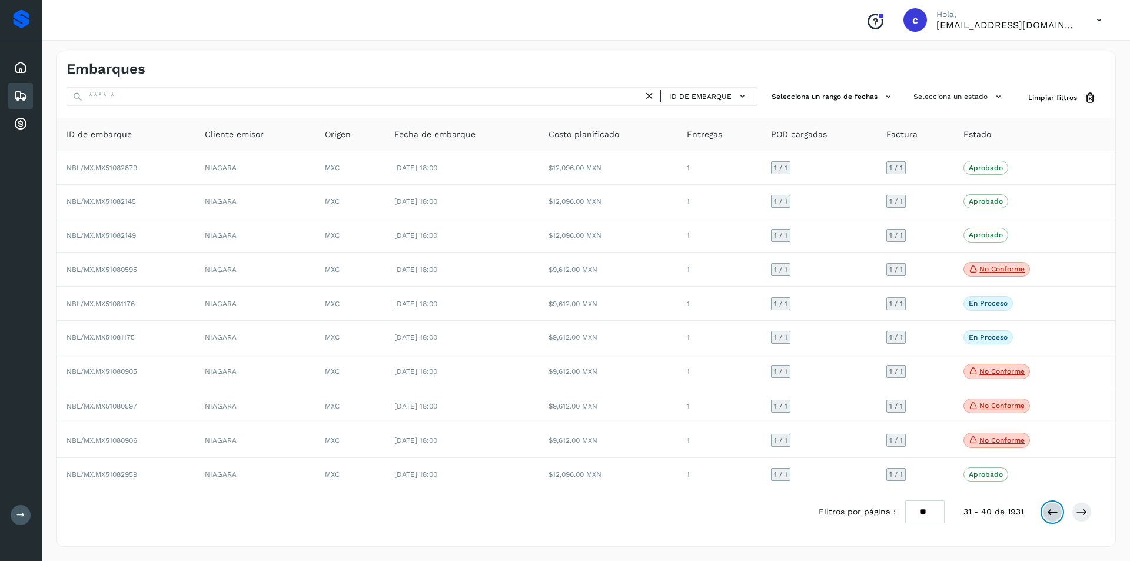
click at [1054, 505] on button at bounding box center [1052, 512] width 20 height 20
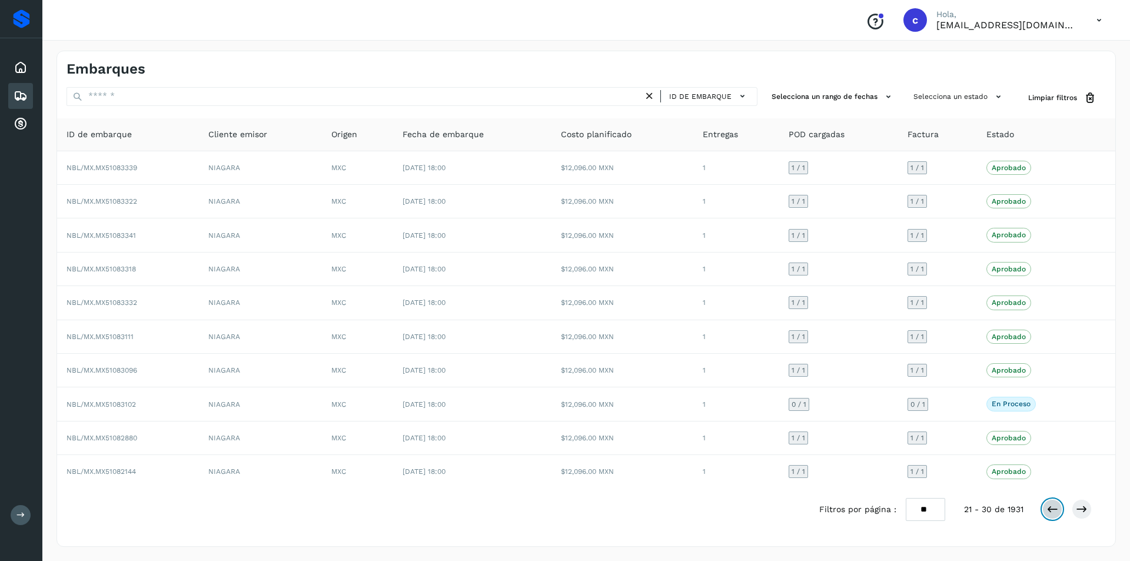
click at [1047, 515] on icon at bounding box center [1052, 509] width 12 height 12
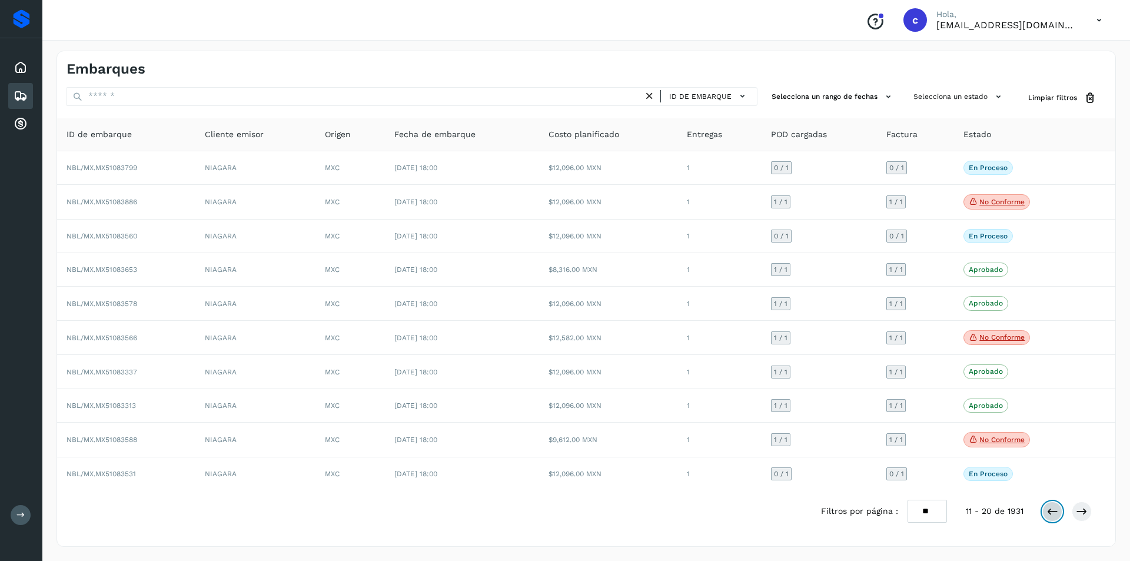
click at [1050, 512] on icon at bounding box center [1052, 511] width 12 height 12
click at [17, 69] on icon at bounding box center [21, 68] width 14 height 14
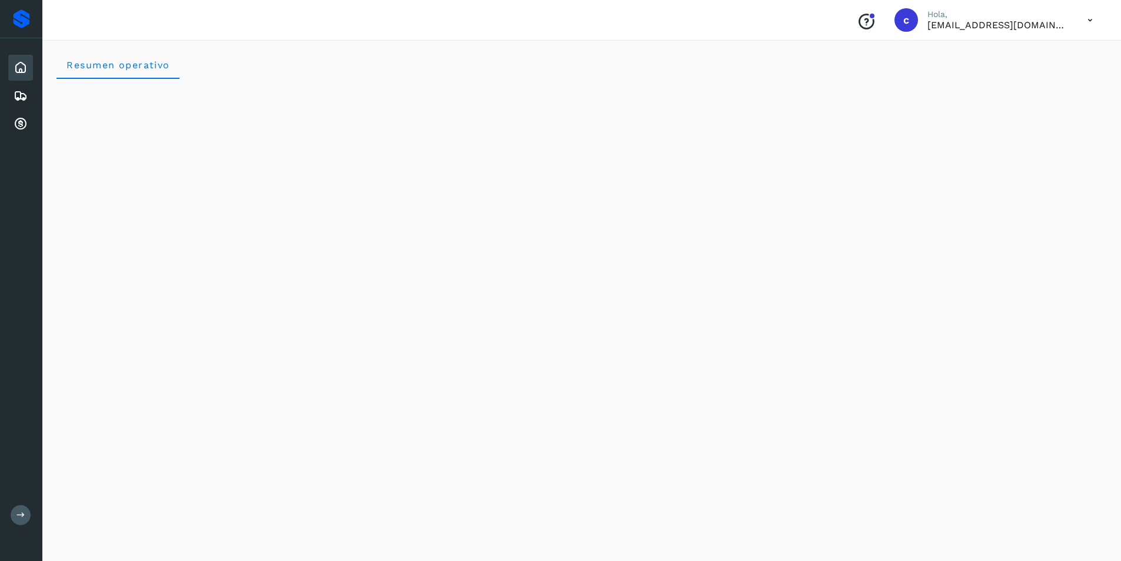
click at [22, 61] on icon at bounding box center [21, 68] width 14 height 14
click at [21, 98] on icon at bounding box center [21, 96] width 14 height 14
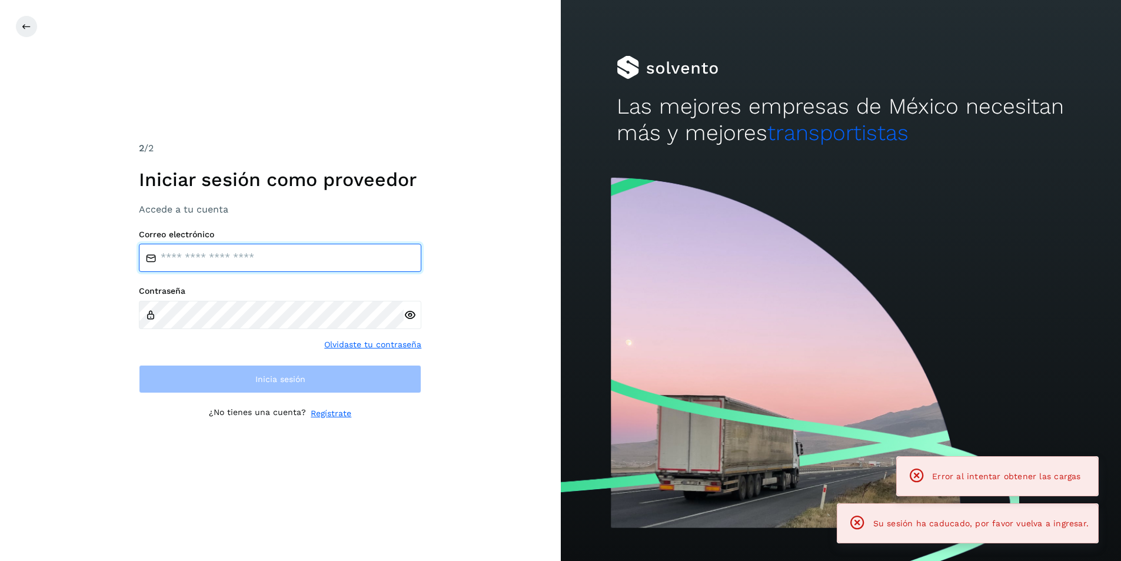
type input "**********"
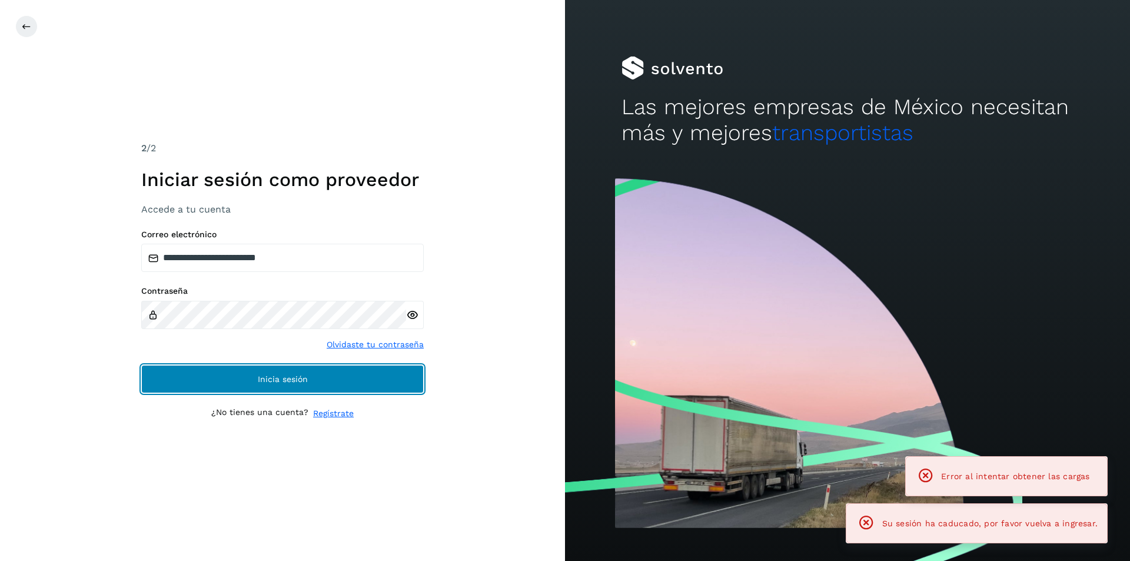
click at [262, 389] on button "Inicia sesión" at bounding box center [282, 379] width 282 height 28
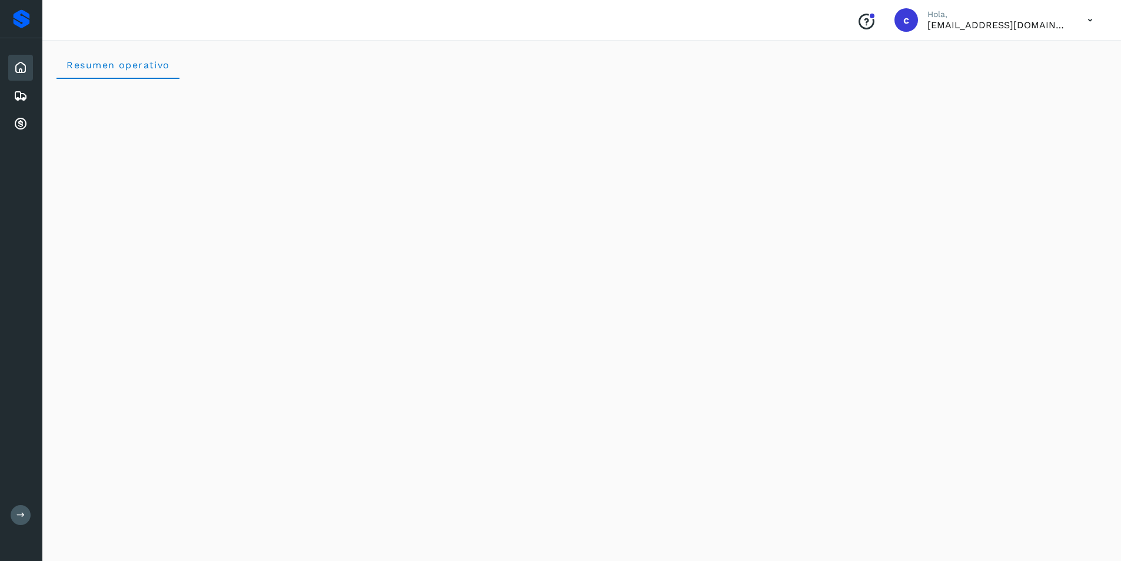
click at [1087, 21] on icon at bounding box center [1090, 20] width 24 height 24
click at [1038, 58] on div "Cerrar sesión" at bounding box center [1031, 53] width 140 height 22
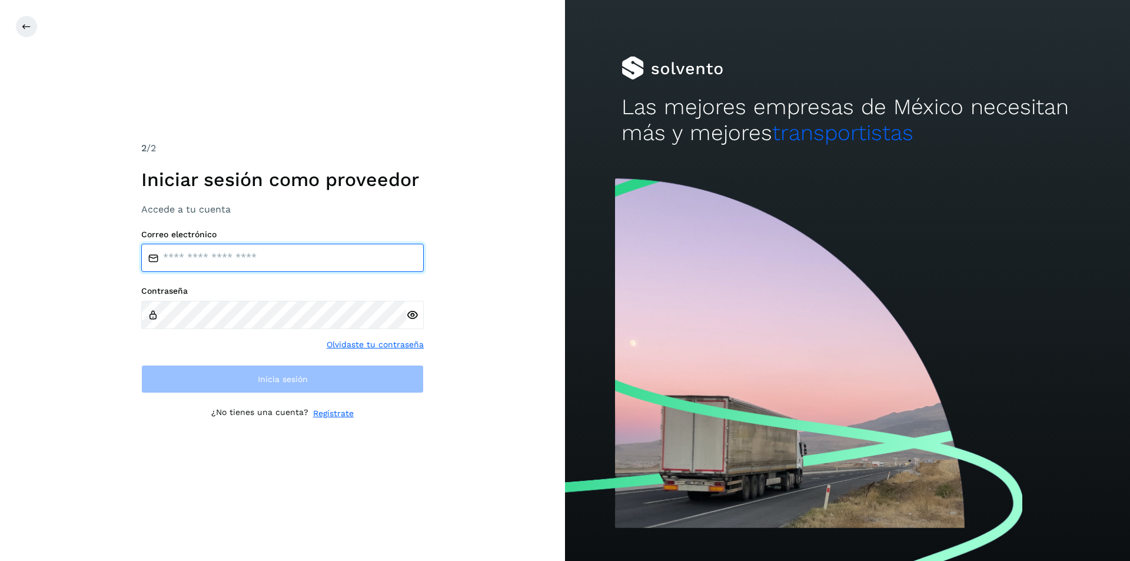
type input "**********"
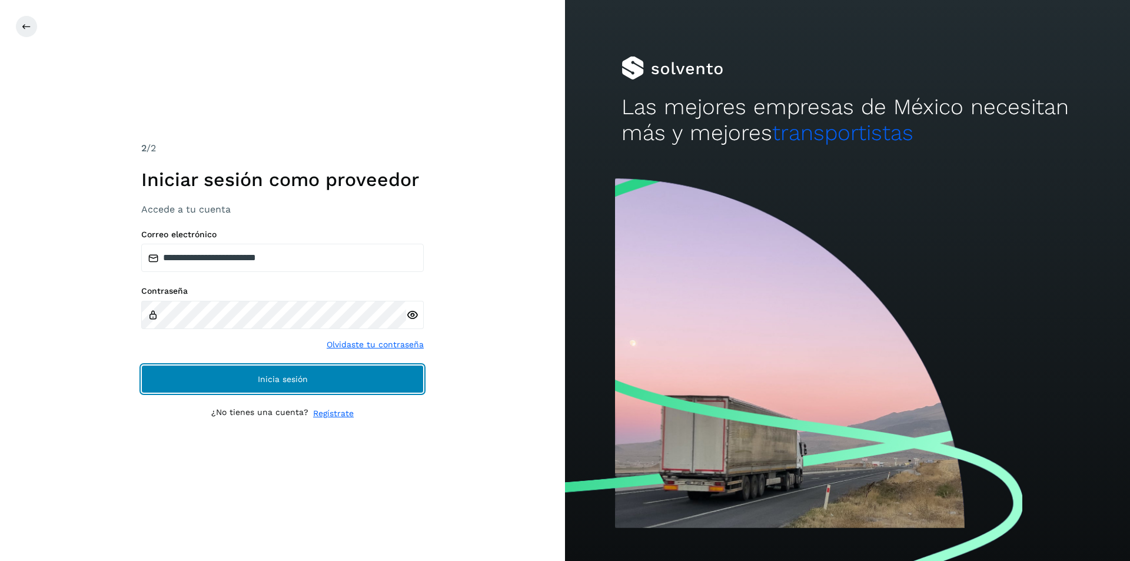
click at [284, 380] on span "Inicia sesión" at bounding box center [283, 379] width 50 height 8
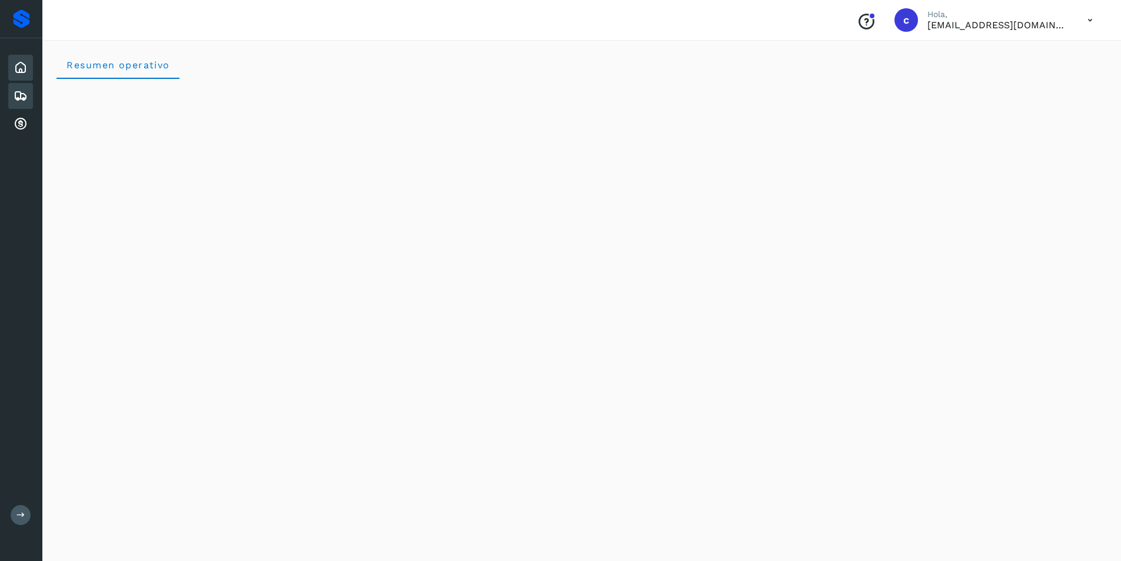
click at [26, 91] on icon at bounding box center [21, 96] width 14 height 14
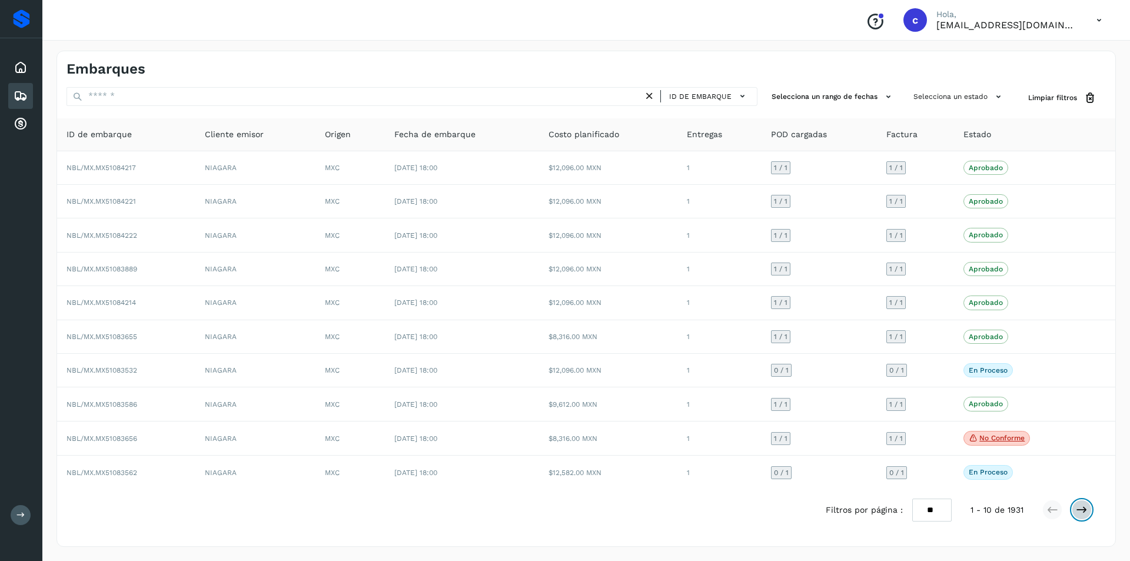
click at [1077, 508] on icon at bounding box center [1082, 510] width 12 height 12
click at [1077, 508] on icon at bounding box center [1082, 511] width 12 height 12
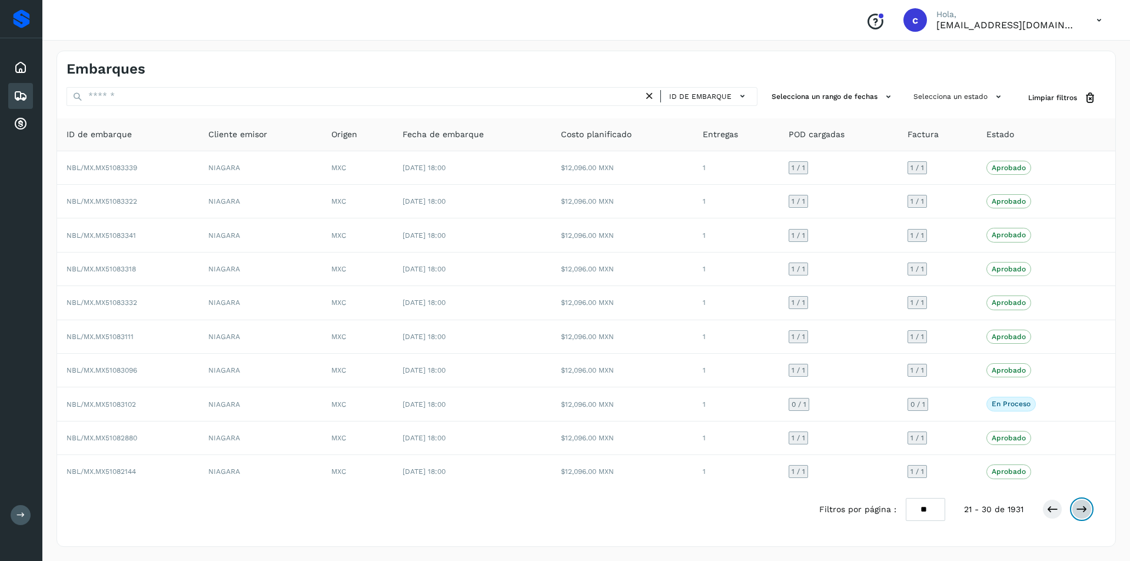
click at [1077, 508] on icon at bounding box center [1082, 509] width 12 height 12
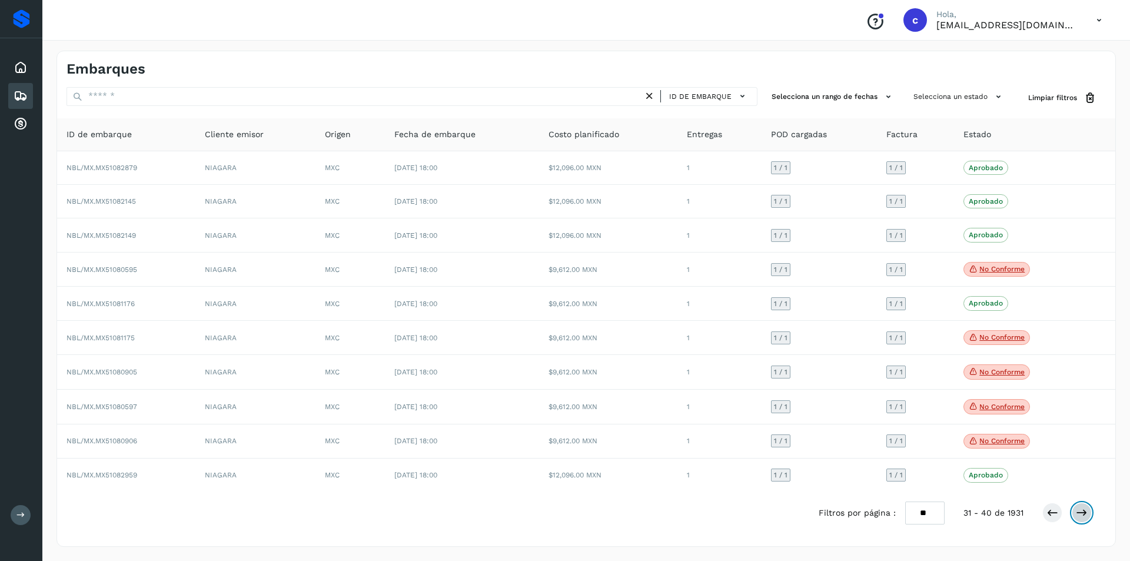
click at [1077, 508] on icon at bounding box center [1082, 513] width 12 height 12
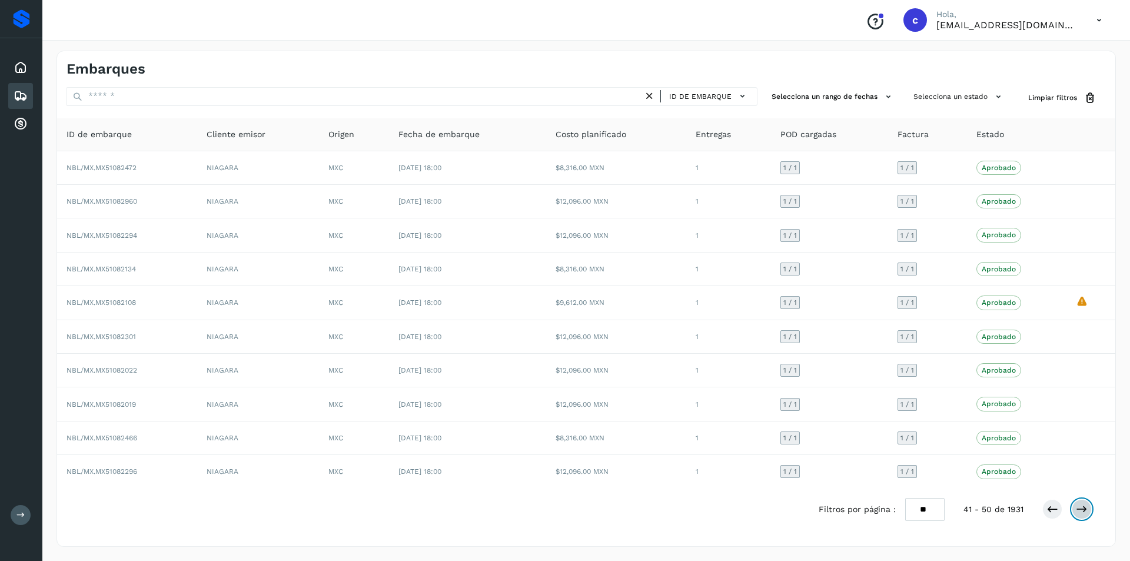
click at [1077, 508] on icon at bounding box center [1082, 509] width 12 height 12
click at [1053, 509] on icon at bounding box center [1052, 509] width 12 height 12
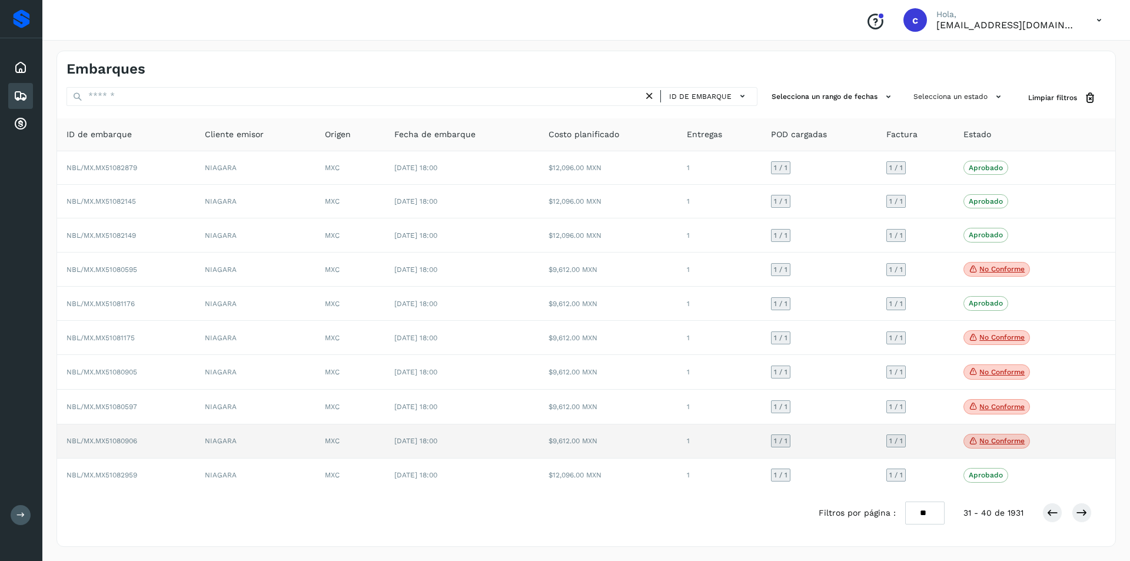
click at [1014, 443] on p "No conforme" at bounding box center [1001, 441] width 45 height 8
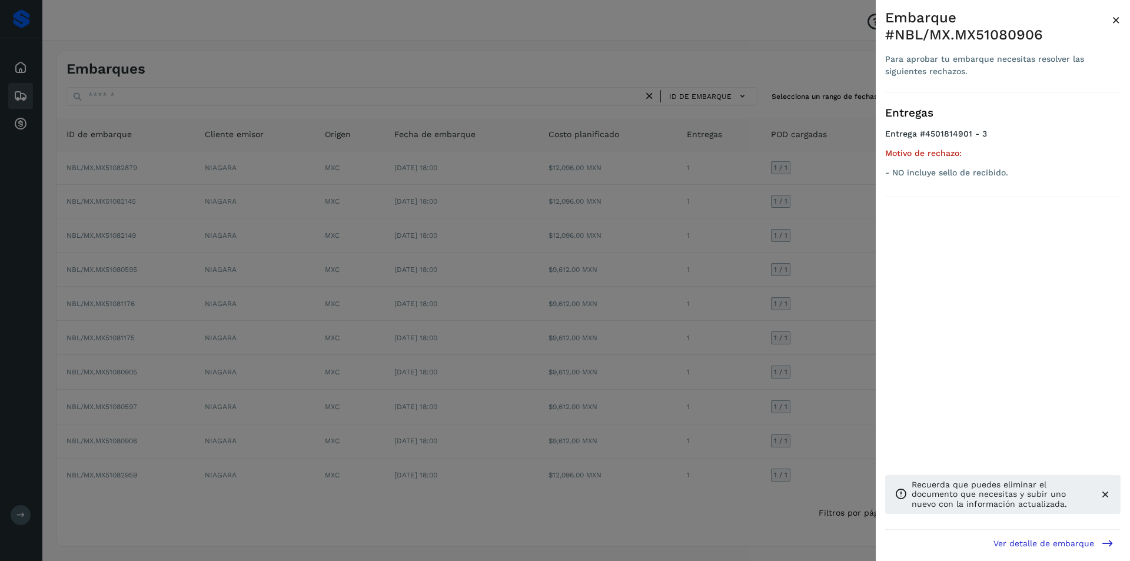
click at [865, 432] on div at bounding box center [565, 280] width 1130 height 561
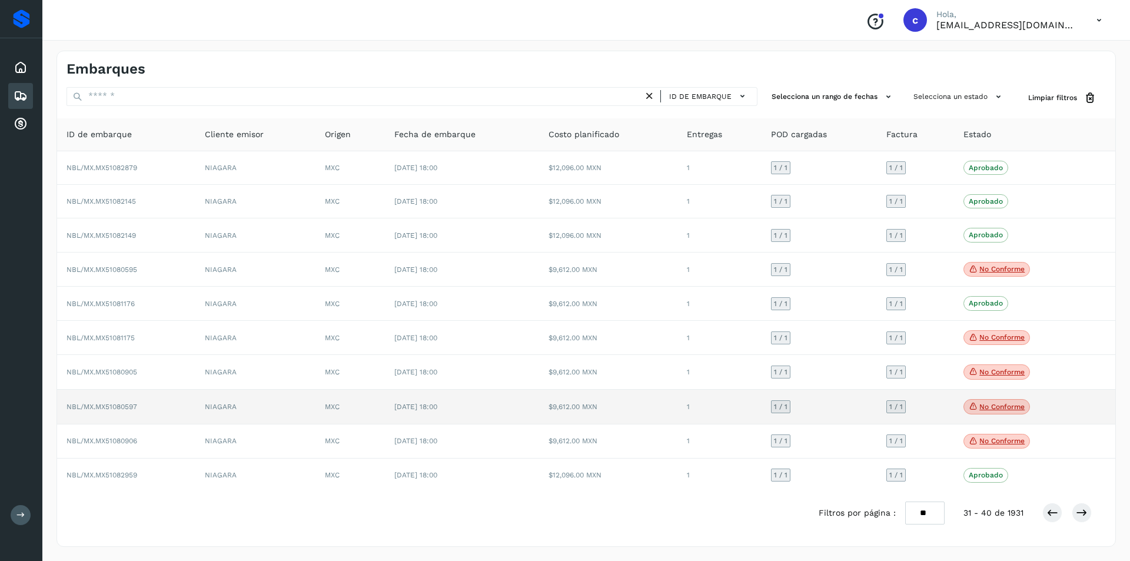
click at [972, 409] on icon at bounding box center [973, 406] width 9 height 11
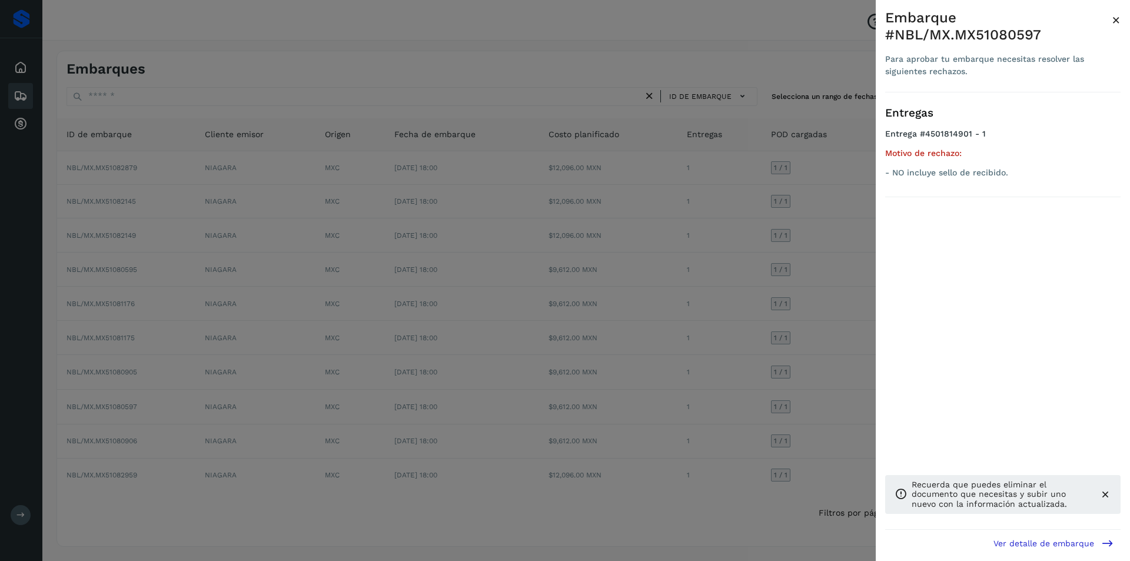
click at [822, 382] on div at bounding box center [565, 280] width 1130 height 561
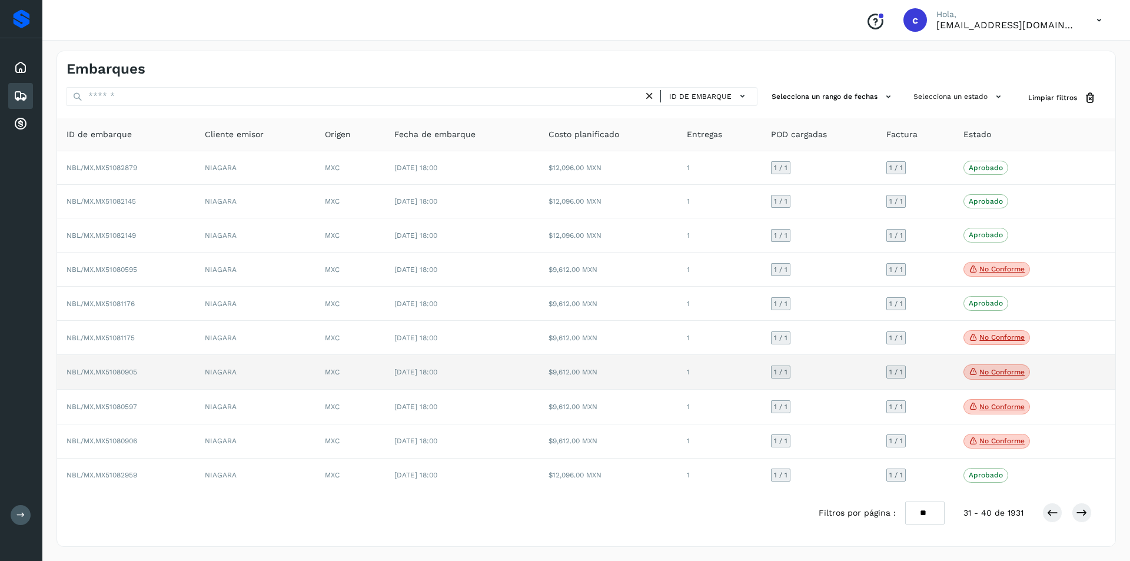
click at [975, 377] on span "No conforme" at bounding box center [996, 371] width 66 height 15
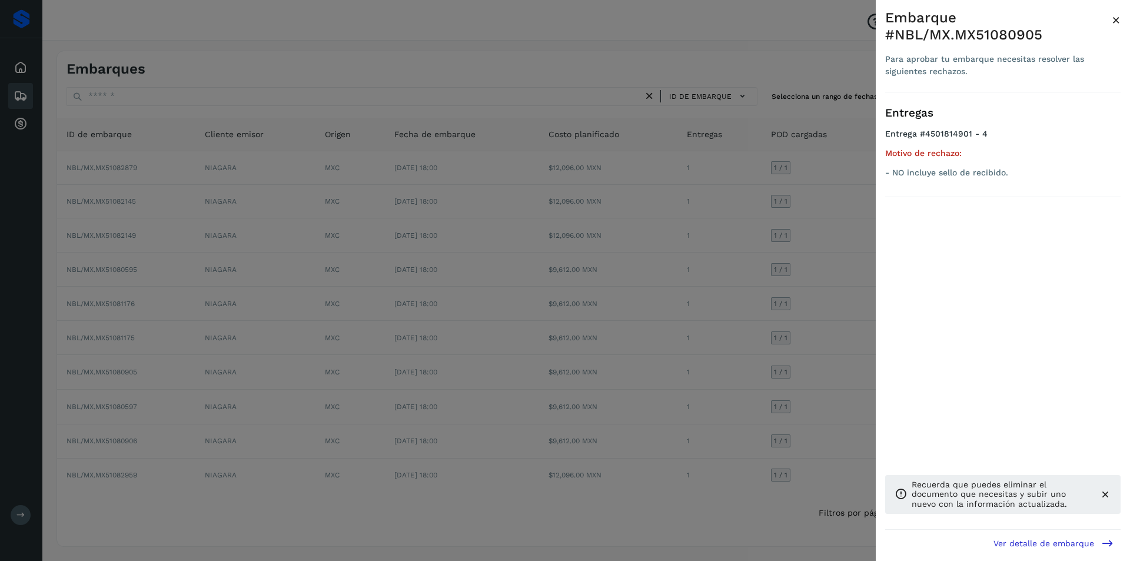
click at [784, 362] on div at bounding box center [565, 280] width 1130 height 561
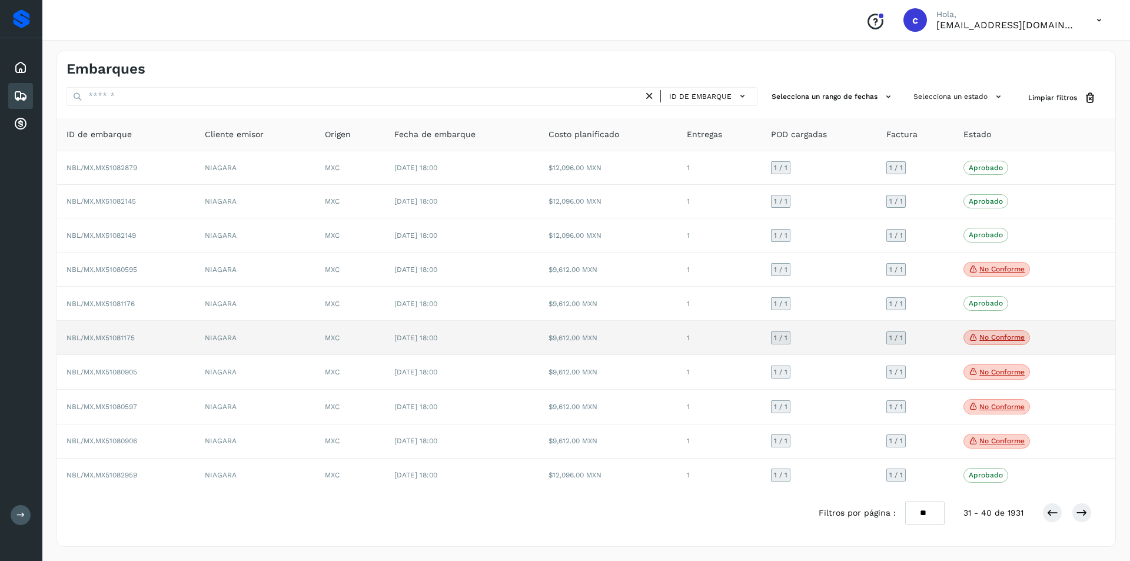
click at [979, 340] on p "No conforme" at bounding box center [1001, 337] width 45 height 8
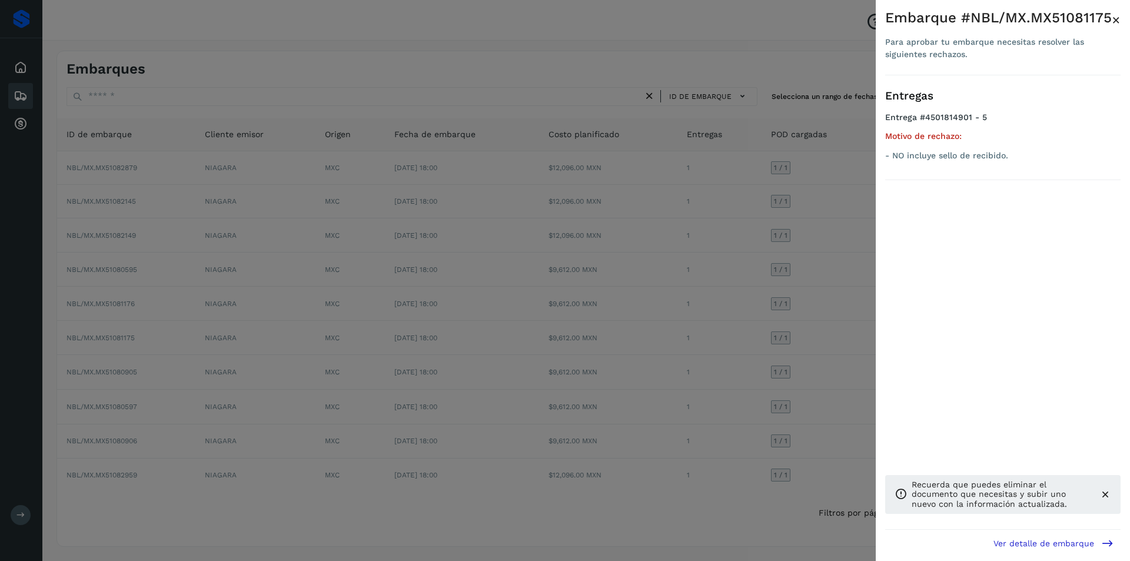
click at [788, 328] on div at bounding box center [565, 280] width 1130 height 561
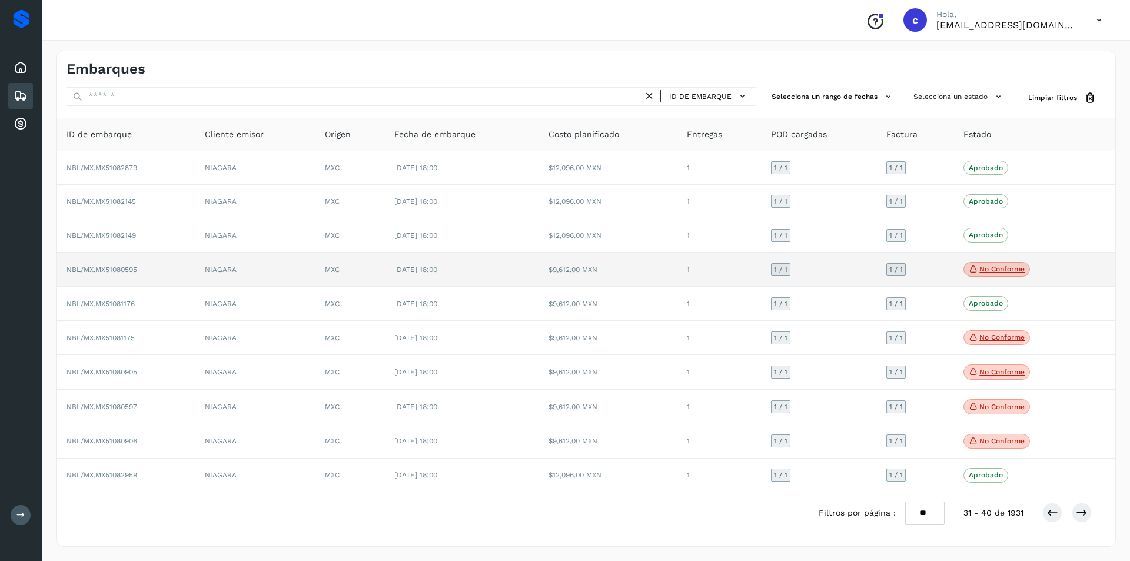
click at [988, 272] on p "No conforme" at bounding box center [1001, 269] width 45 height 8
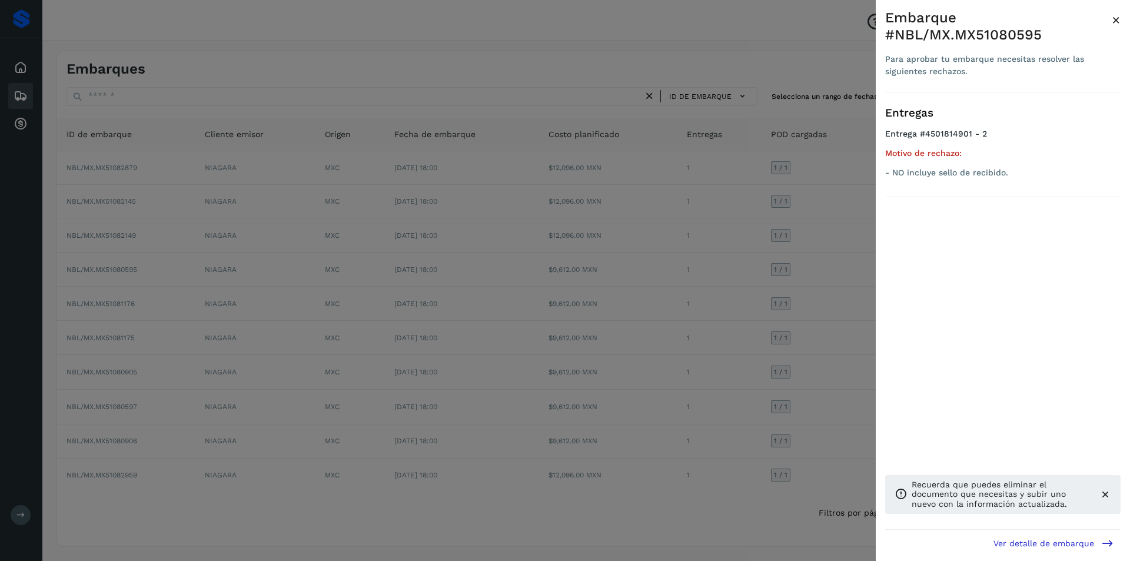
click at [721, 287] on div at bounding box center [565, 280] width 1130 height 561
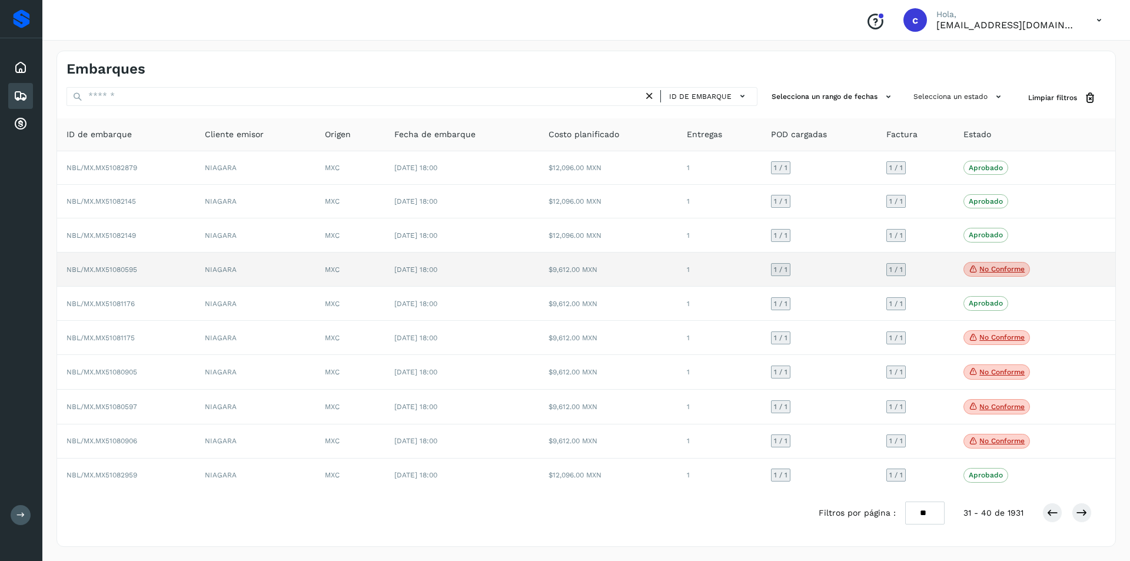
click at [1001, 265] on p "No conforme" at bounding box center [1001, 269] width 45 height 8
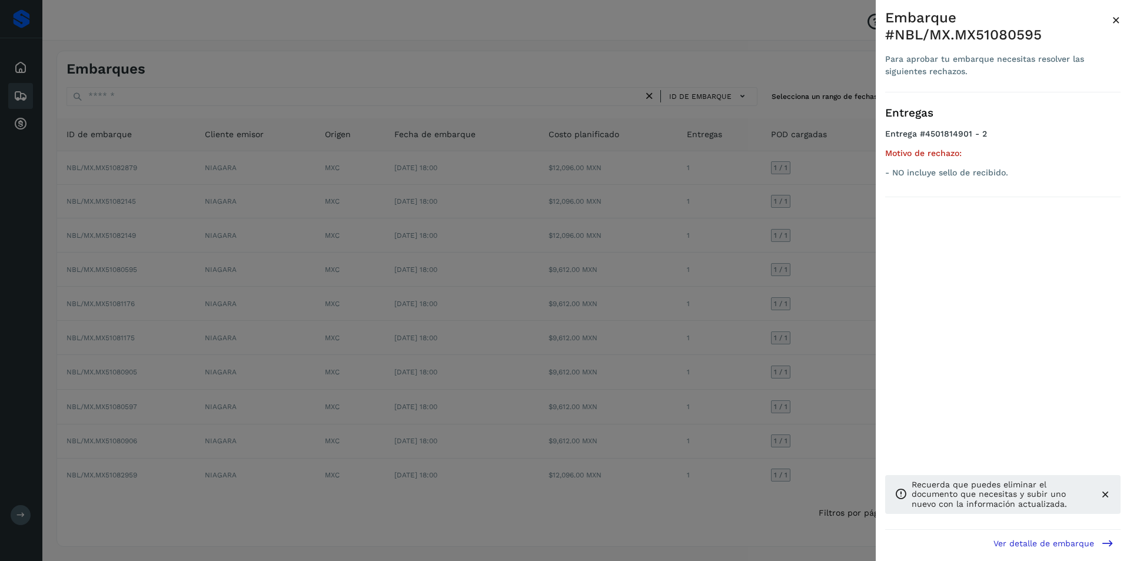
click at [738, 224] on div at bounding box center [565, 280] width 1130 height 561
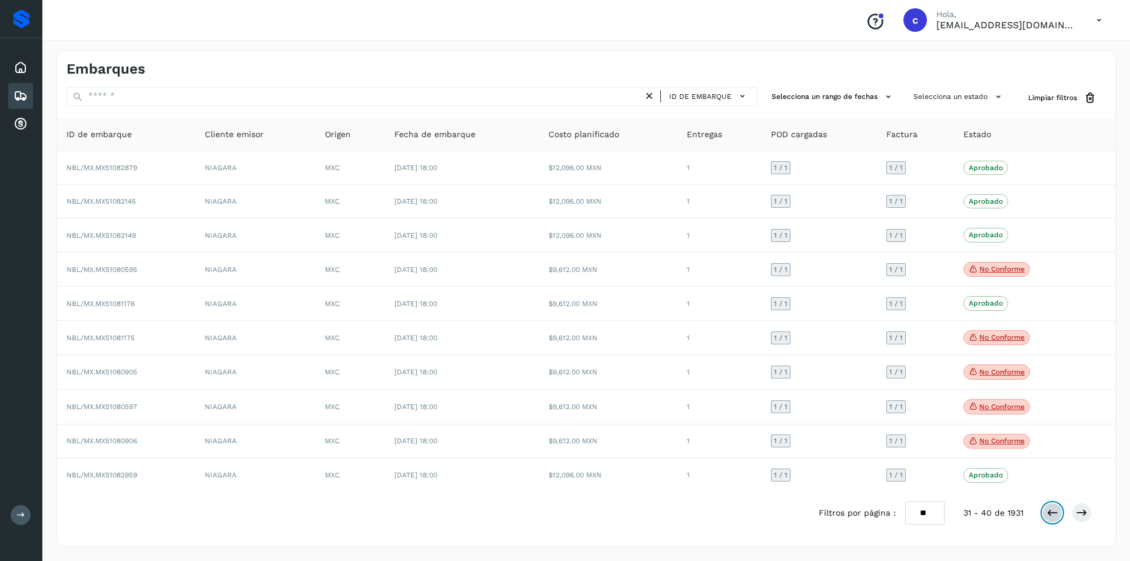
click at [1053, 508] on icon at bounding box center [1052, 513] width 12 height 12
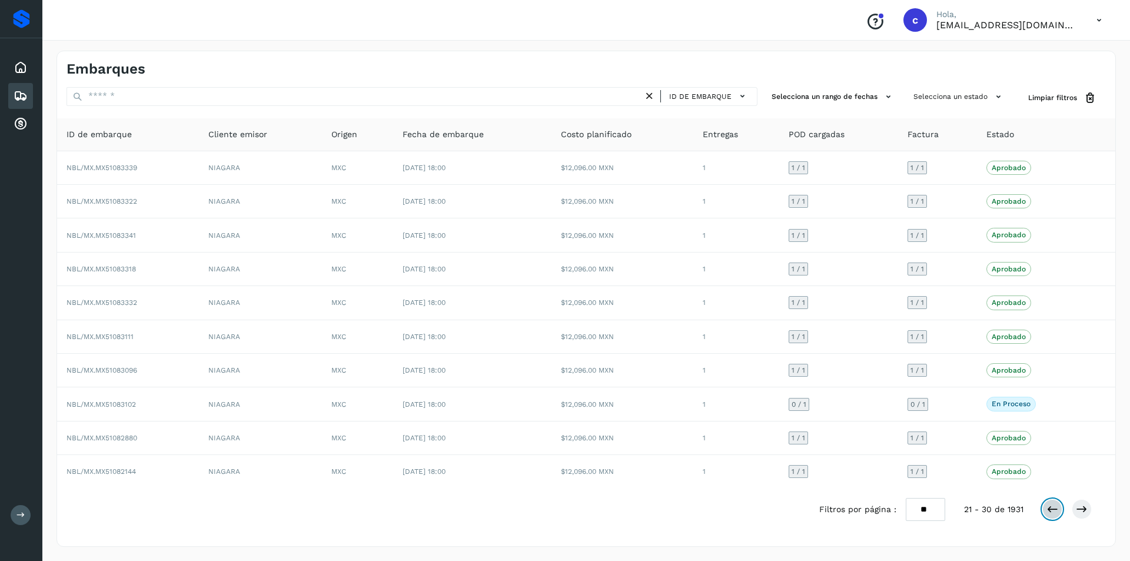
click at [1053, 508] on icon at bounding box center [1052, 509] width 12 height 12
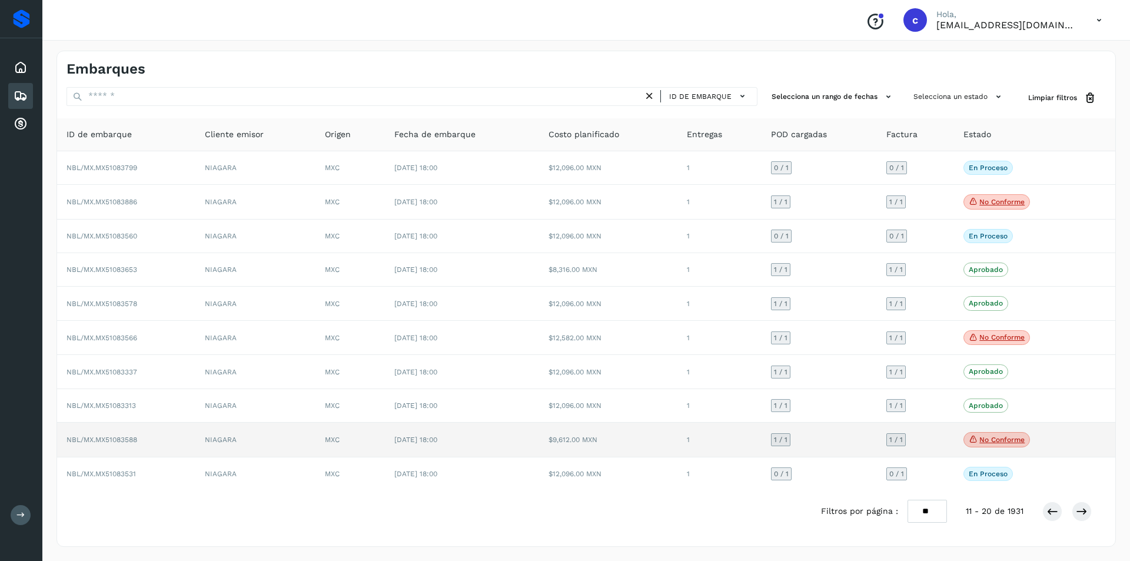
click at [1012, 436] on p "No conforme" at bounding box center [1001, 439] width 45 height 8
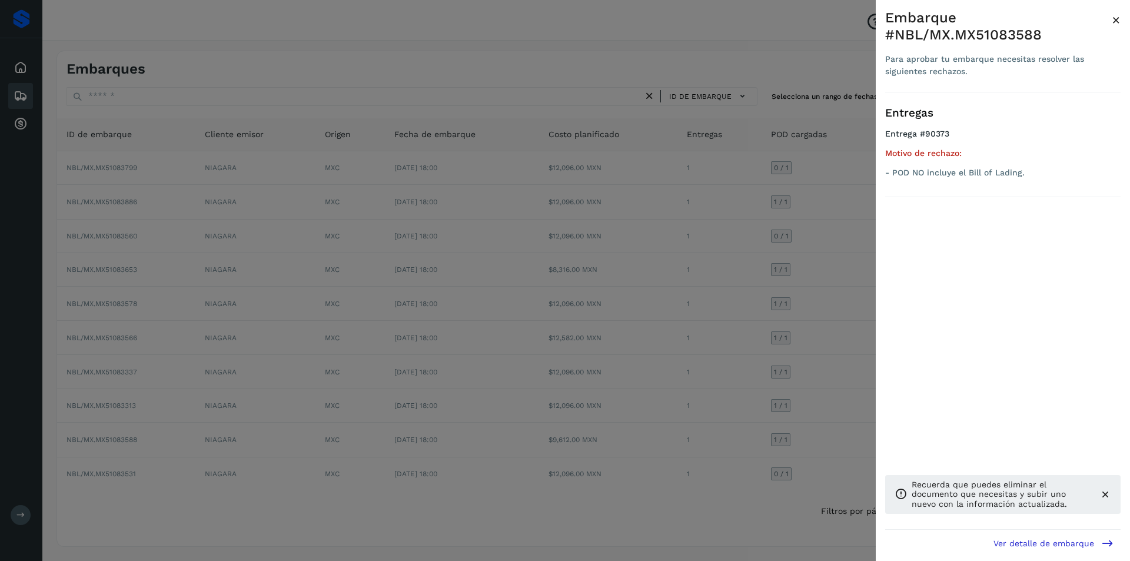
click at [803, 424] on div at bounding box center [565, 280] width 1130 height 561
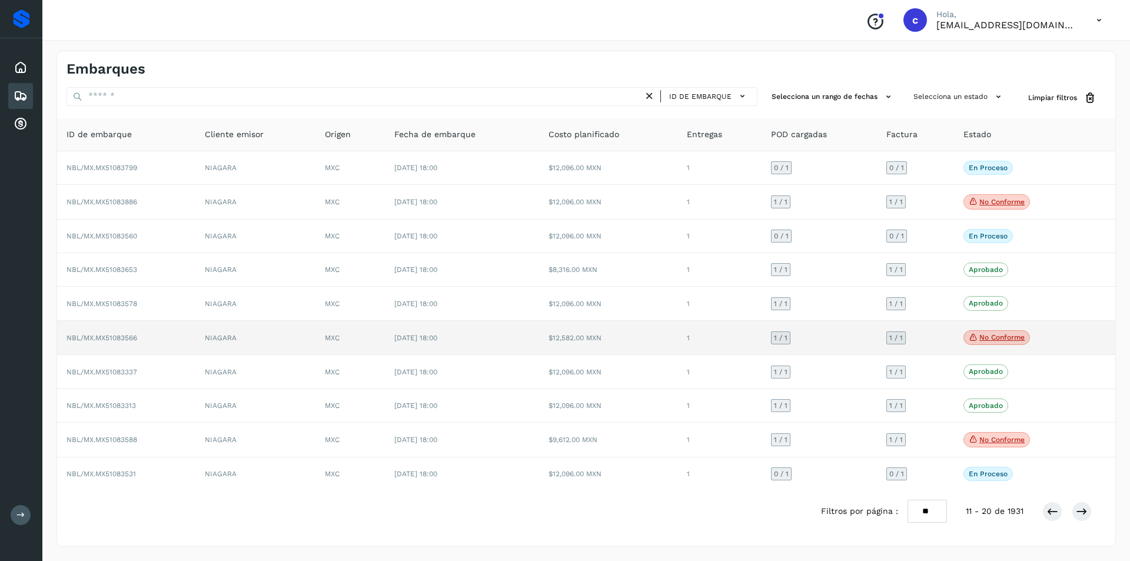
click at [993, 339] on p "No conforme" at bounding box center [1001, 337] width 45 height 8
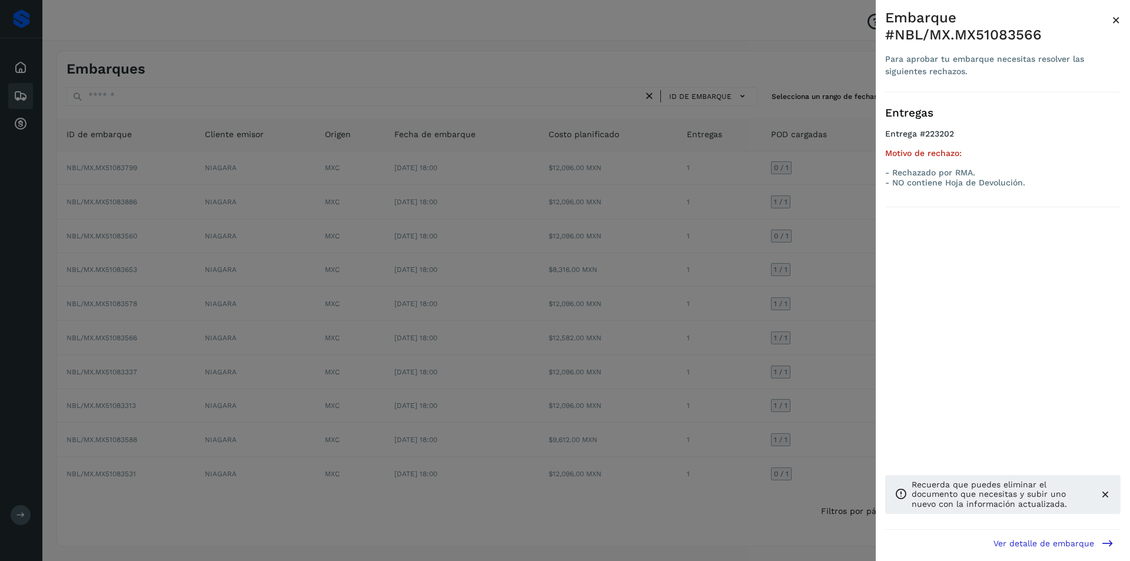
click at [814, 298] on div at bounding box center [565, 280] width 1130 height 561
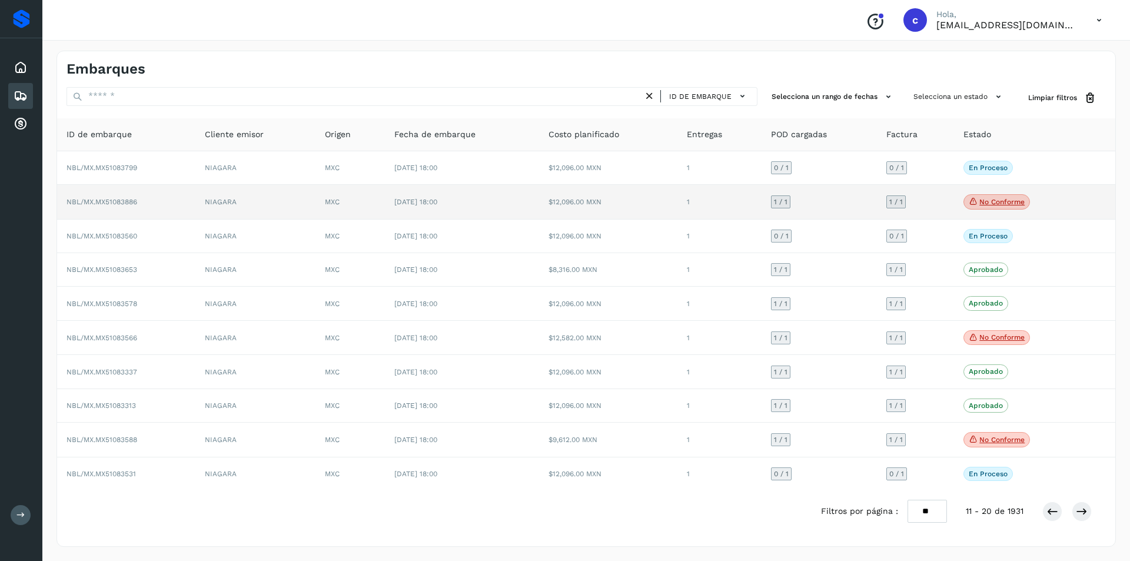
click at [993, 198] on p "No conforme" at bounding box center [1001, 202] width 45 height 8
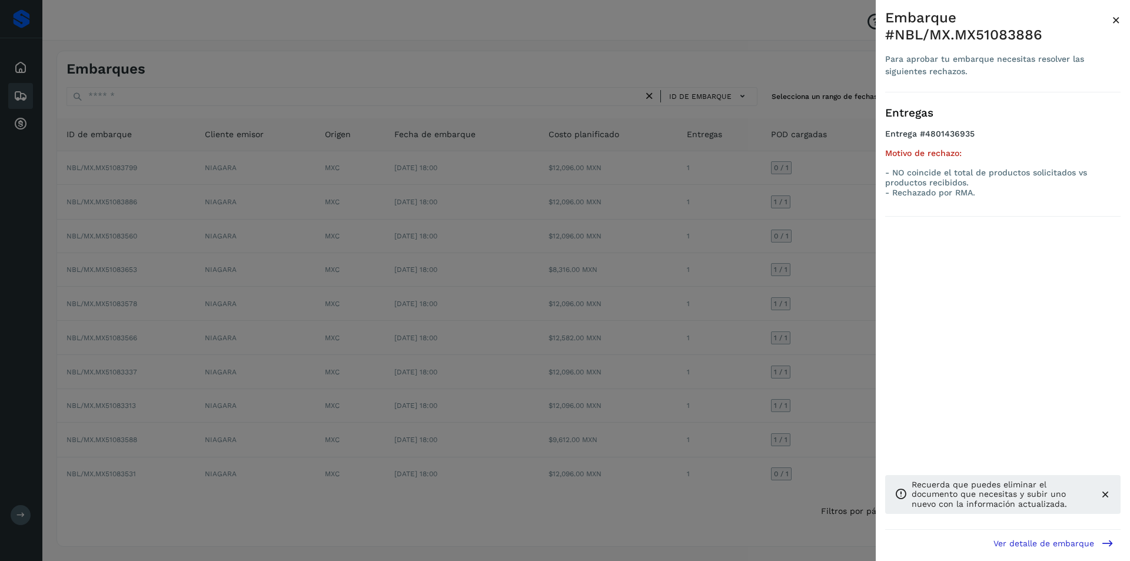
click at [810, 239] on div at bounding box center [565, 280] width 1130 height 561
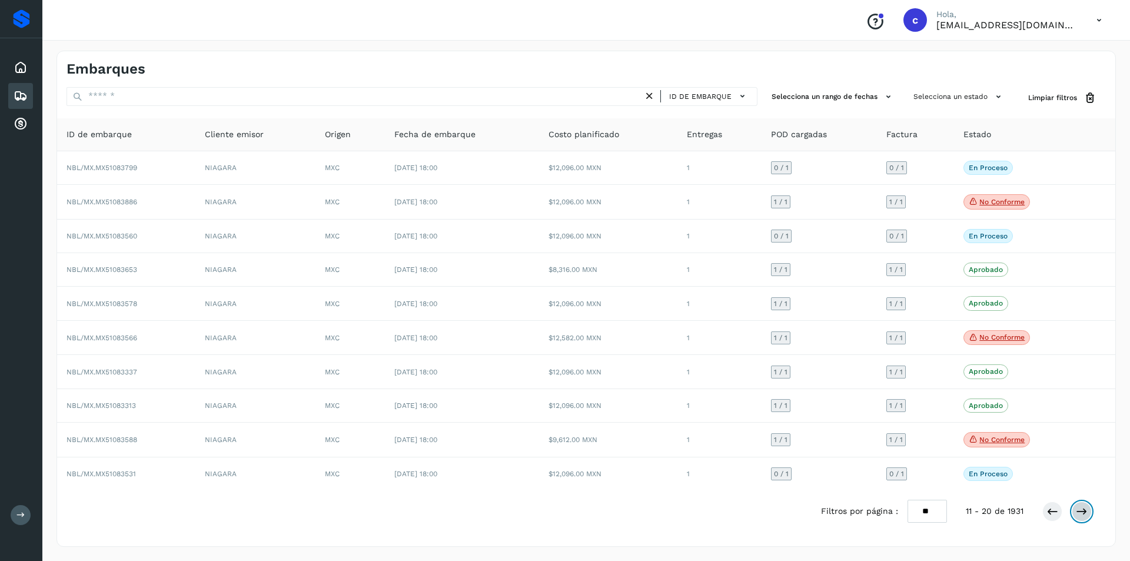
click at [1080, 514] on icon at bounding box center [1082, 511] width 12 height 12
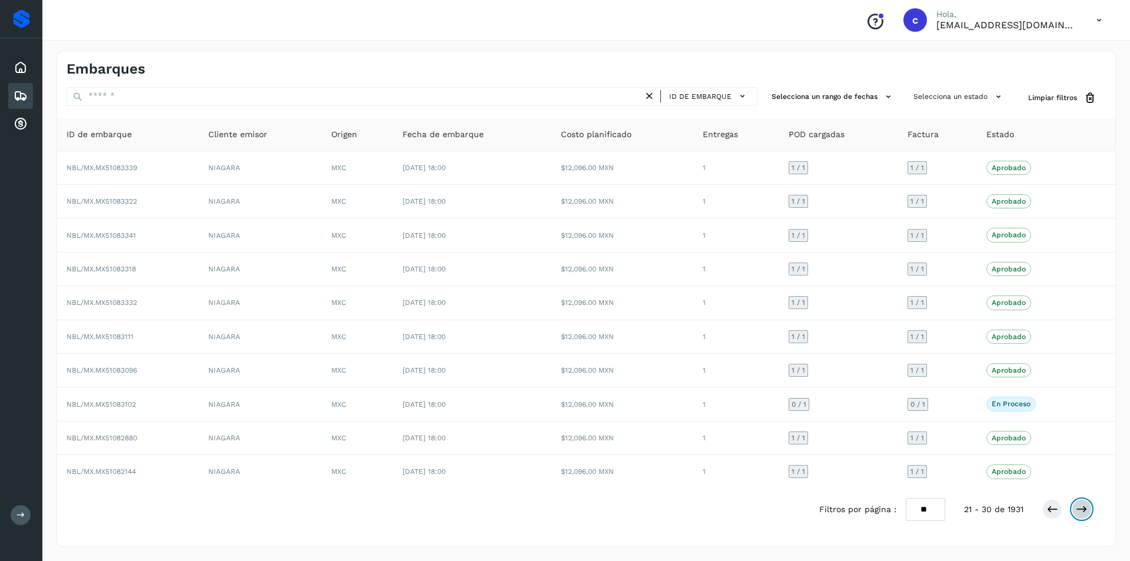
click at [1080, 514] on icon at bounding box center [1082, 509] width 12 height 12
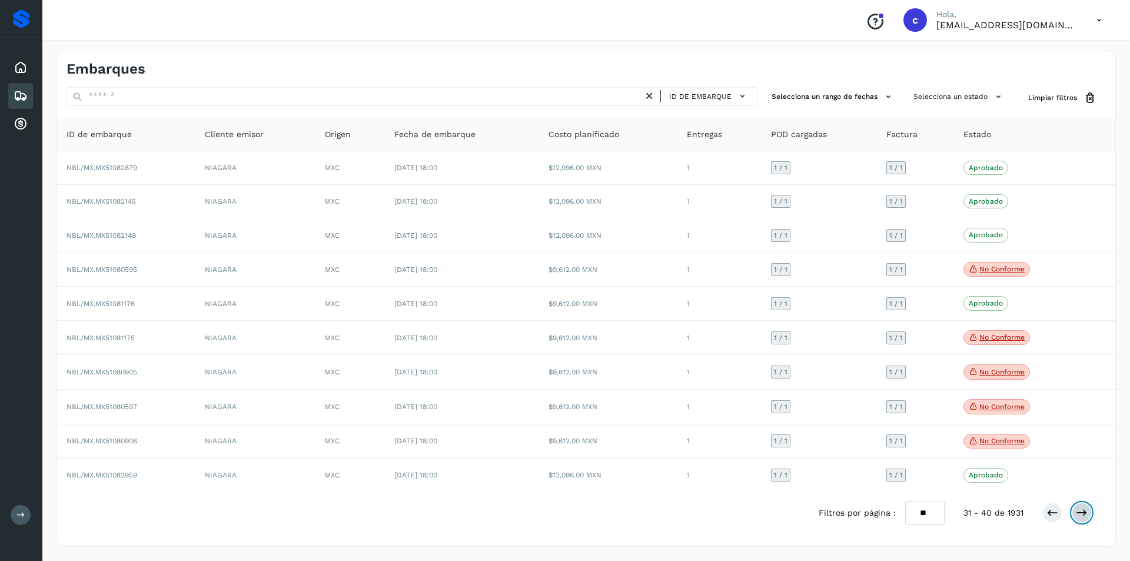
click at [1080, 514] on icon at bounding box center [1082, 513] width 12 height 12
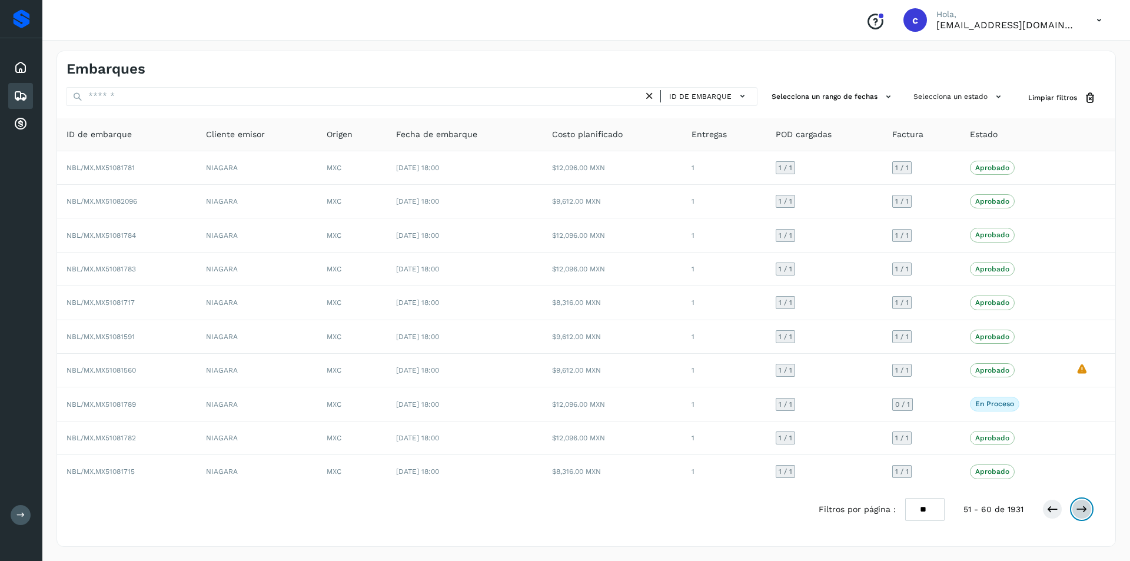
click at [1080, 514] on icon at bounding box center [1082, 509] width 12 height 12
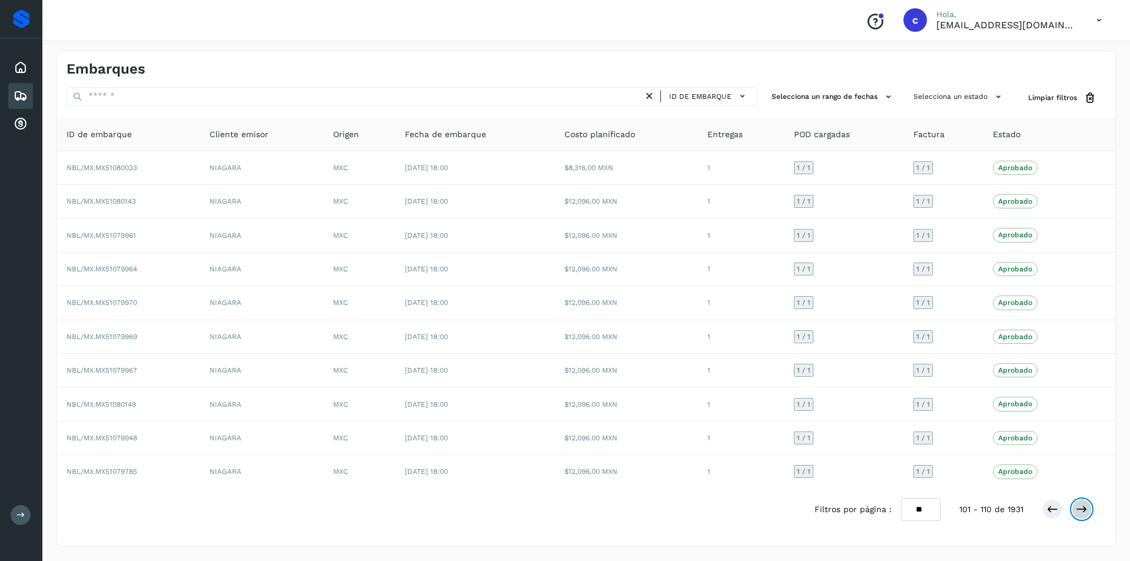
click at [1080, 514] on icon at bounding box center [1082, 509] width 12 height 12
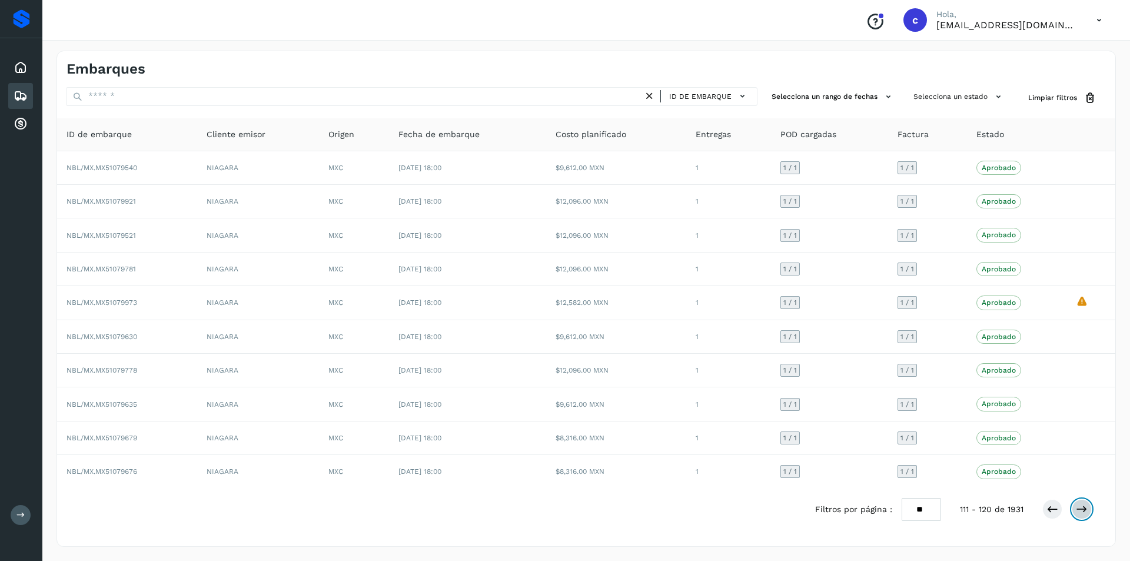
click at [1080, 514] on icon at bounding box center [1082, 509] width 12 height 12
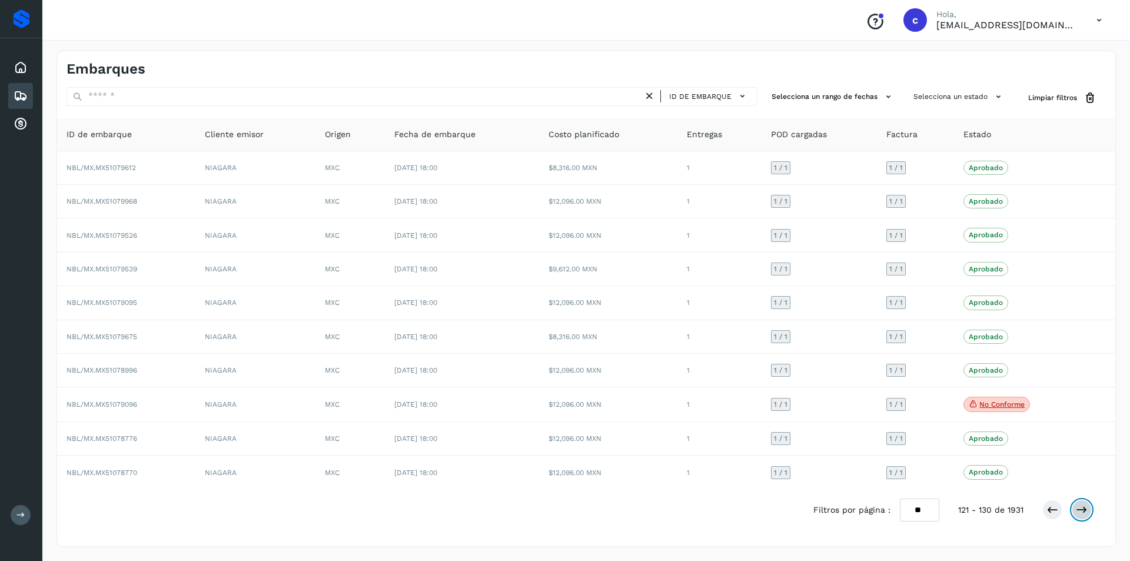
click at [1080, 514] on icon at bounding box center [1082, 510] width 12 height 12
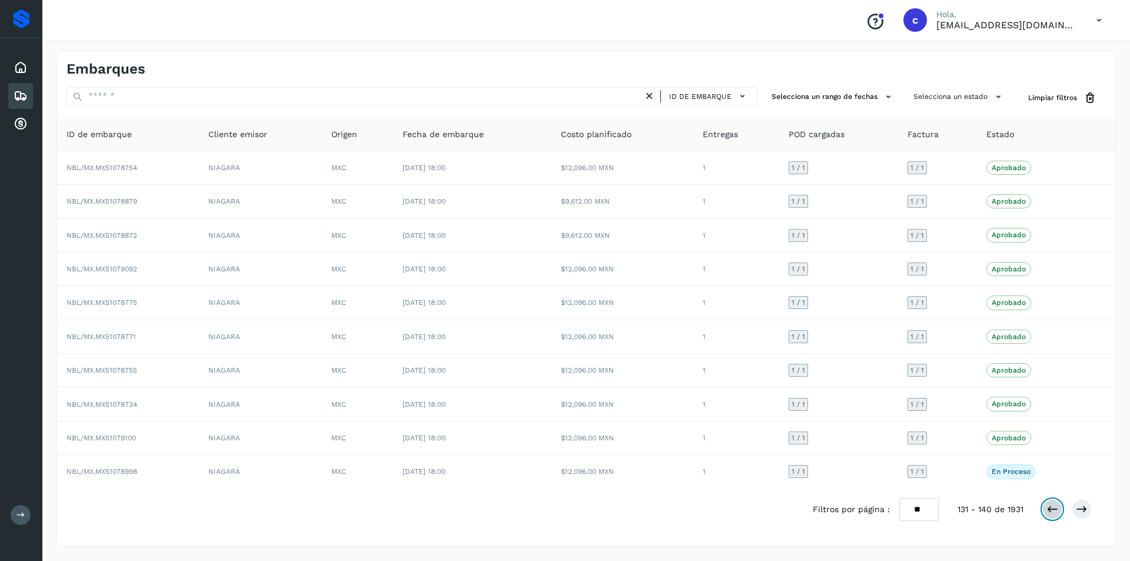
click at [1058, 507] on button at bounding box center [1052, 509] width 20 height 20
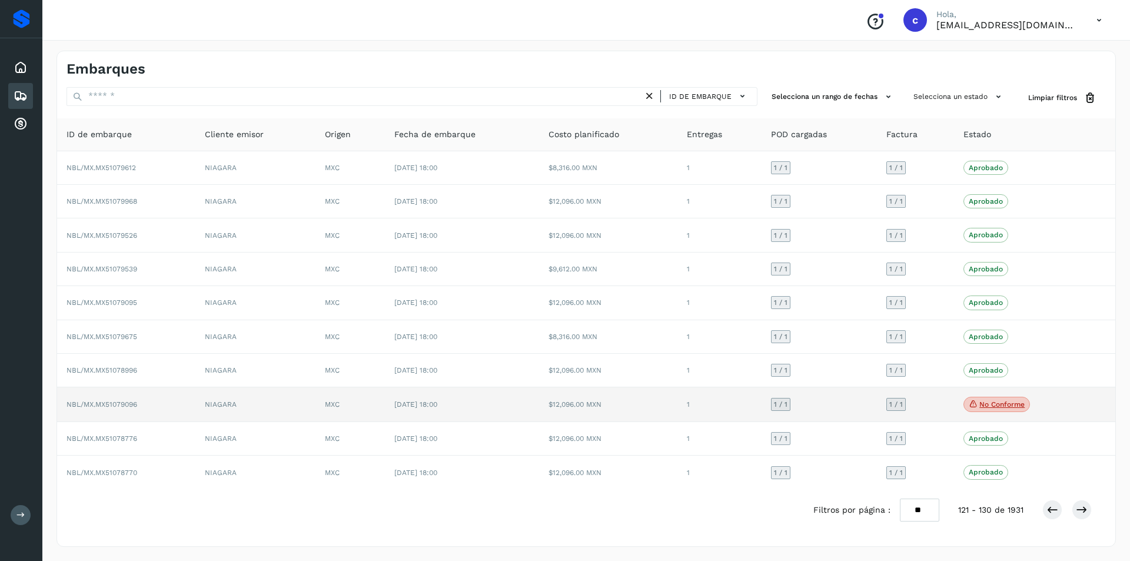
click at [1004, 401] on p "No conforme" at bounding box center [1001, 404] width 45 height 8
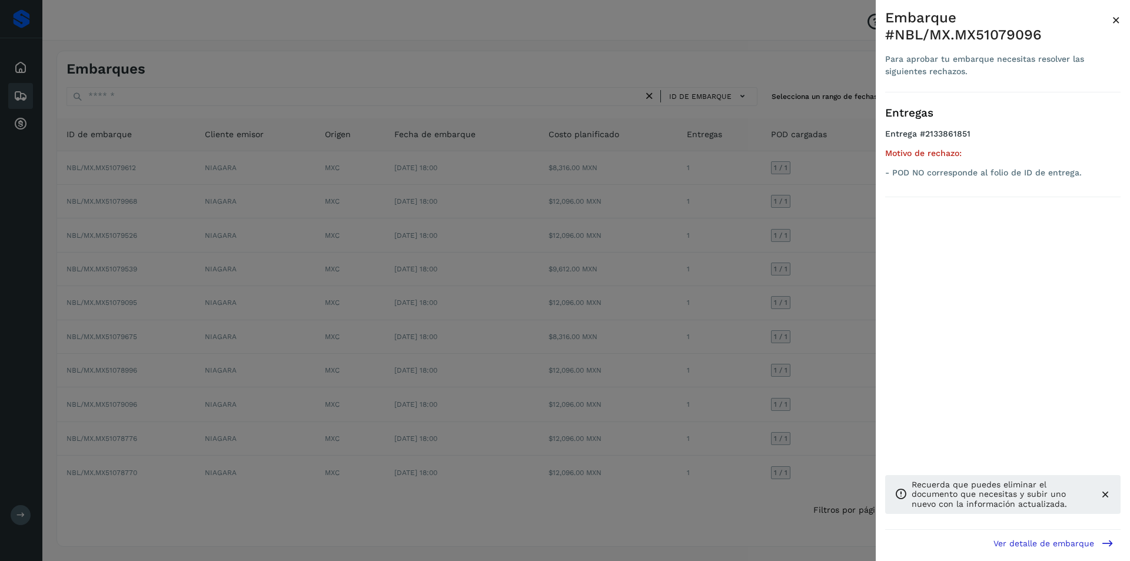
click at [787, 403] on div at bounding box center [565, 280] width 1130 height 561
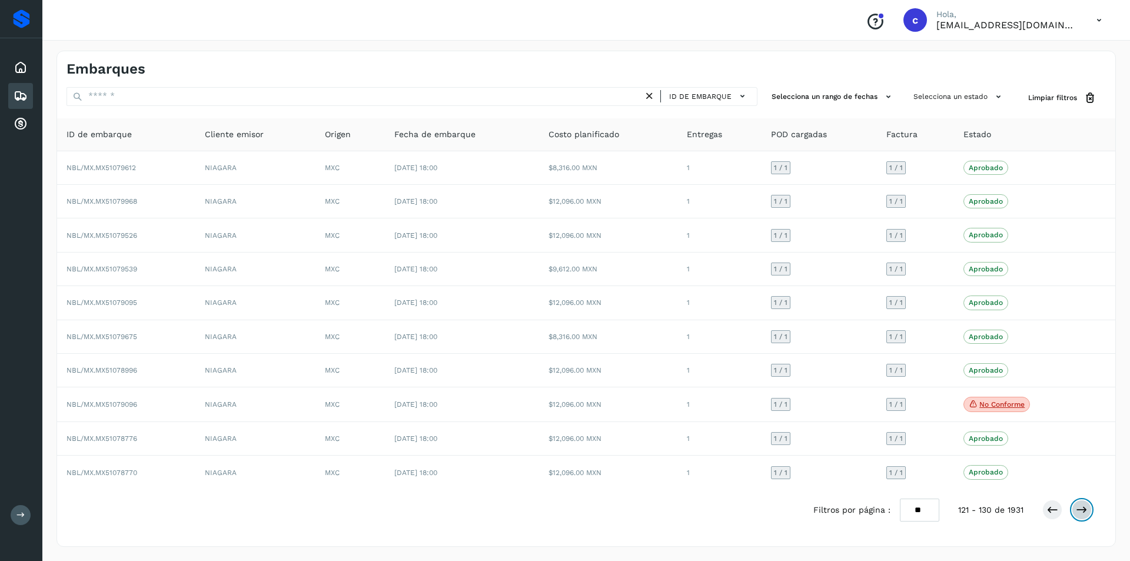
click at [1084, 507] on icon at bounding box center [1082, 510] width 12 height 12
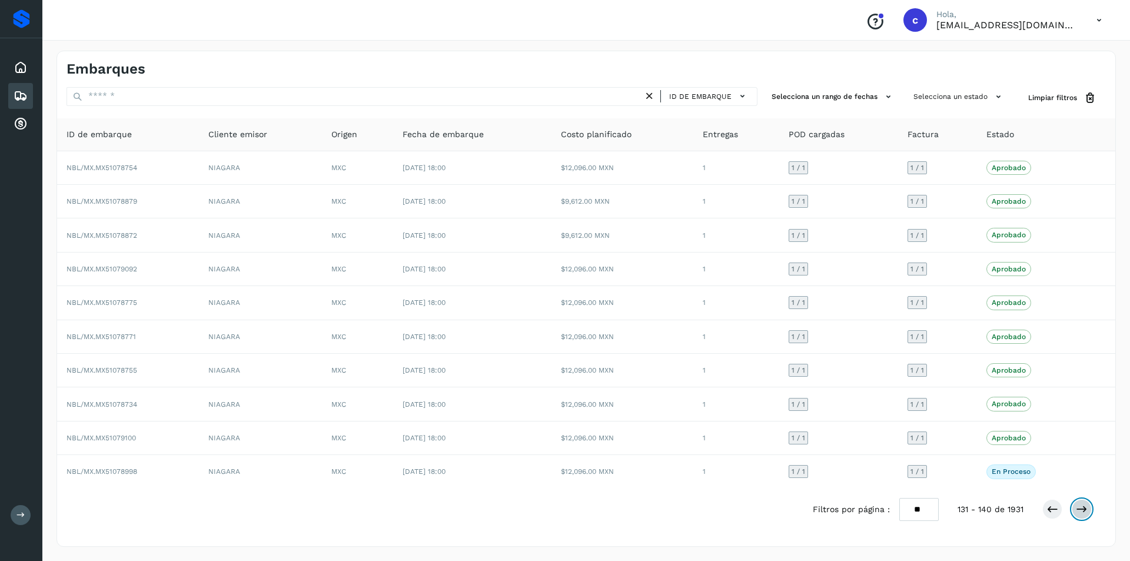
click at [1084, 507] on icon at bounding box center [1082, 509] width 12 height 12
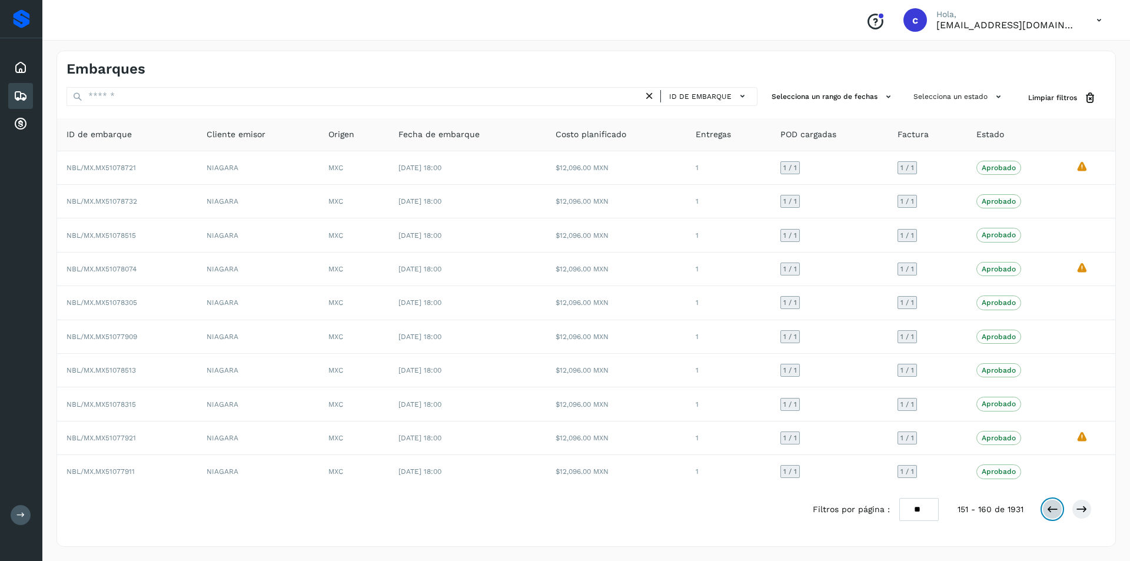
click at [1054, 508] on icon at bounding box center [1052, 509] width 12 height 12
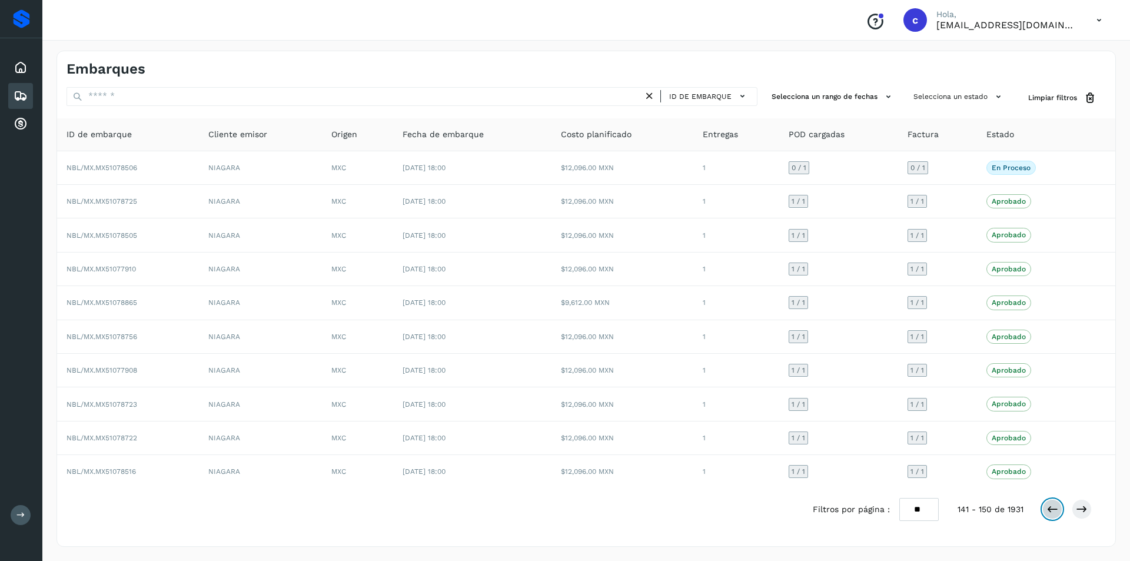
click at [1054, 508] on icon at bounding box center [1052, 509] width 12 height 12
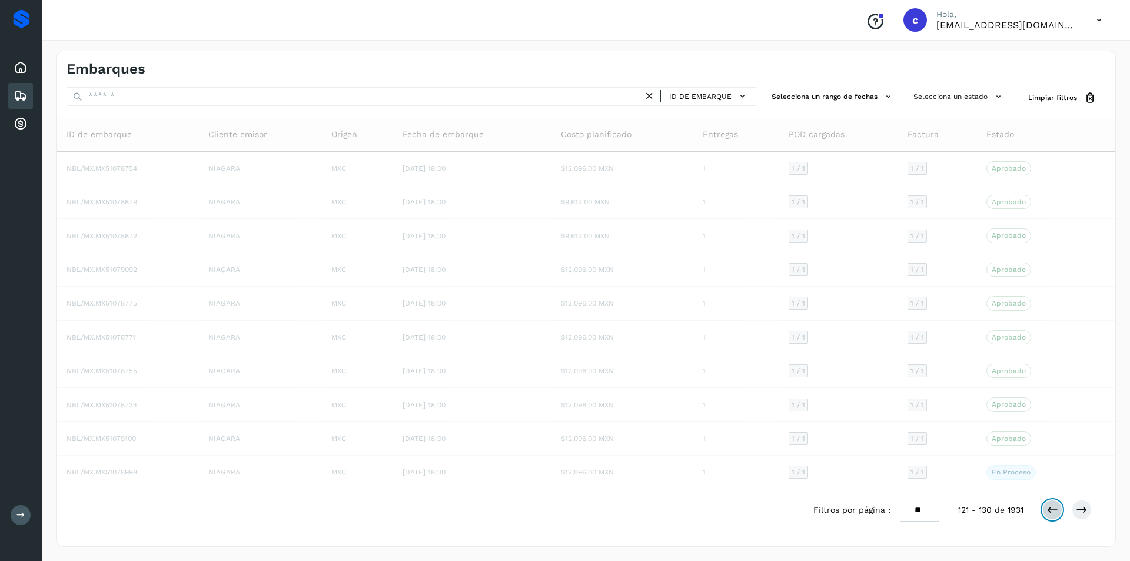
click at [1054, 508] on icon at bounding box center [1052, 510] width 12 height 12
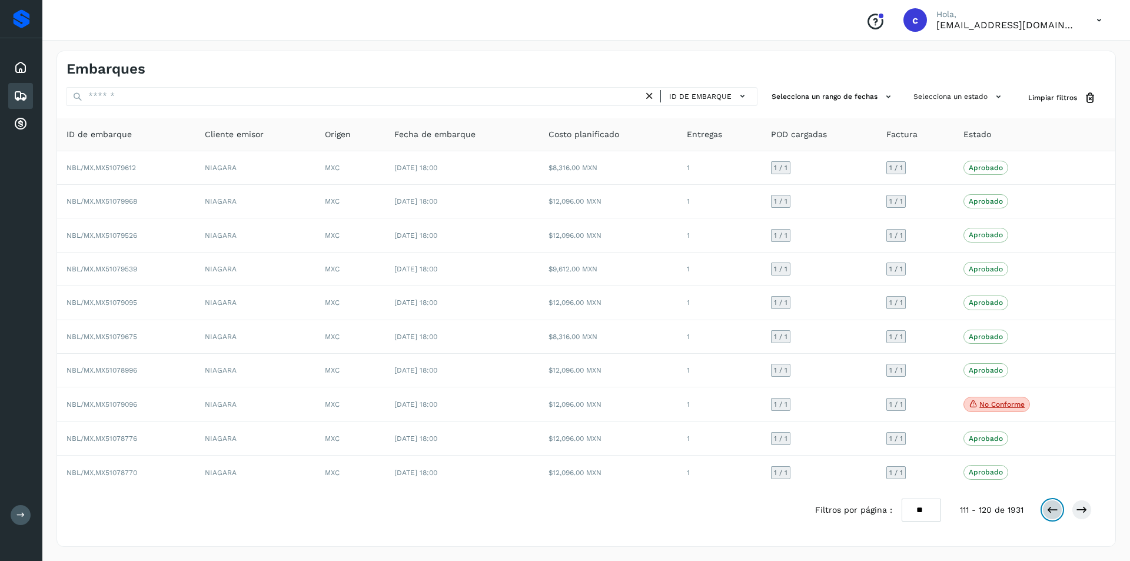
click at [1054, 508] on icon at bounding box center [1052, 510] width 12 height 12
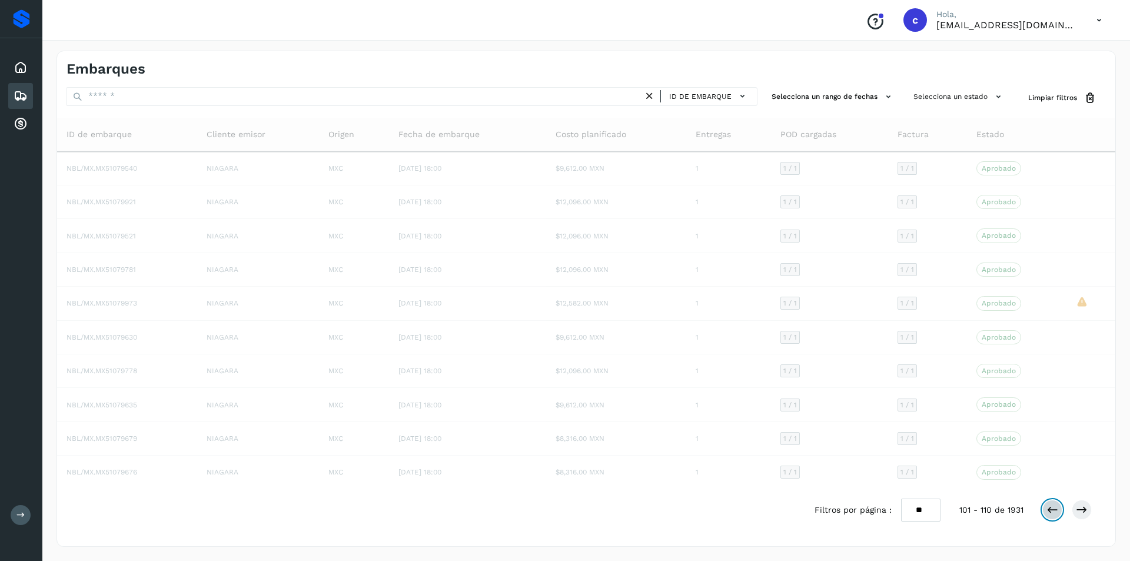
click at [1054, 508] on icon at bounding box center [1052, 510] width 12 height 12
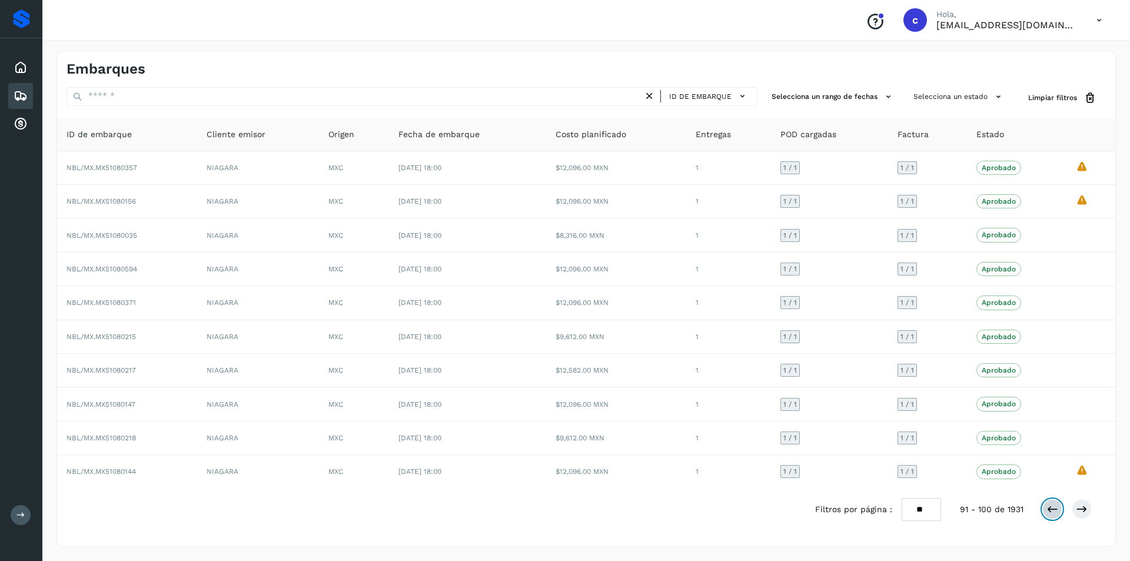
click at [1054, 508] on icon at bounding box center [1052, 509] width 12 height 12
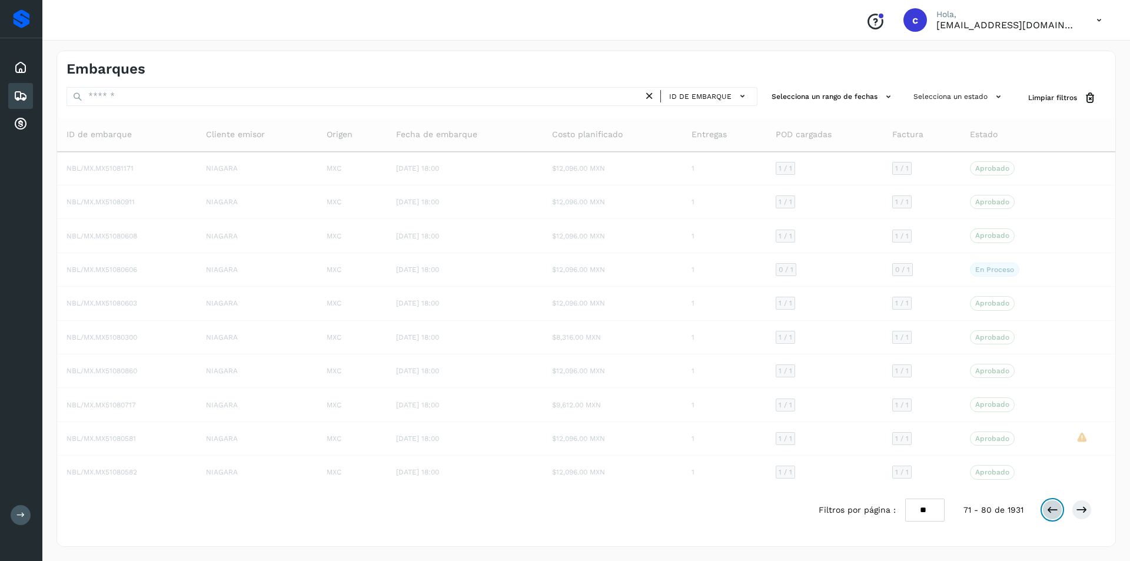
click at [1054, 508] on icon at bounding box center [1052, 510] width 12 height 12
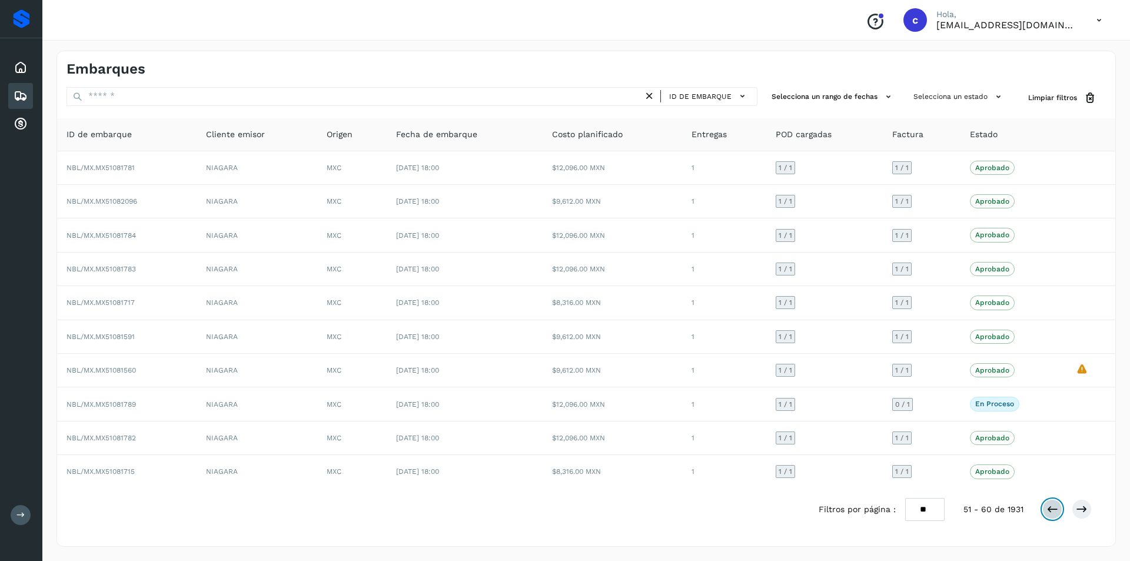
click at [1054, 508] on icon at bounding box center [1052, 509] width 12 height 12
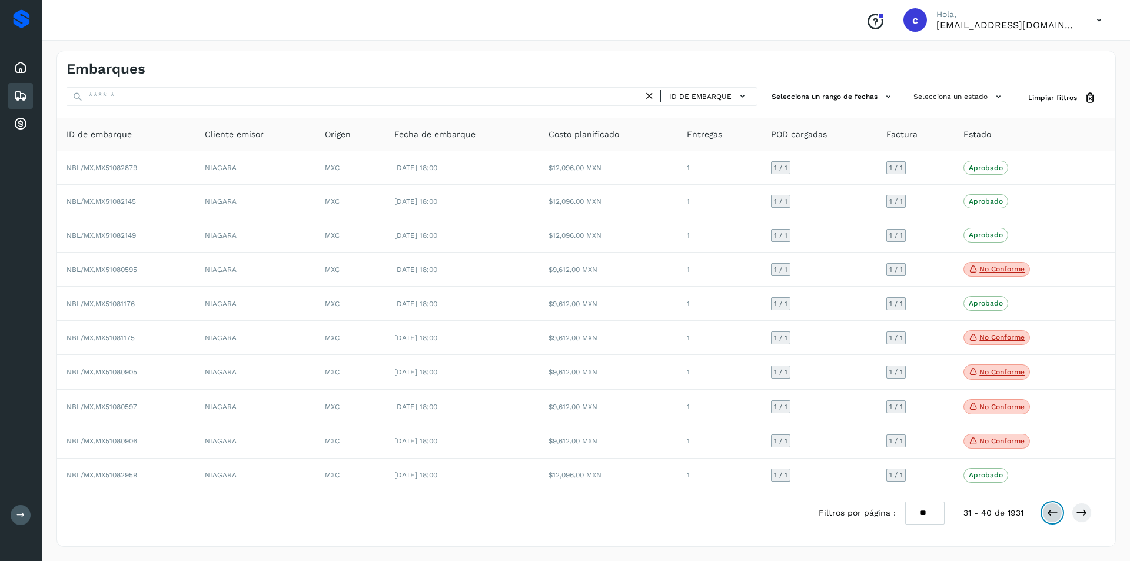
click at [1054, 508] on icon at bounding box center [1052, 513] width 12 height 12
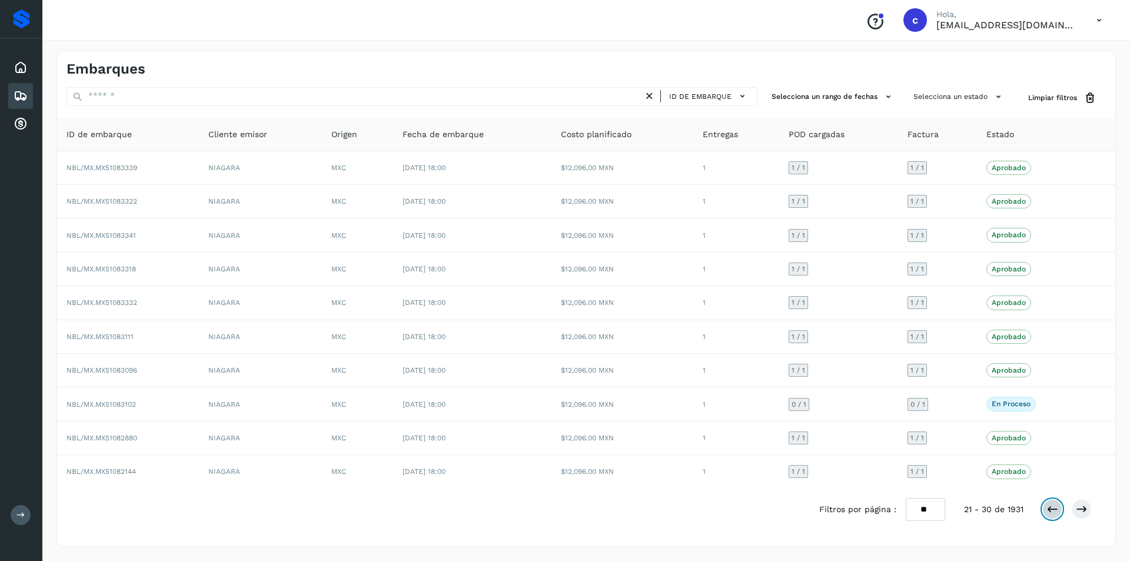
click at [1054, 508] on icon at bounding box center [1052, 509] width 12 height 12
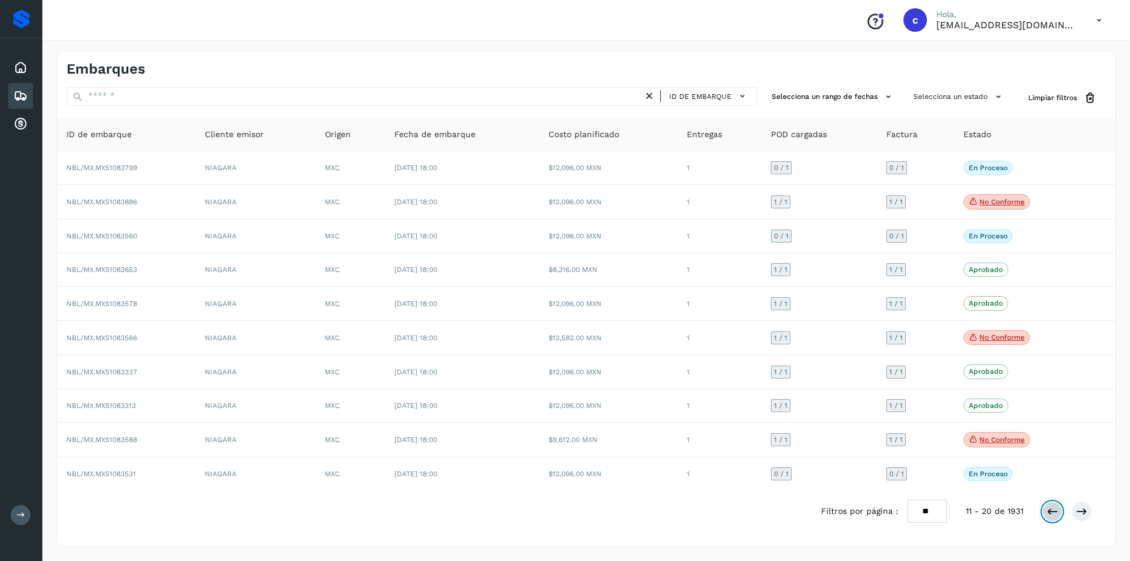
click at [1054, 508] on icon at bounding box center [1052, 511] width 12 height 12
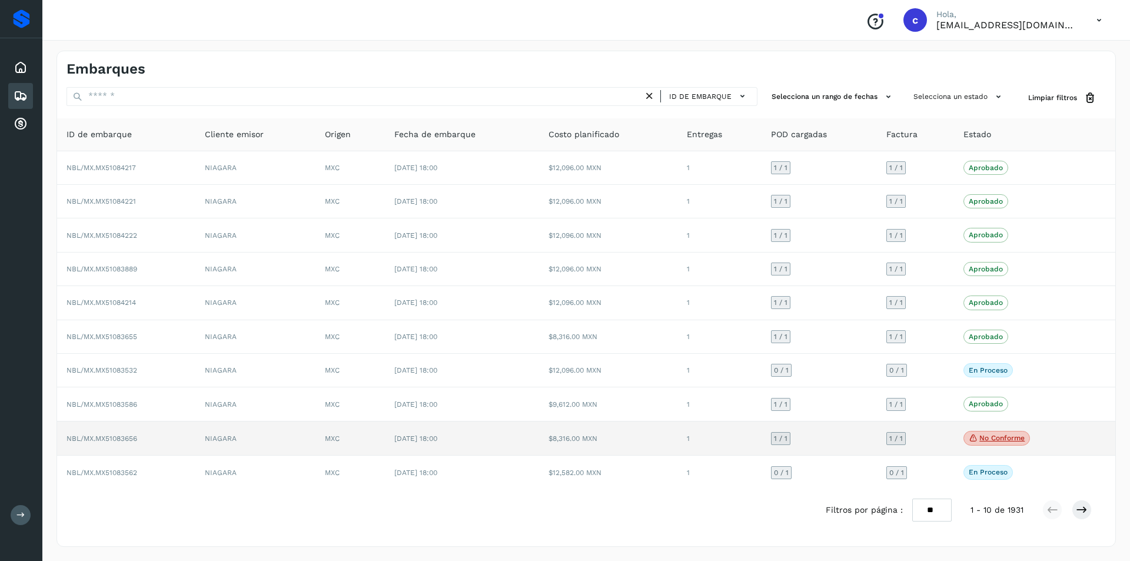
click at [1001, 438] on p "No conforme" at bounding box center [1001, 438] width 45 height 8
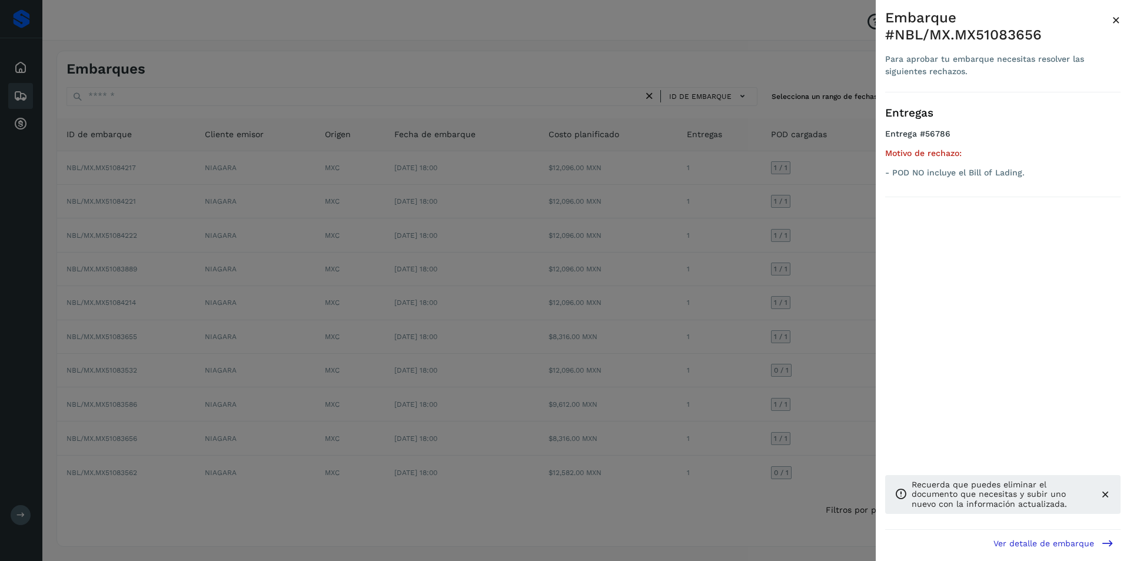
click at [761, 387] on div at bounding box center [565, 280] width 1130 height 561
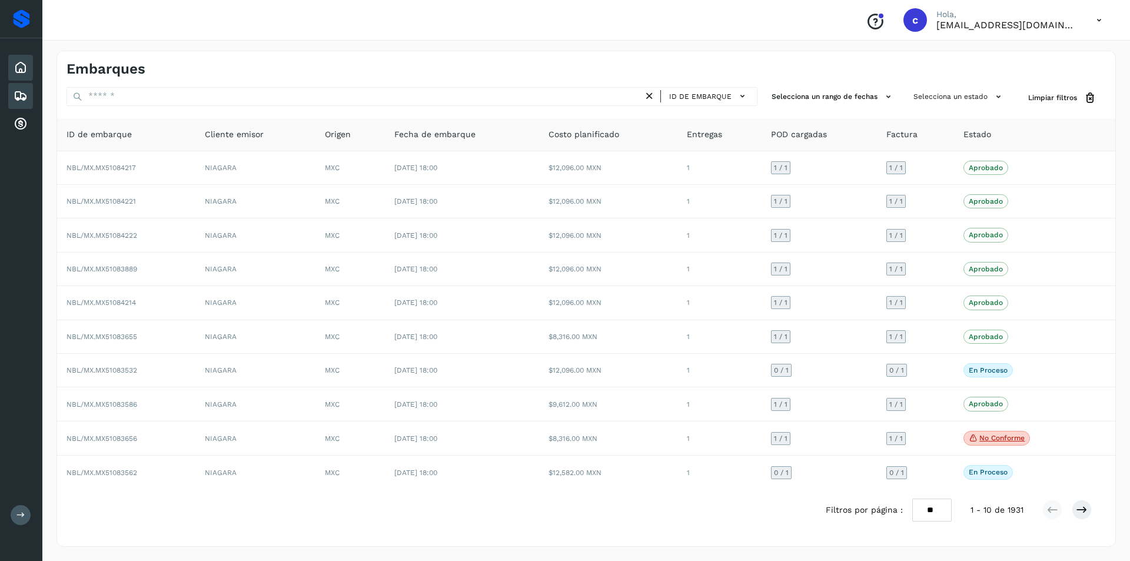
click at [28, 68] on div "Inicio" at bounding box center [20, 68] width 25 height 26
